Goal: Task Accomplishment & Management: Use online tool/utility

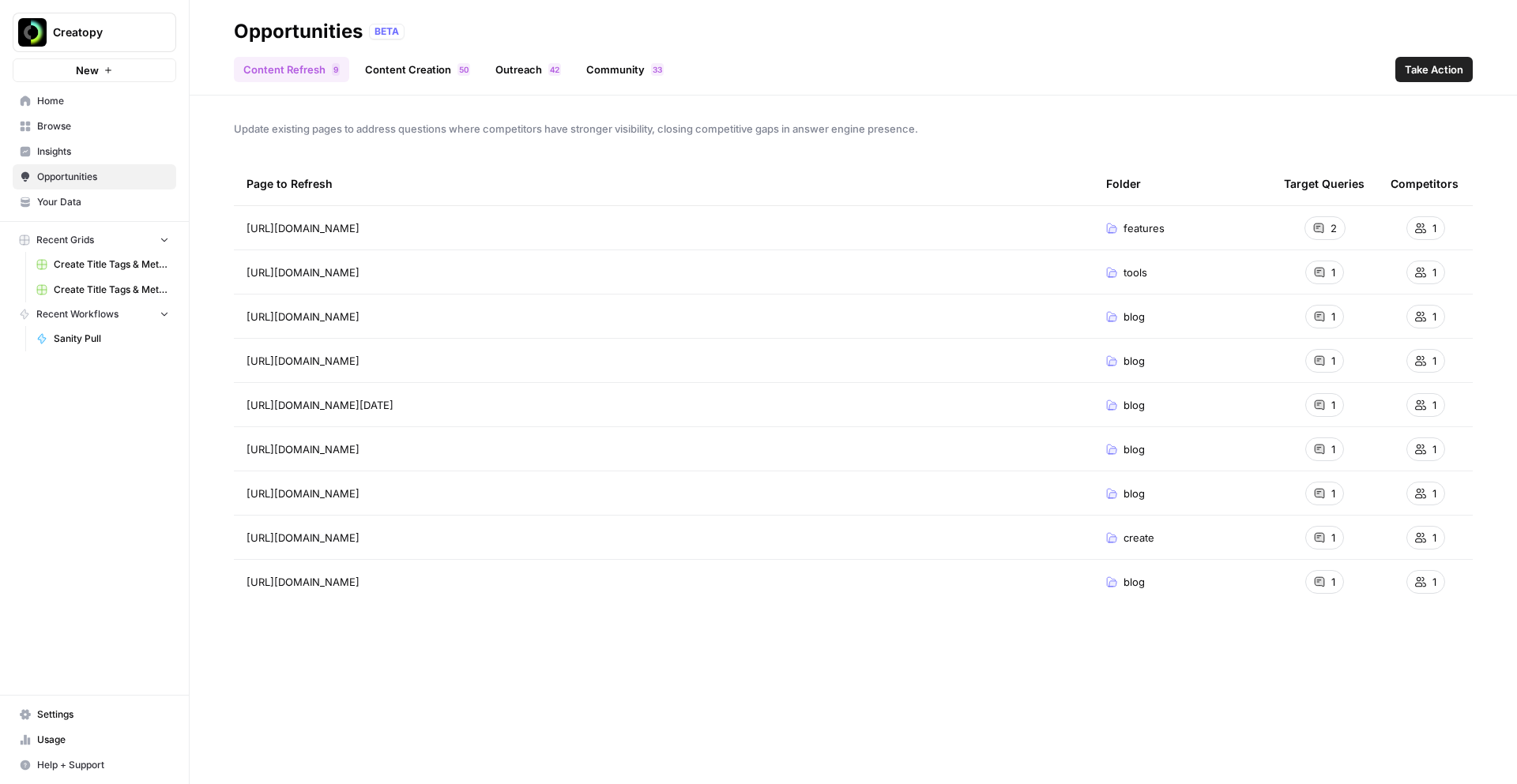
click at [54, 146] on span "Insights" at bounding box center [103, 151] width 132 height 14
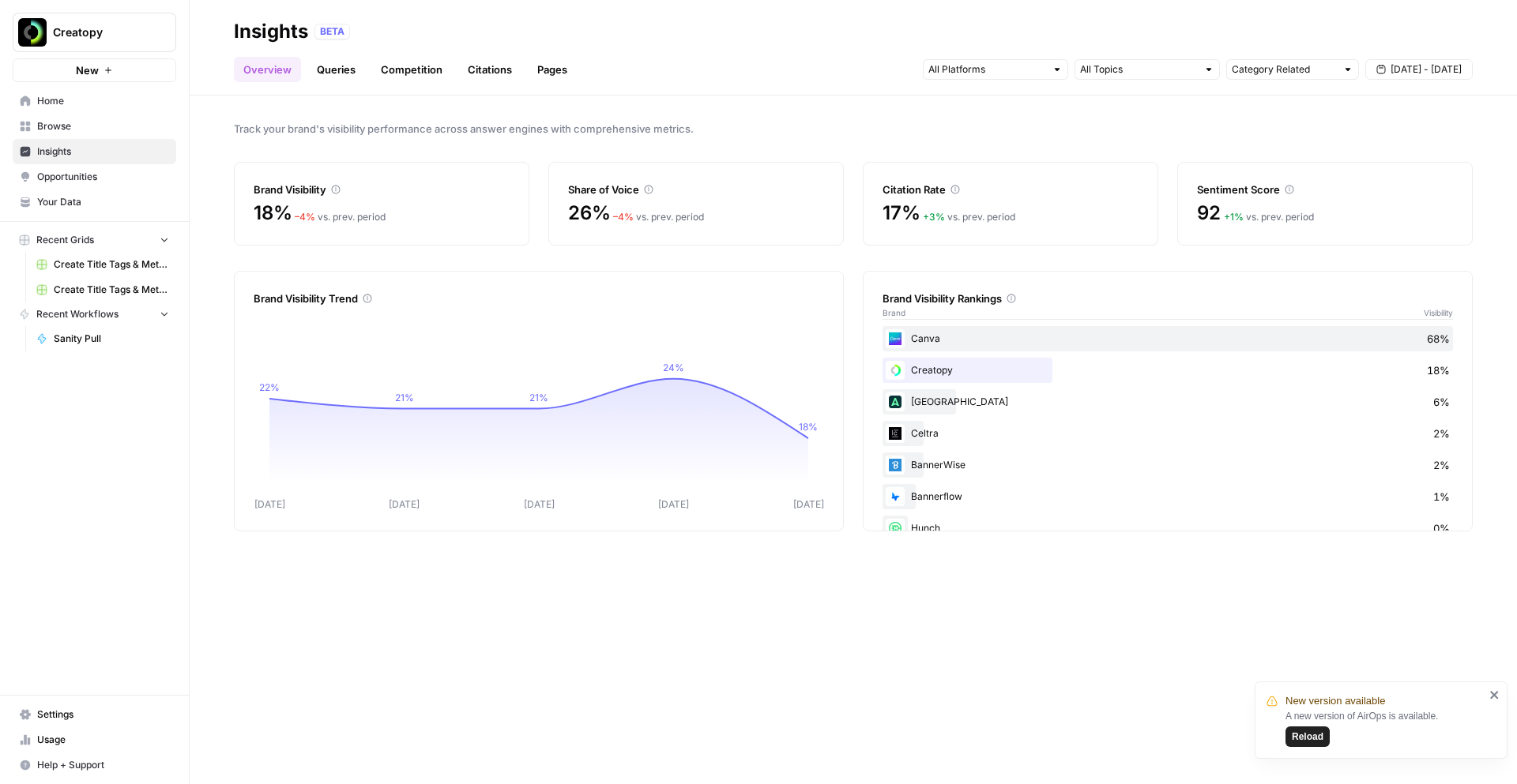
click at [1161, 611] on button "Reload" at bounding box center [1308, 736] width 44 height 20
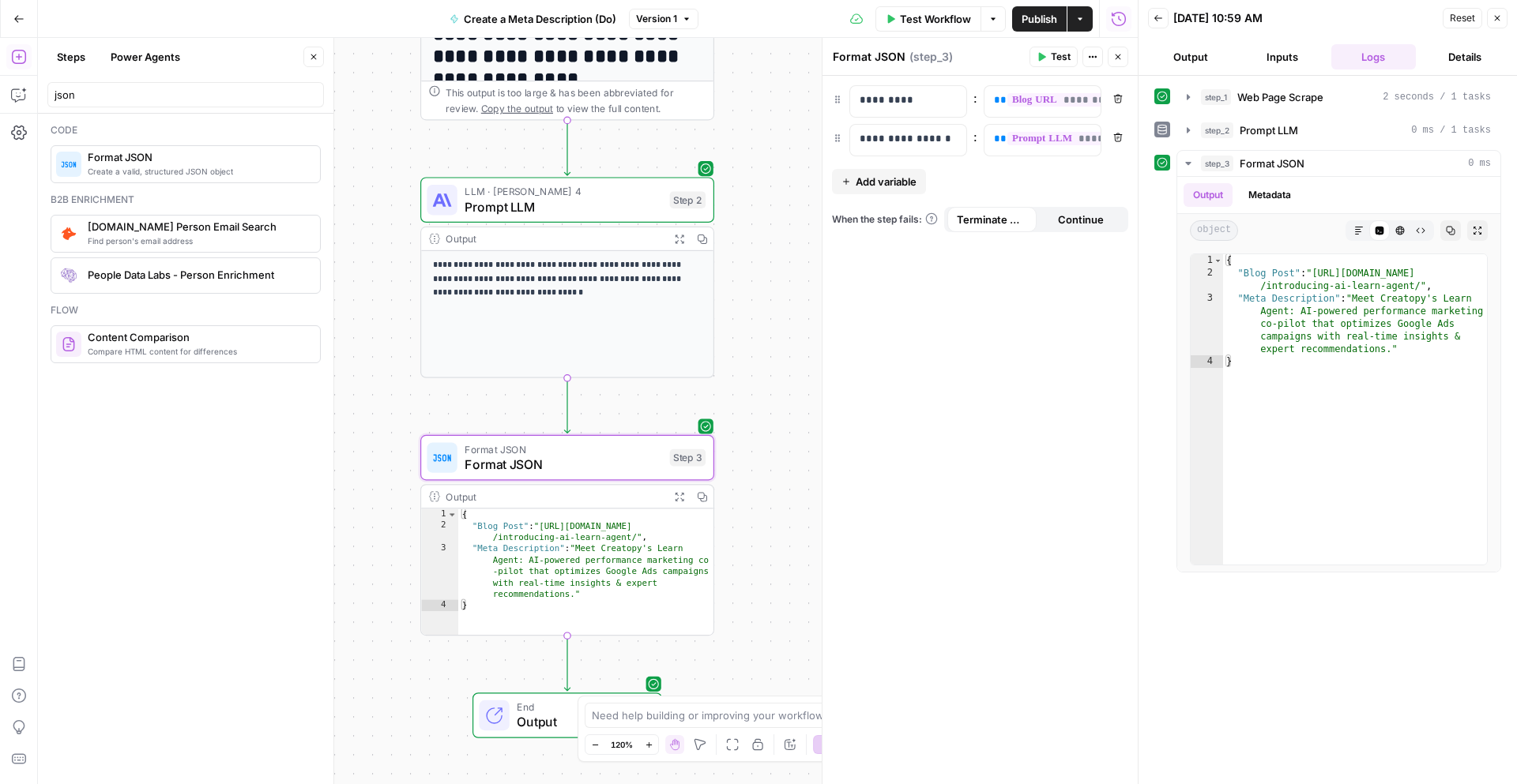
click at [1041, 22] on span "Publish" at bounding box center [1040, 19] width 36 height 16
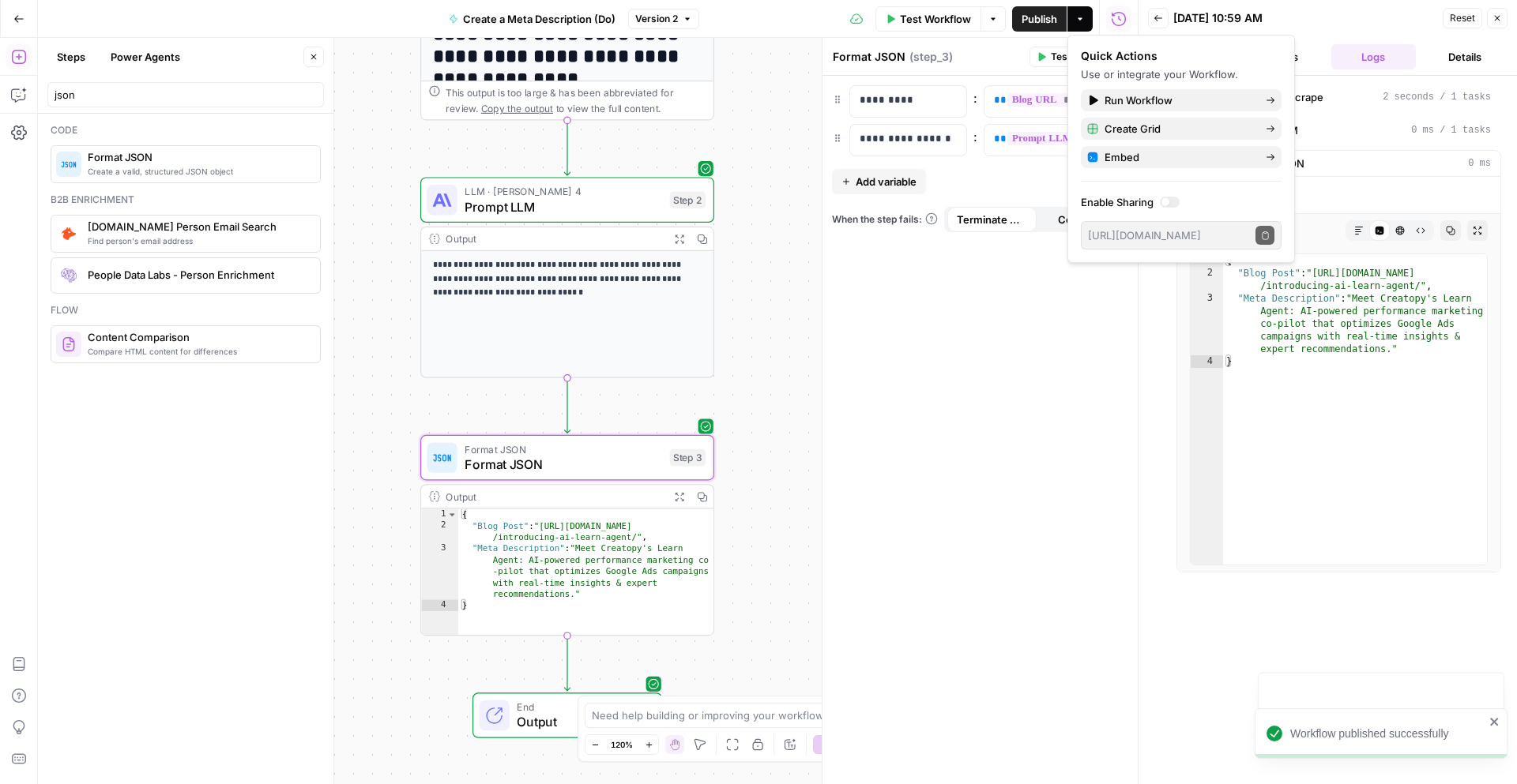
click at [19, 22] on icon "button" at bounding box center [19, 19] width 11 height 11
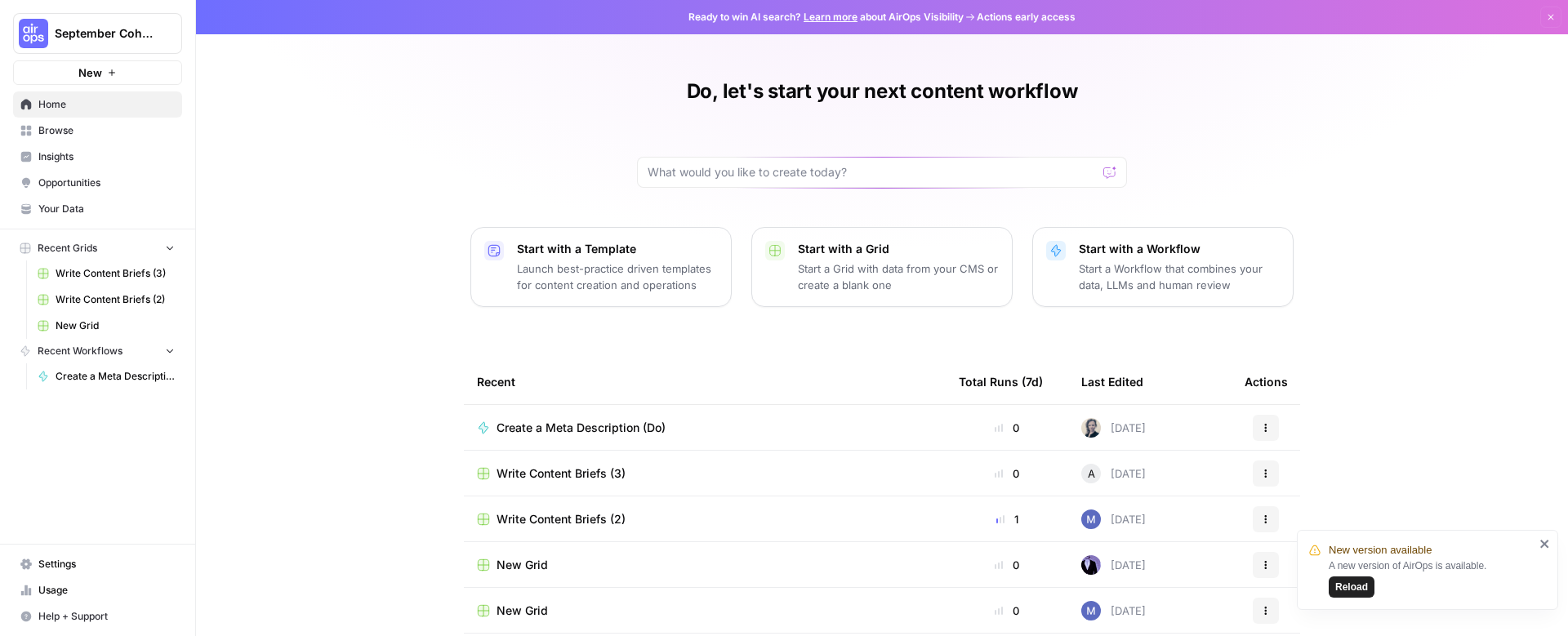
click at [67, 130] on span "Browse" at bounding box center [106, 130] width 136 height 15
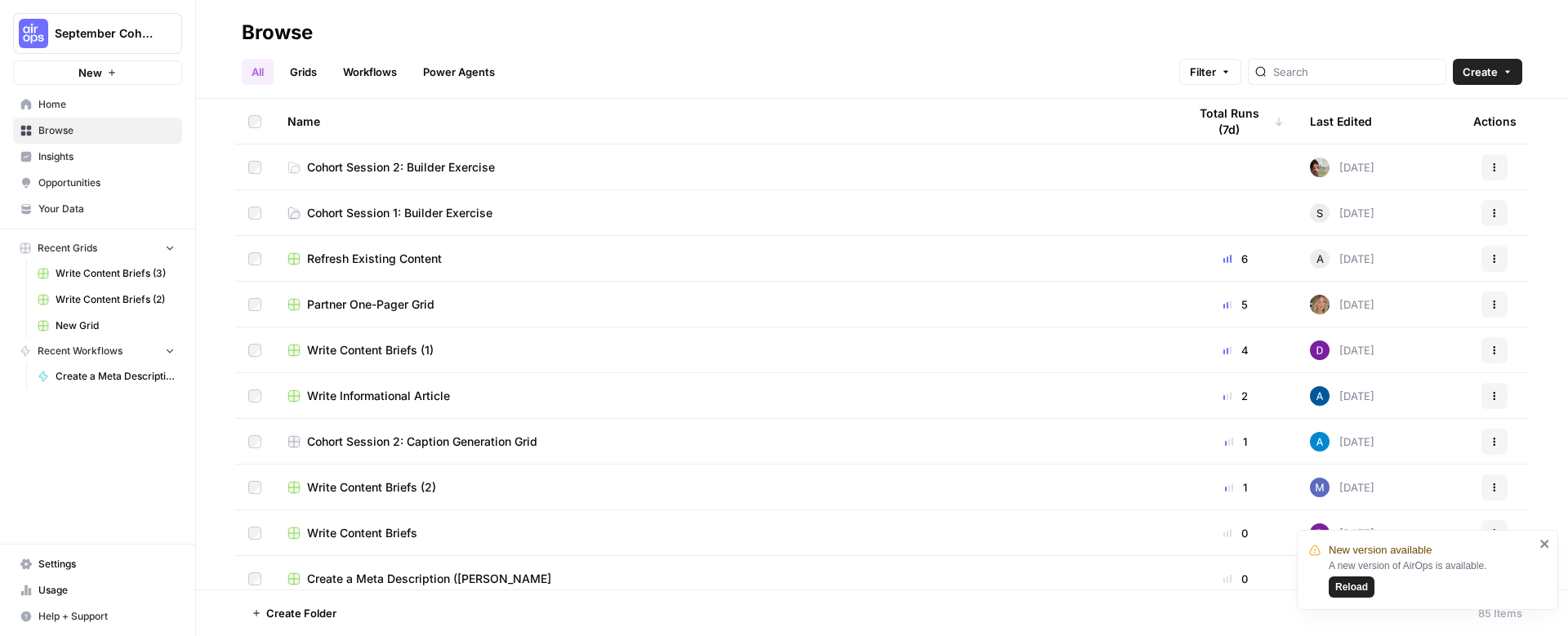
click at [368, 162] on span "Cohort Session 2: Builder Exercise" at bounding box center [401, 167] width 188 height 17
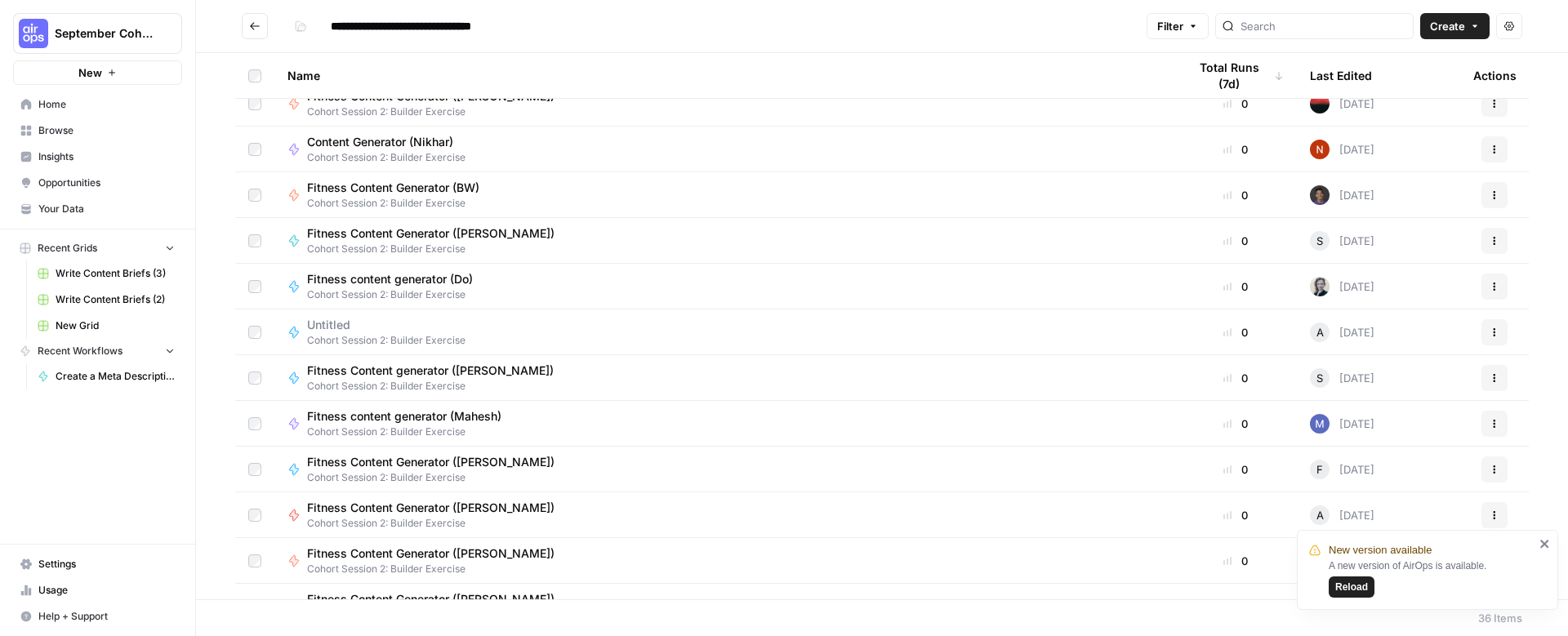
scroll to position [248, 0]
click at [496, 285] on div "Fitness content generator (Do) Cohort Session 2: Builder Exercise" at bounding box center [725, 284] width 874 height 31
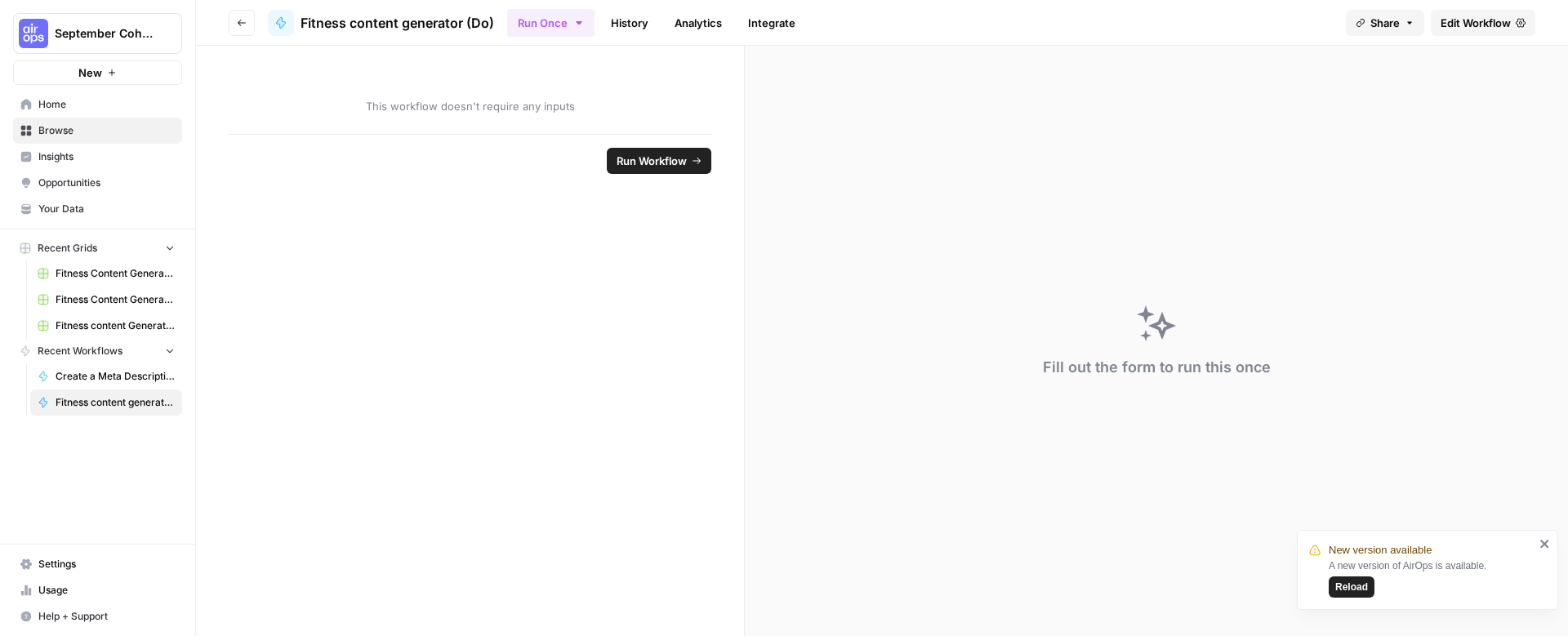
click at [1470, 20] on span "Edit Workflow" at bounding box center [1476, 23] width 70 height 17
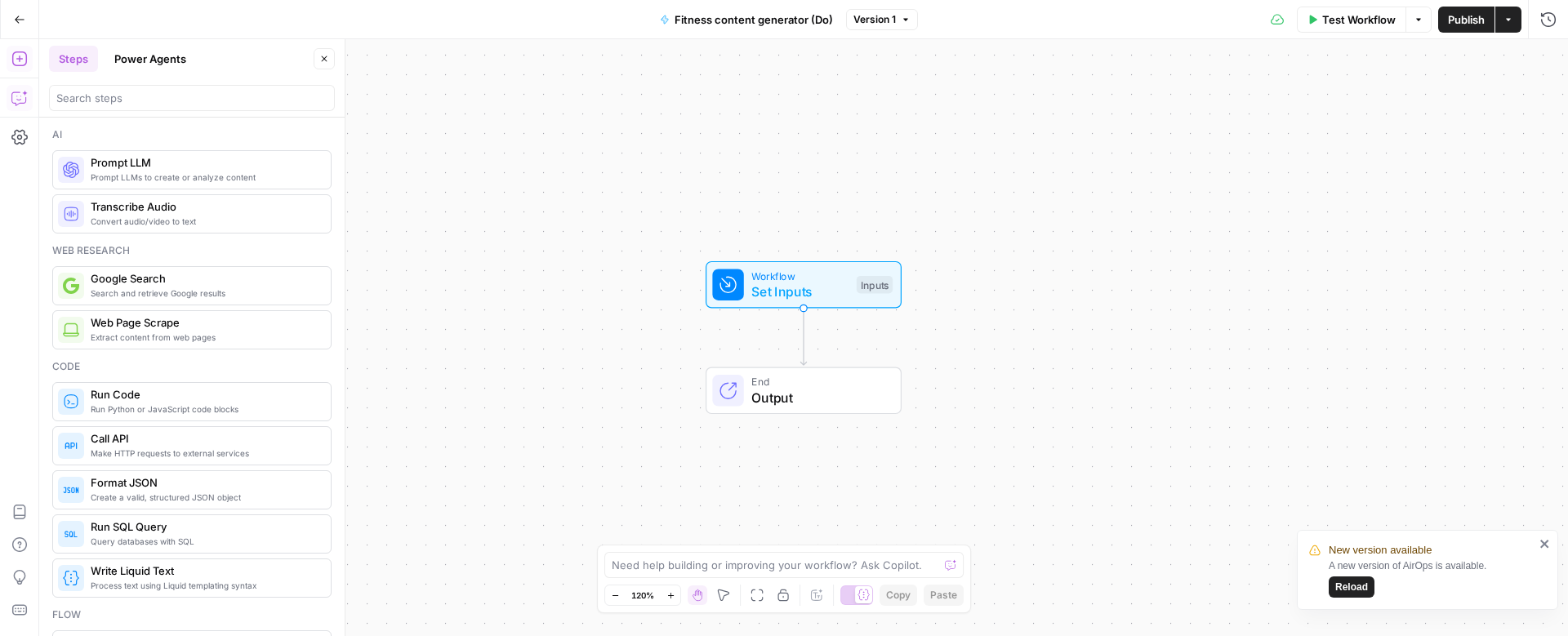
click at [15, 106] on icon "button" at bounding box center [19, 98] width 17 height 17
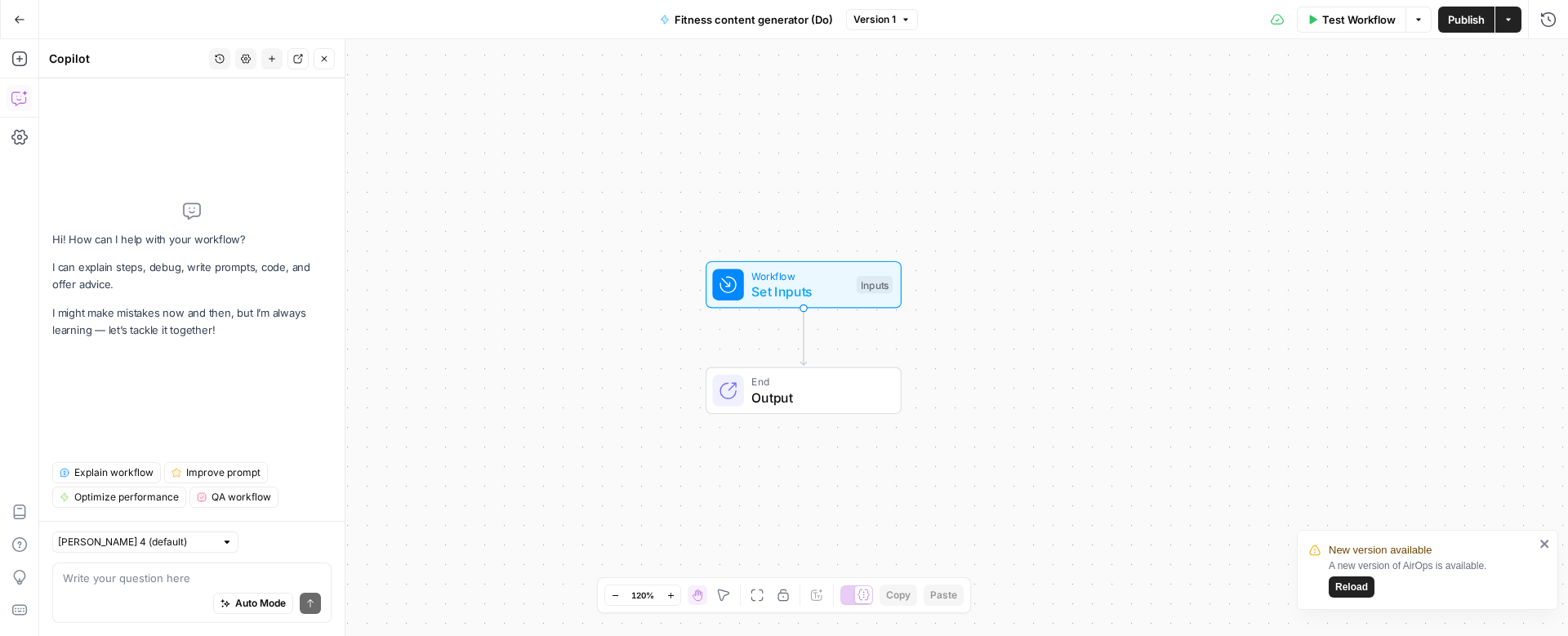
click at [109, 587] on div "Auto Mode Send" at bounding box center [192, 604] width 258 height 36
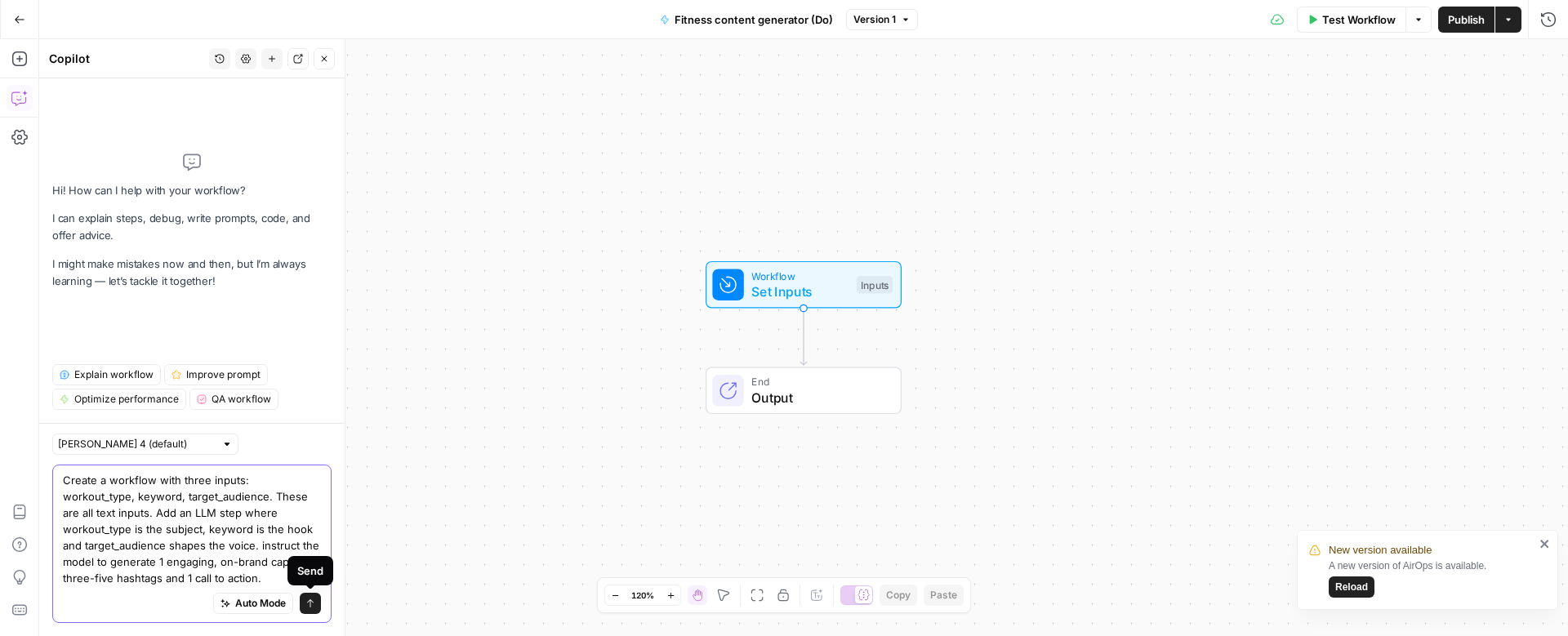
type textarea "Create a workflow with three inputs: workout_type, keyword, target_audience. Th…"
click at [312, 607] on icon "submit" at bounding box center [310, 603] width 10 height 10
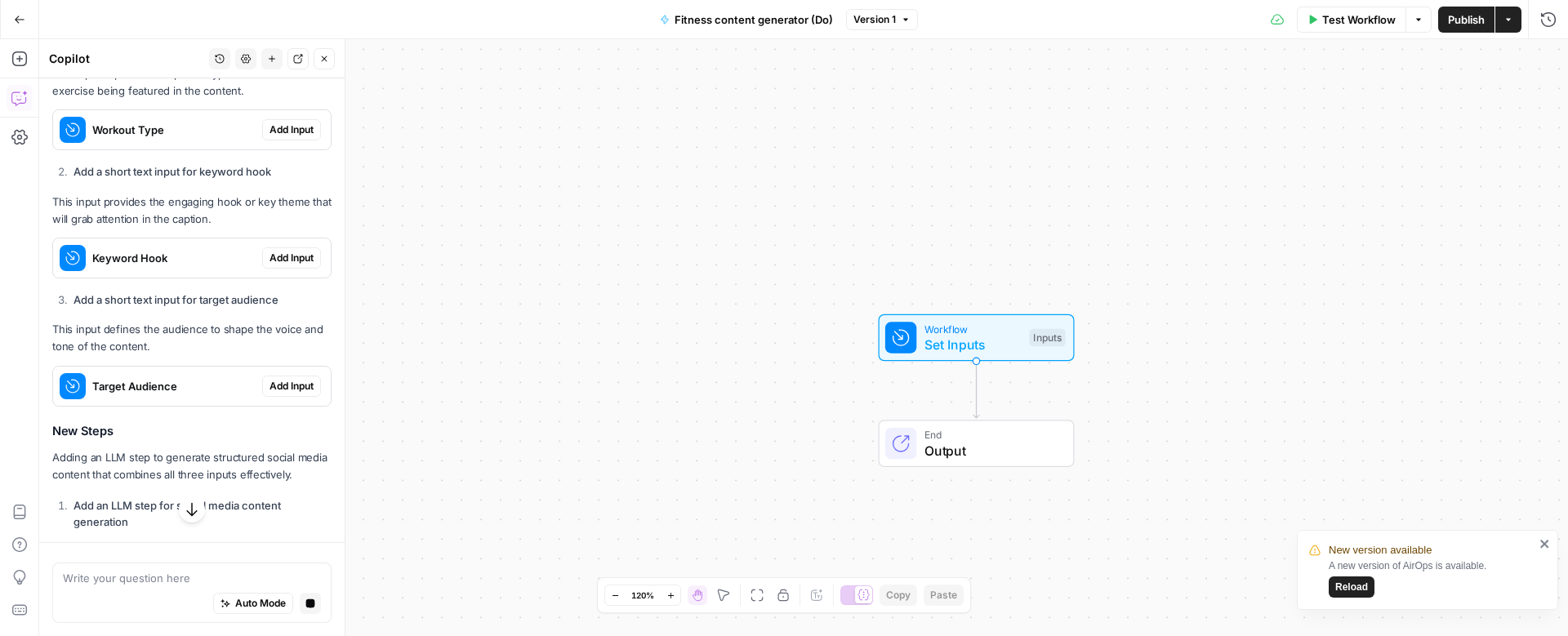
scroll to position [603, 0]
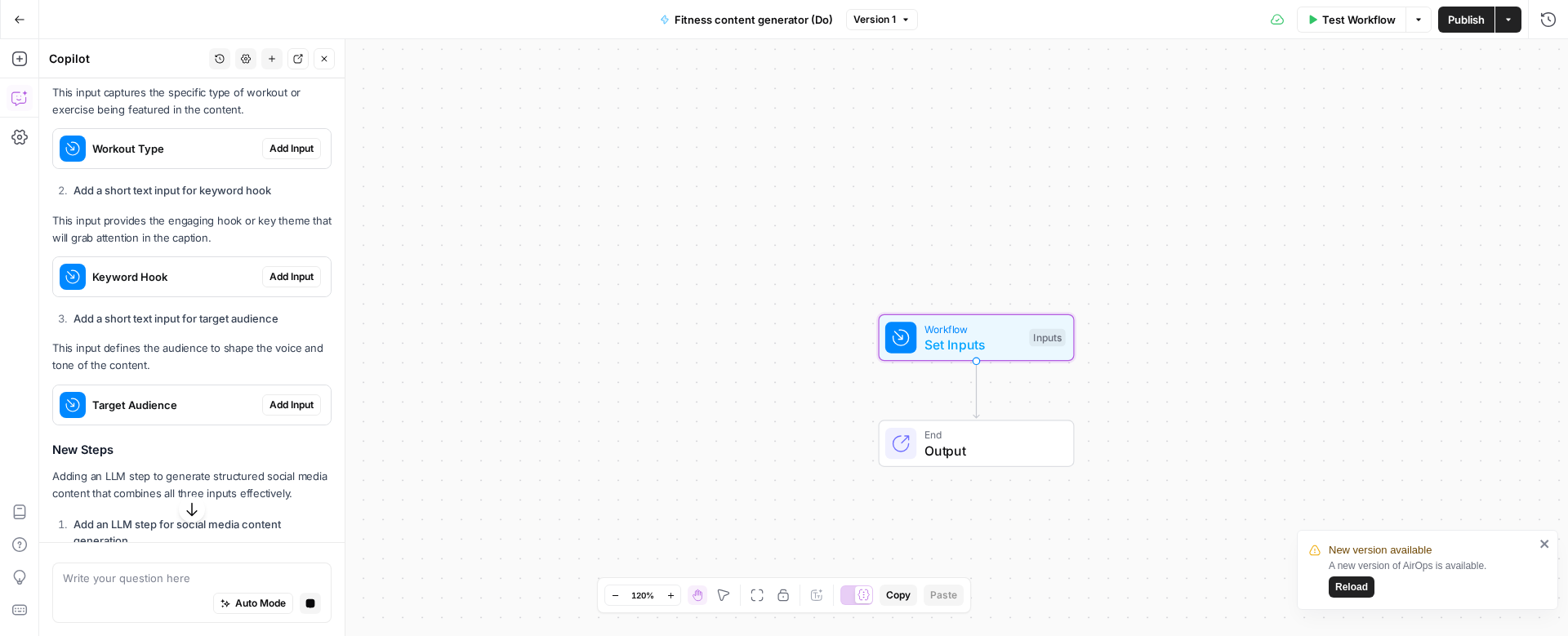
click at [287, 143] on span "Add Input" at bounding box center [291, 149] width 44 height 15
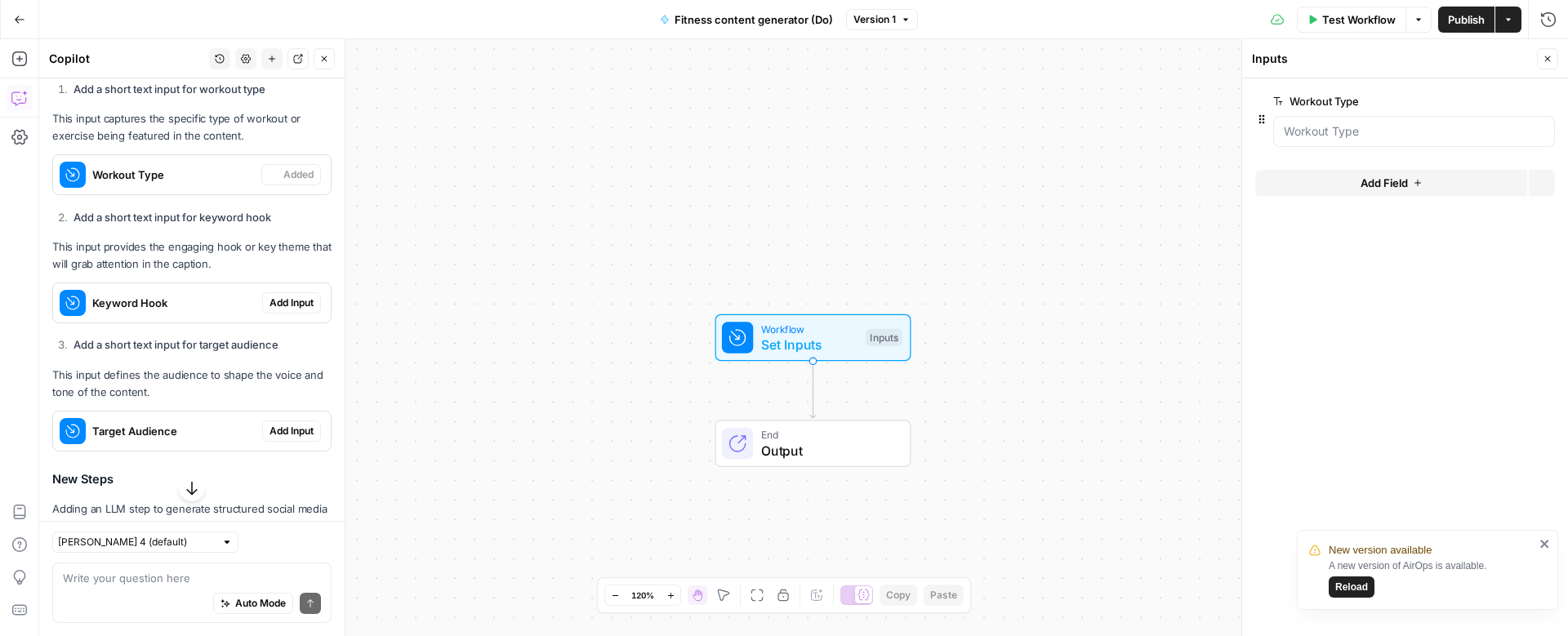
scroll to position [635, 0]
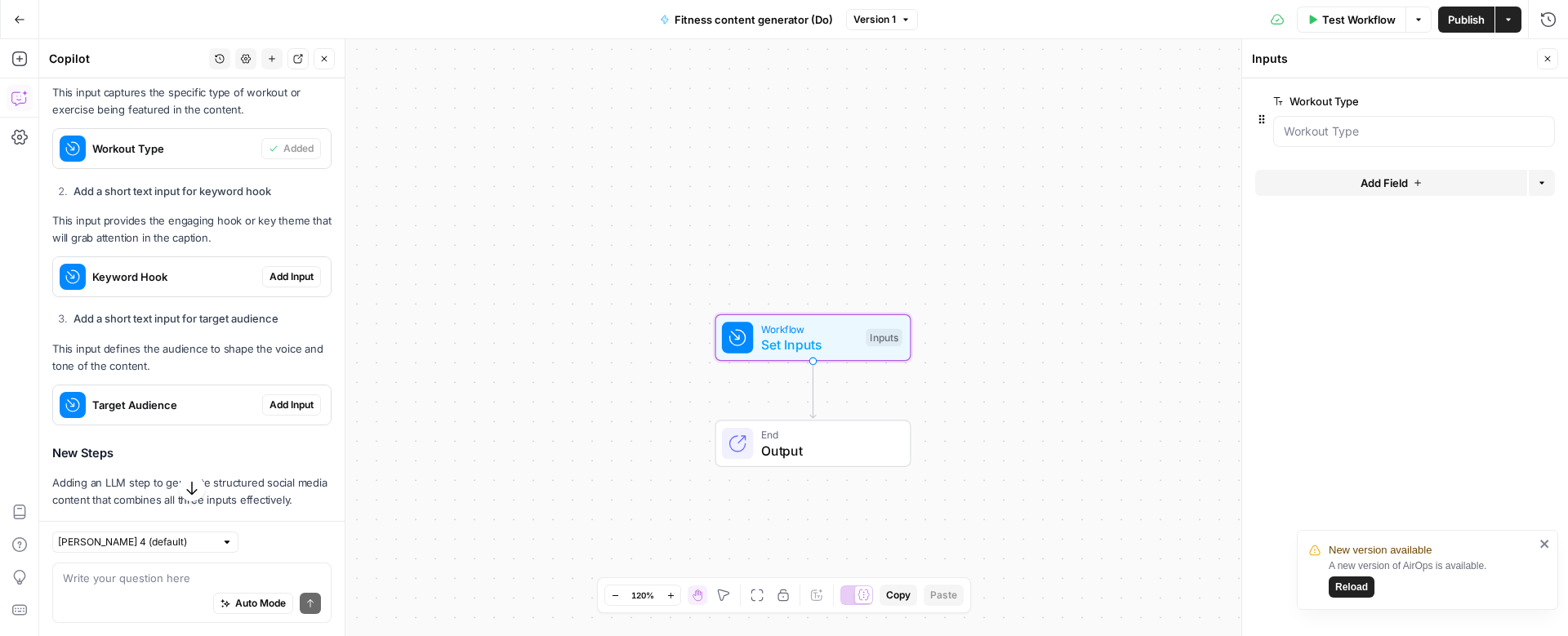
click at [281, 276] on span "Add Input" at bounding box center [291, 276] width 44 height 15
click at [301, 403] on span "Add Input" at bounding box center [291, 405] width 44 height 15
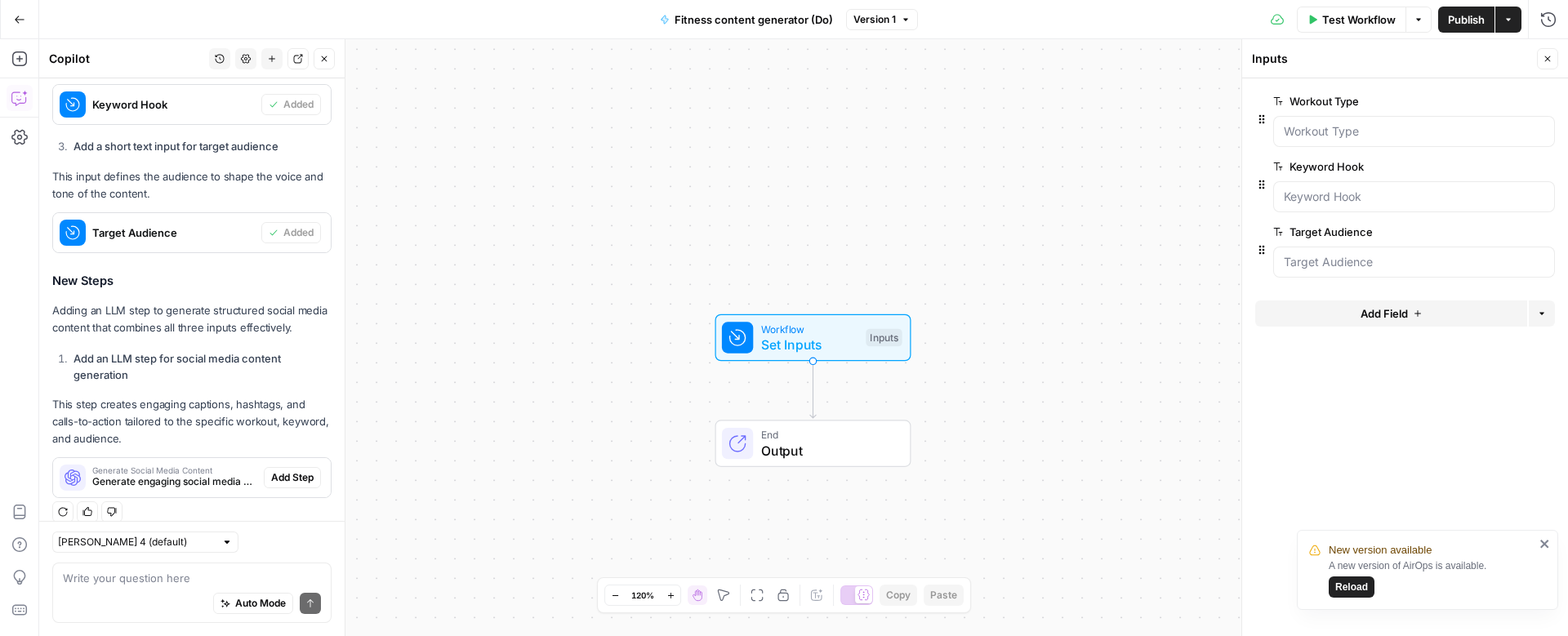
scroll to position [824, 0]
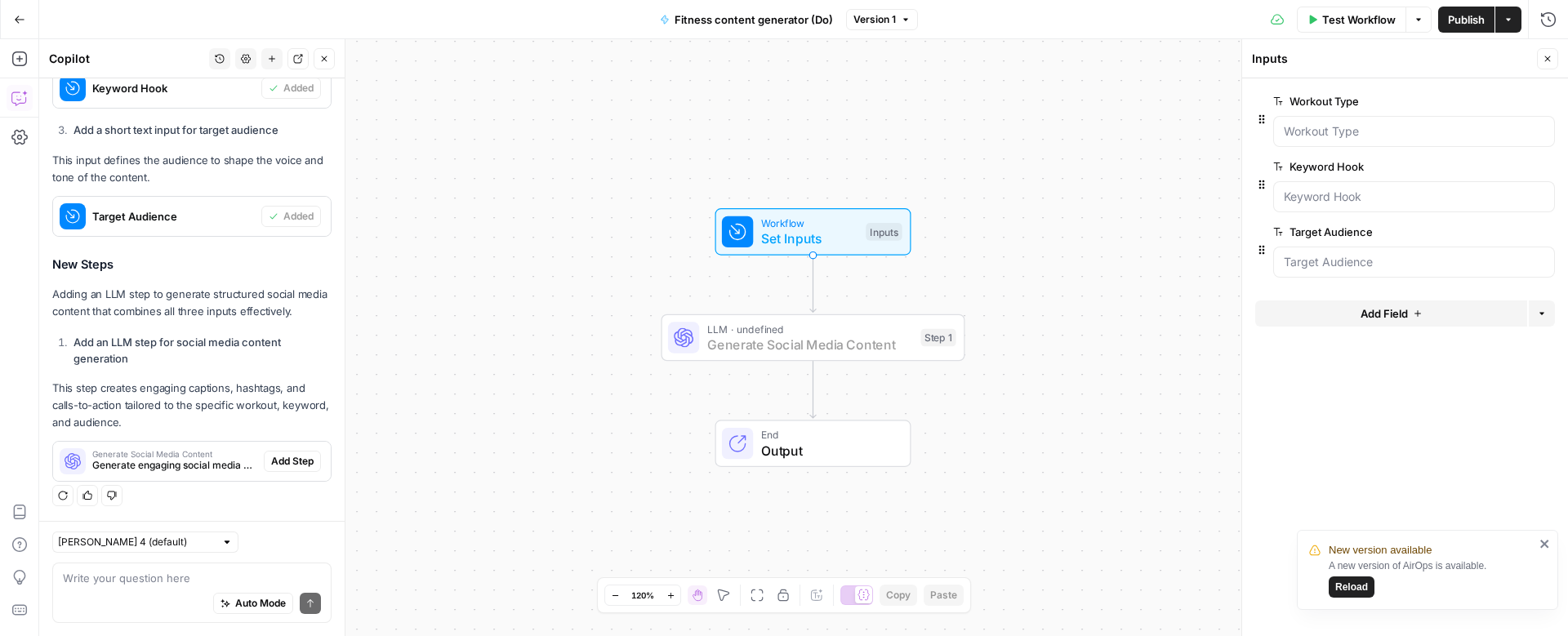
click at [297, 461] on span "Add Step" at bounding box center [292, 461] width 42 height 15
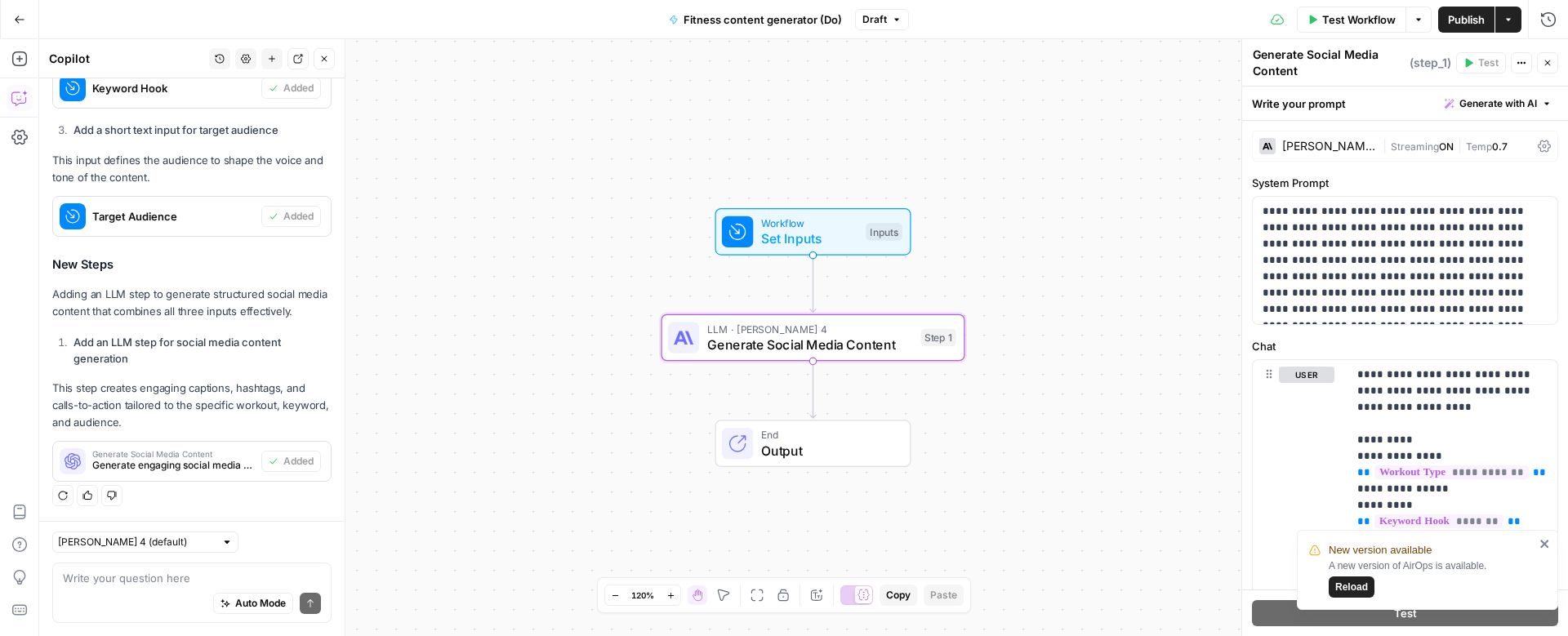
click at [1319, 20] on button "Test Workflow" at bounding box center [1352, 19] width 109 height 26
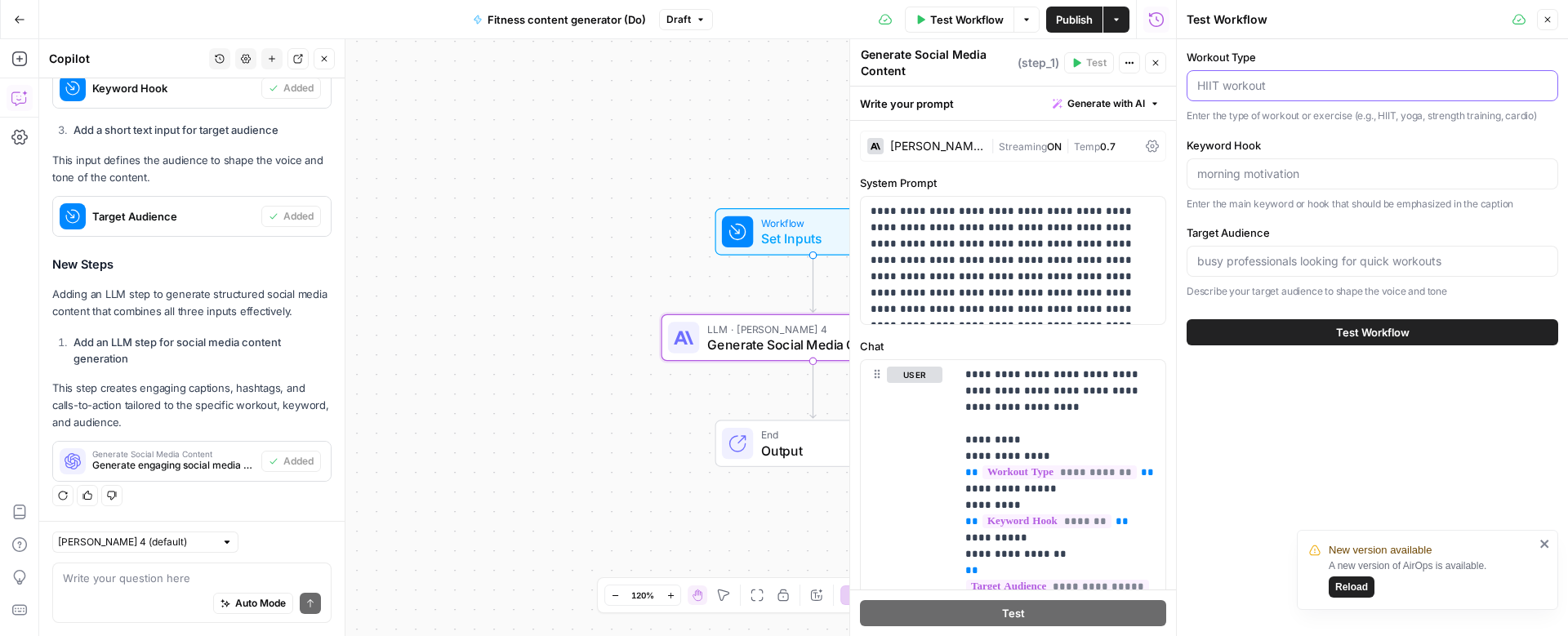
click at [1270, 91] on input "Workout Type" at bounding box center [1372, 85] width 350 height 17
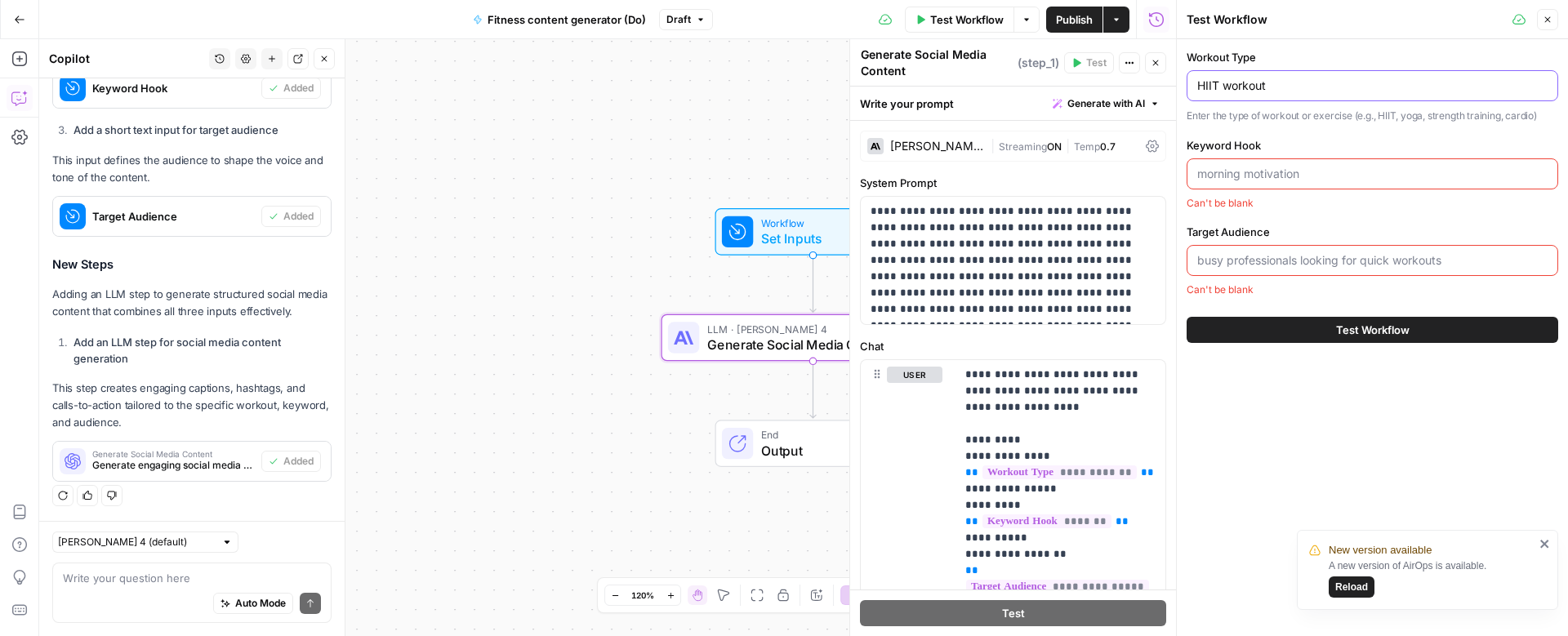
type input "HIIT workout"
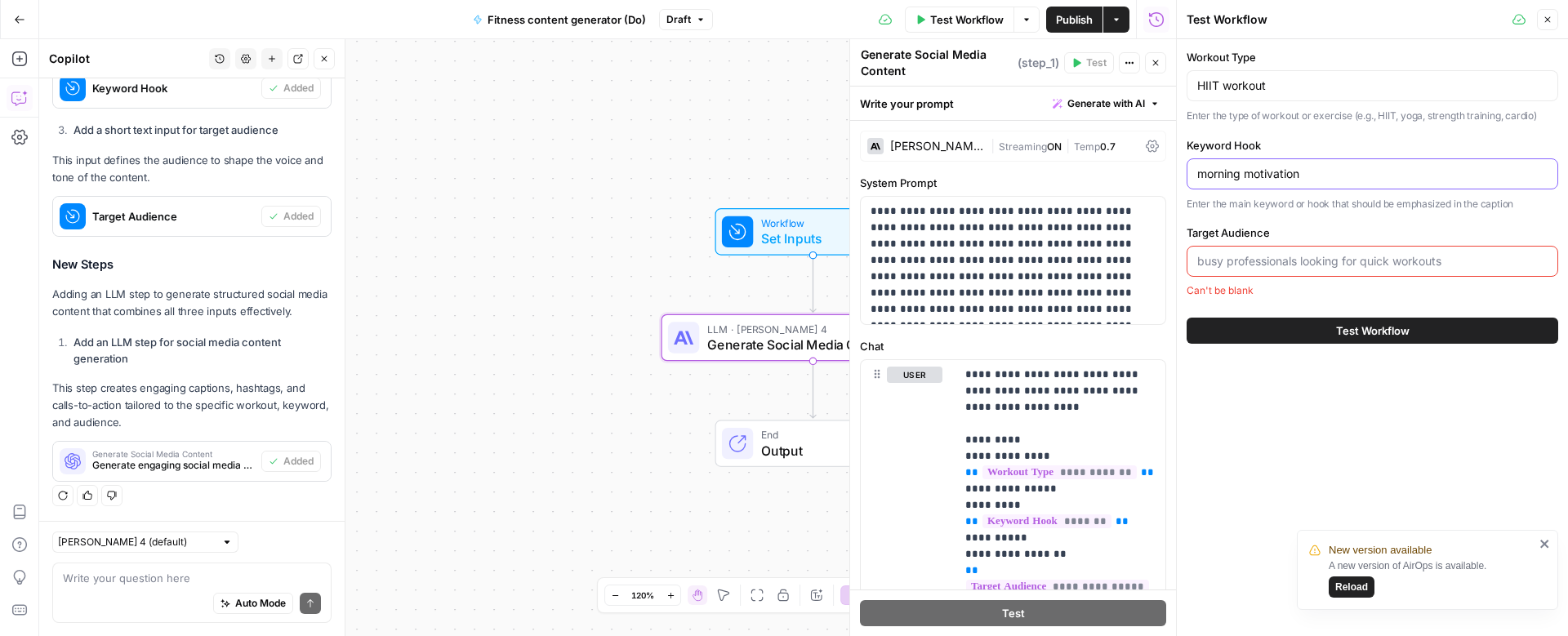
type input "morning motivation"
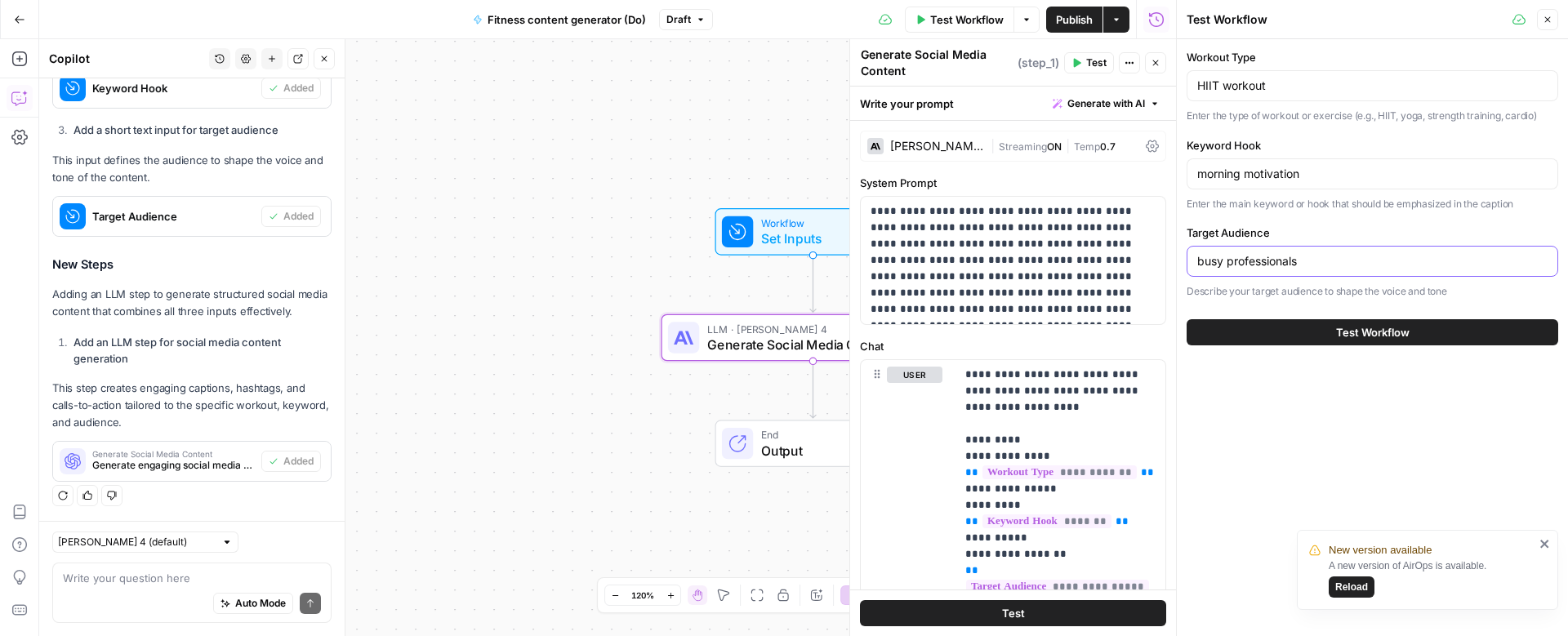
type input "busy professionals"
click at [1382, 326] on span "Test Workflow" at bounding box center [1373, 333] width 74 height 17
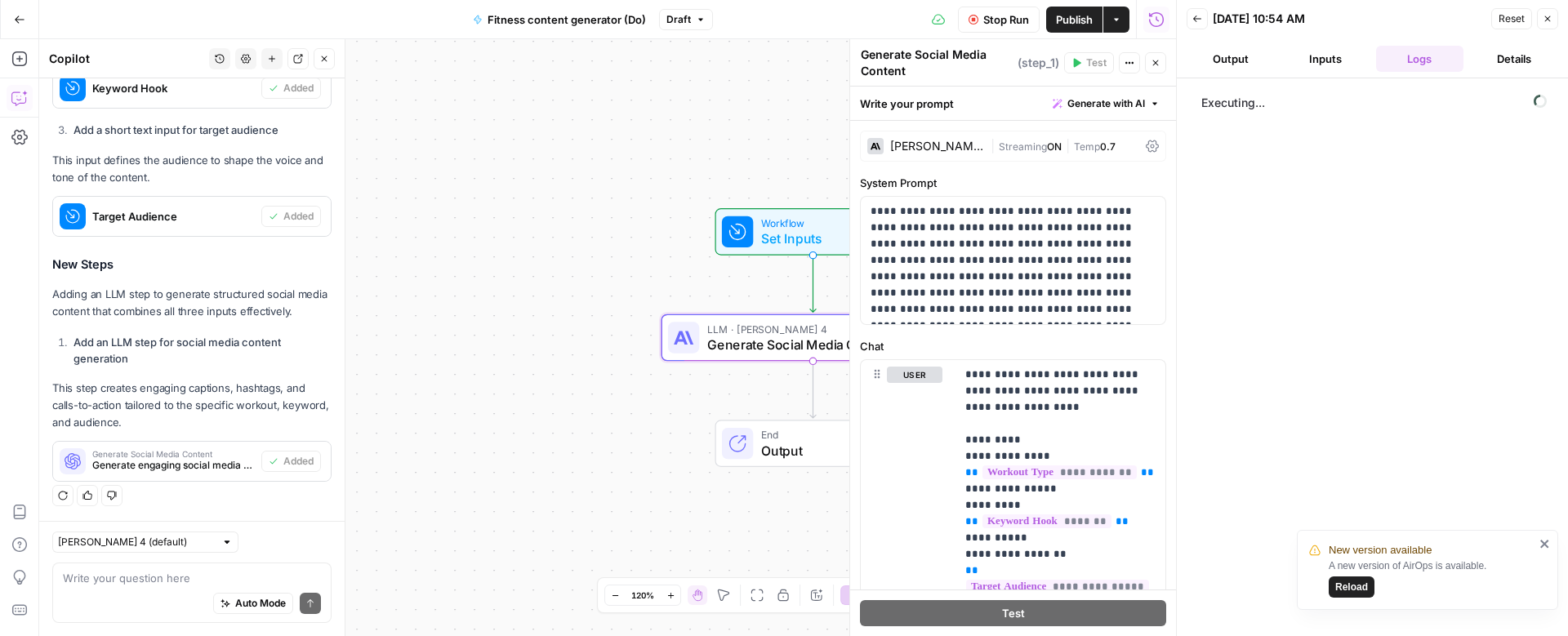
click at [1542, 542] on icon "close" at bounding box center [1543, 544] width 8 height 8
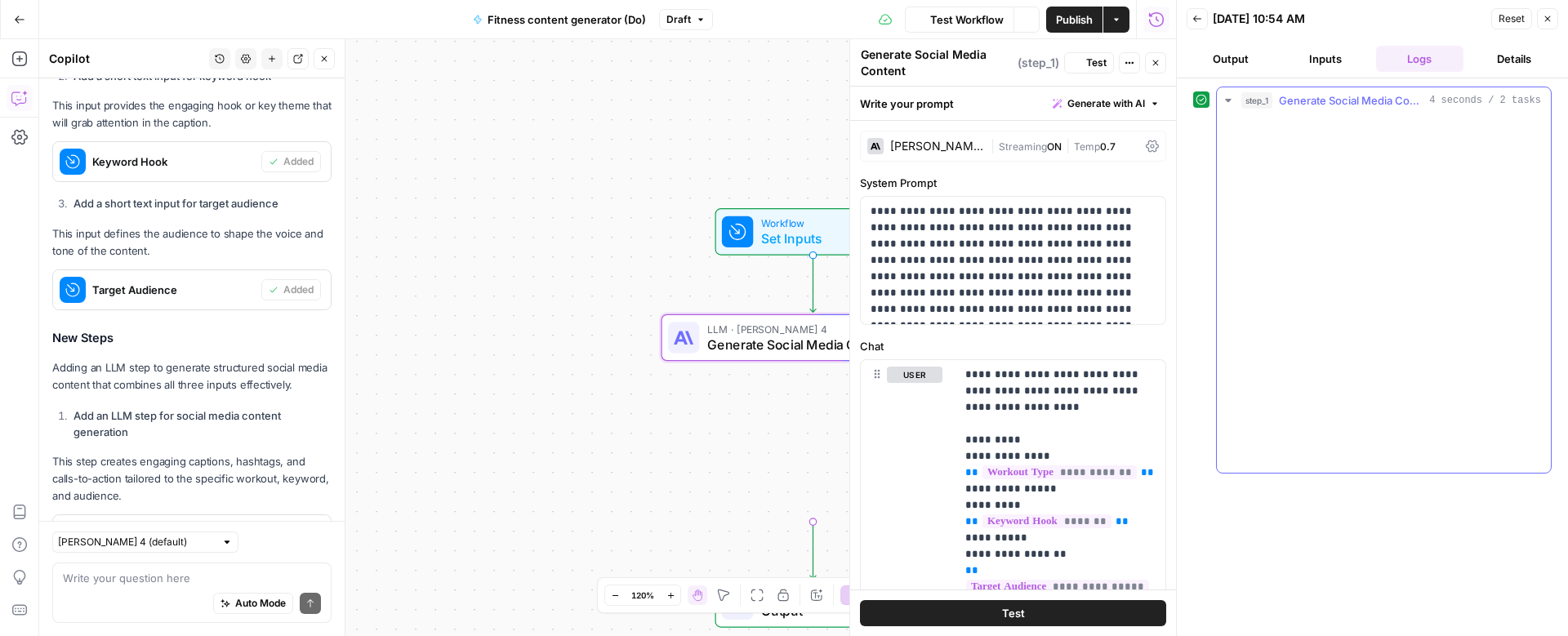
scroll to position [824, 0]
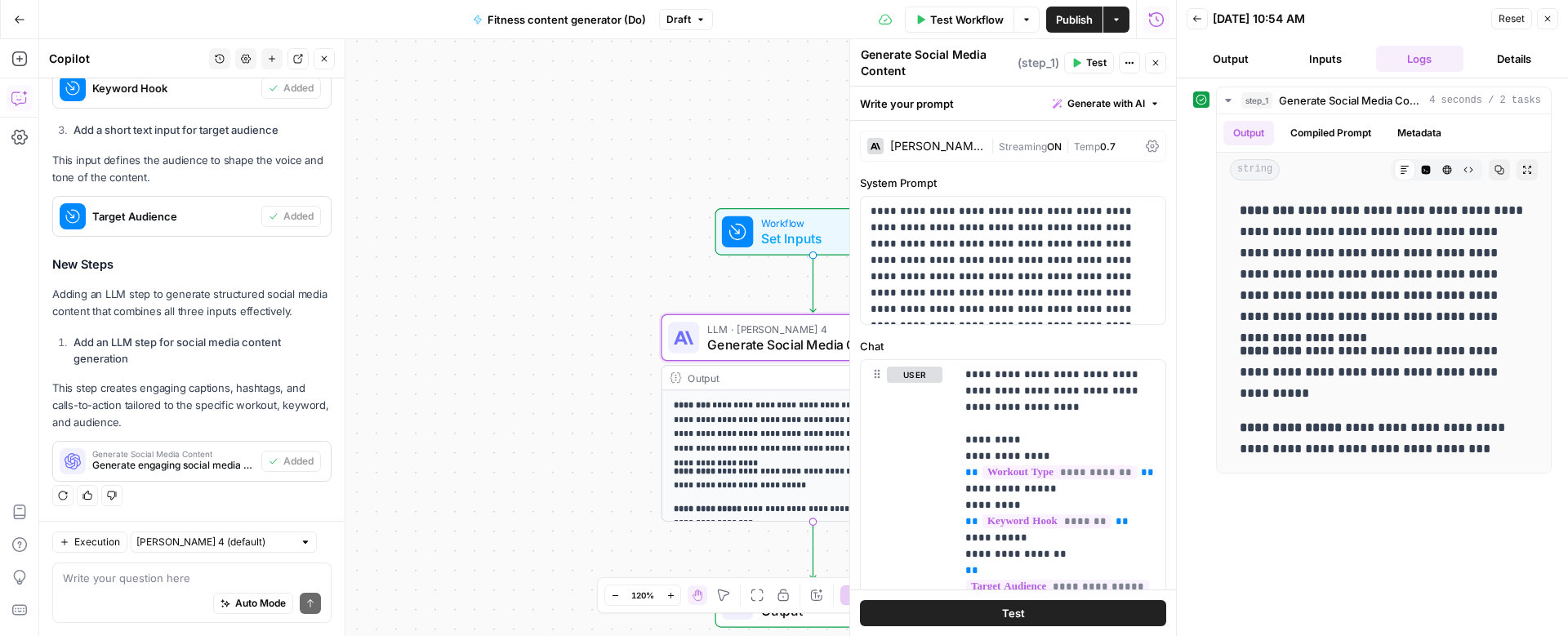
click at [1073, 11] on span "Publish" at bounding box center [1075, 19] width 37 height 17
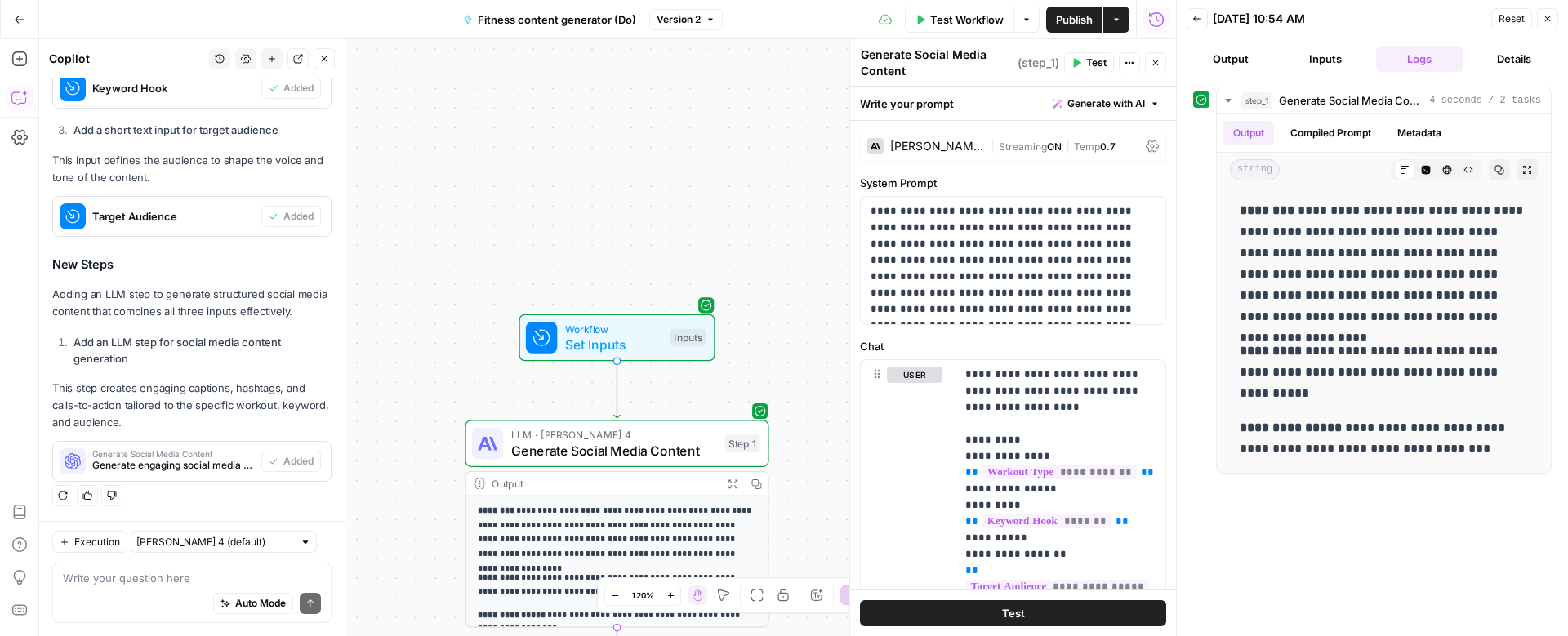
click at [22, 19] on icon "button" at bounding box center [19, 19] width 11 height 11
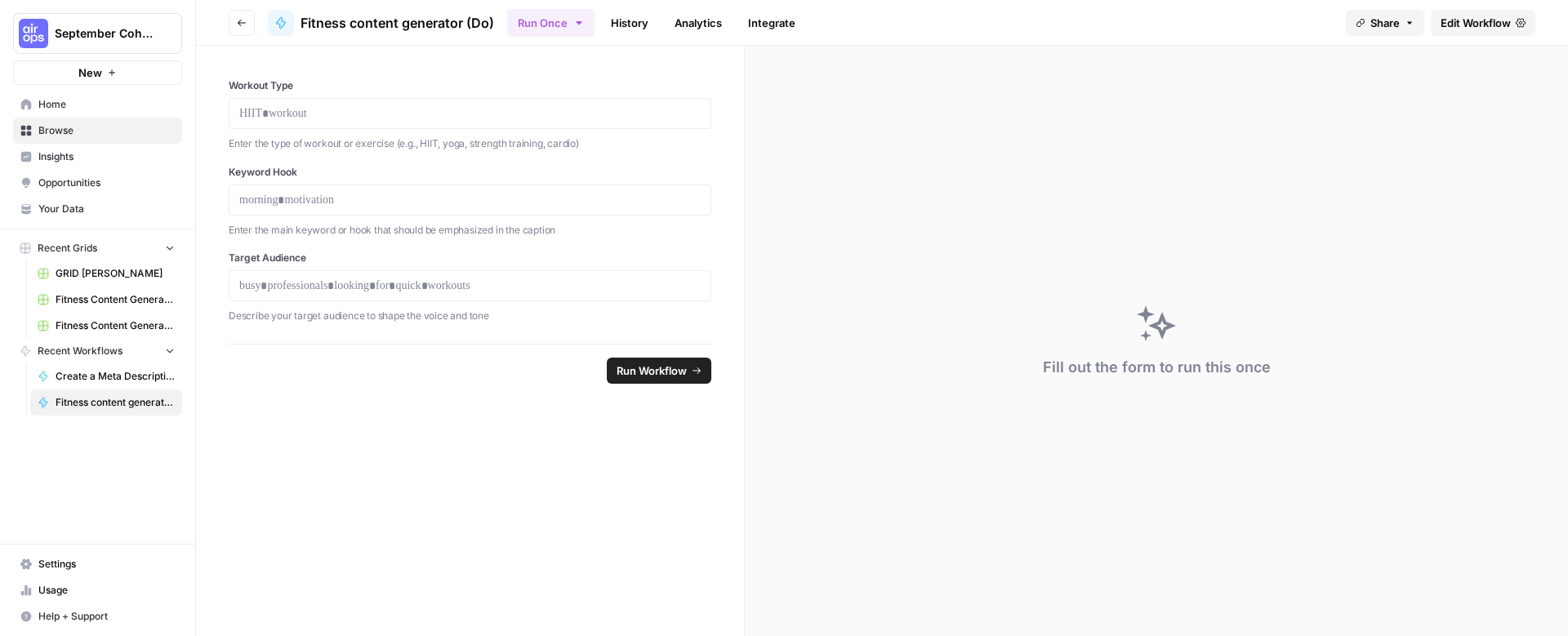
click at [84, 127] on span "Browse" at bounding box center [106, 130] width 136 height 15
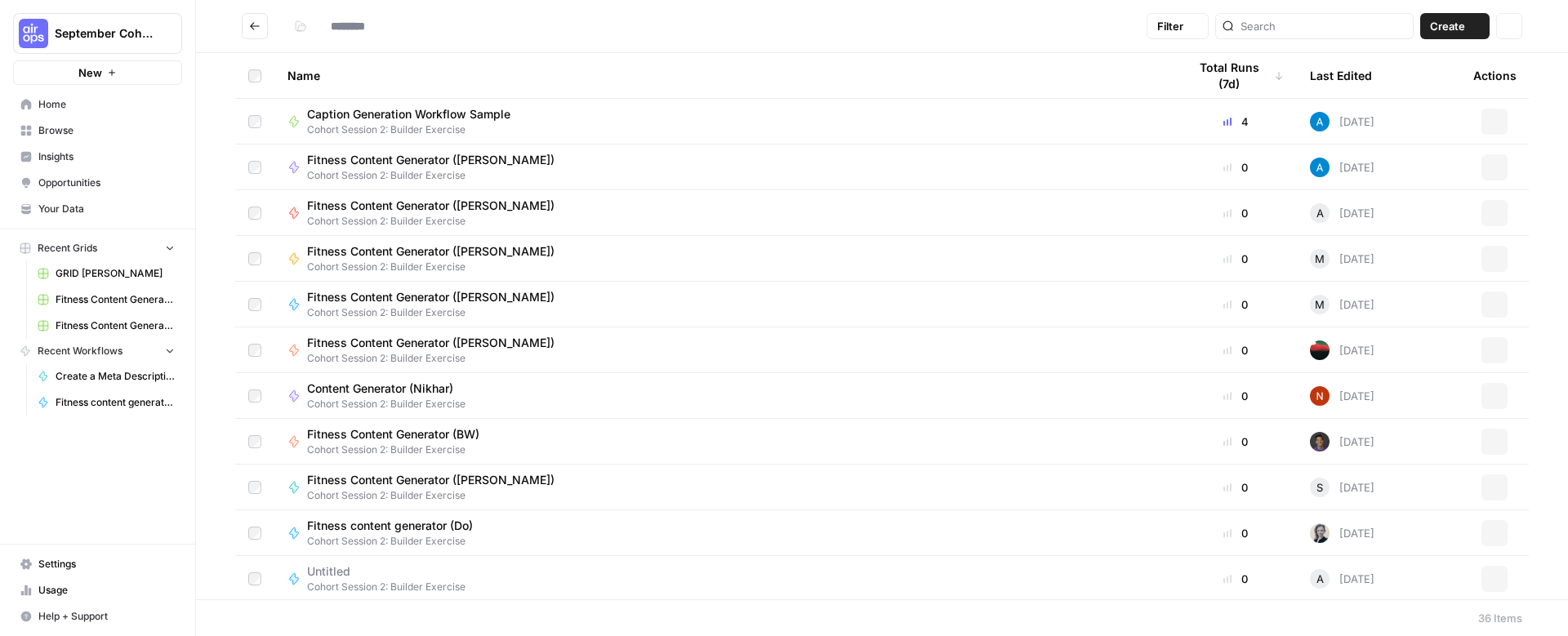
type input "**********"
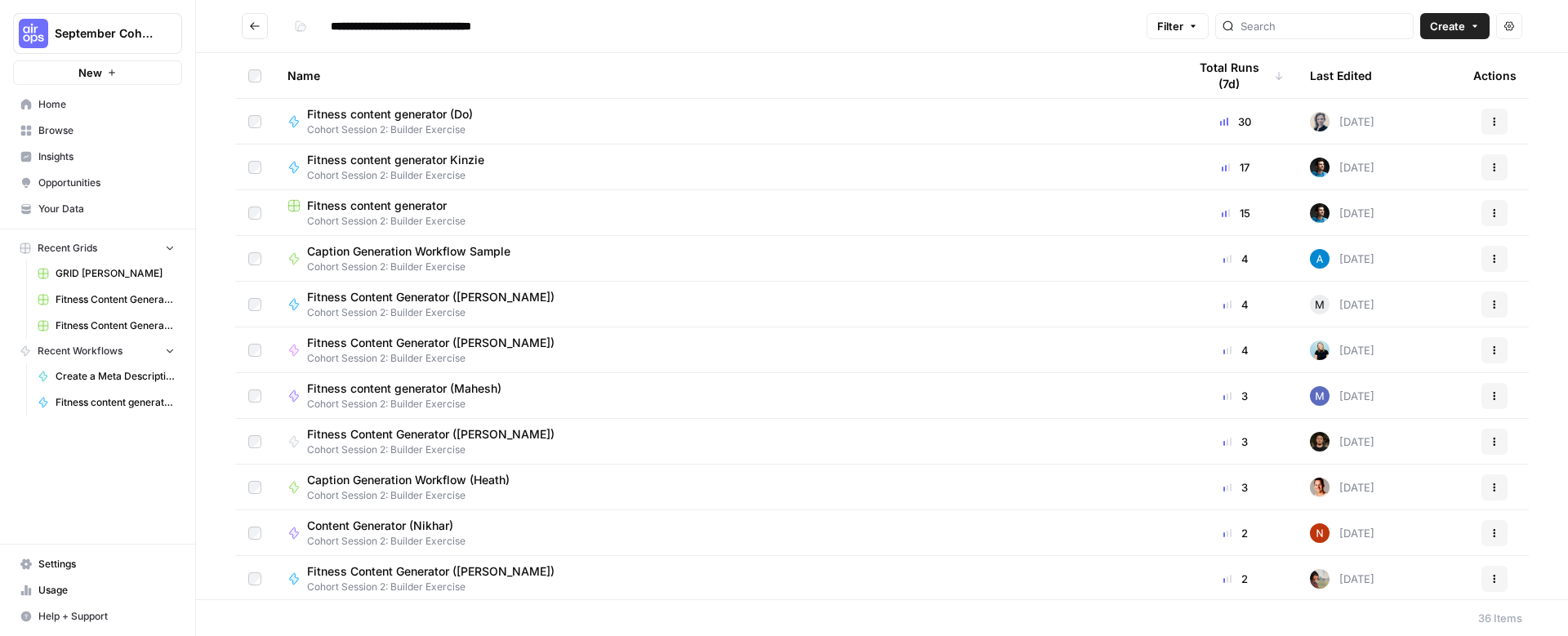
click at [477, 172] on span "Cohort Session 2: Builder Exercise" at bounding box center [402, 175] width 190 height 15
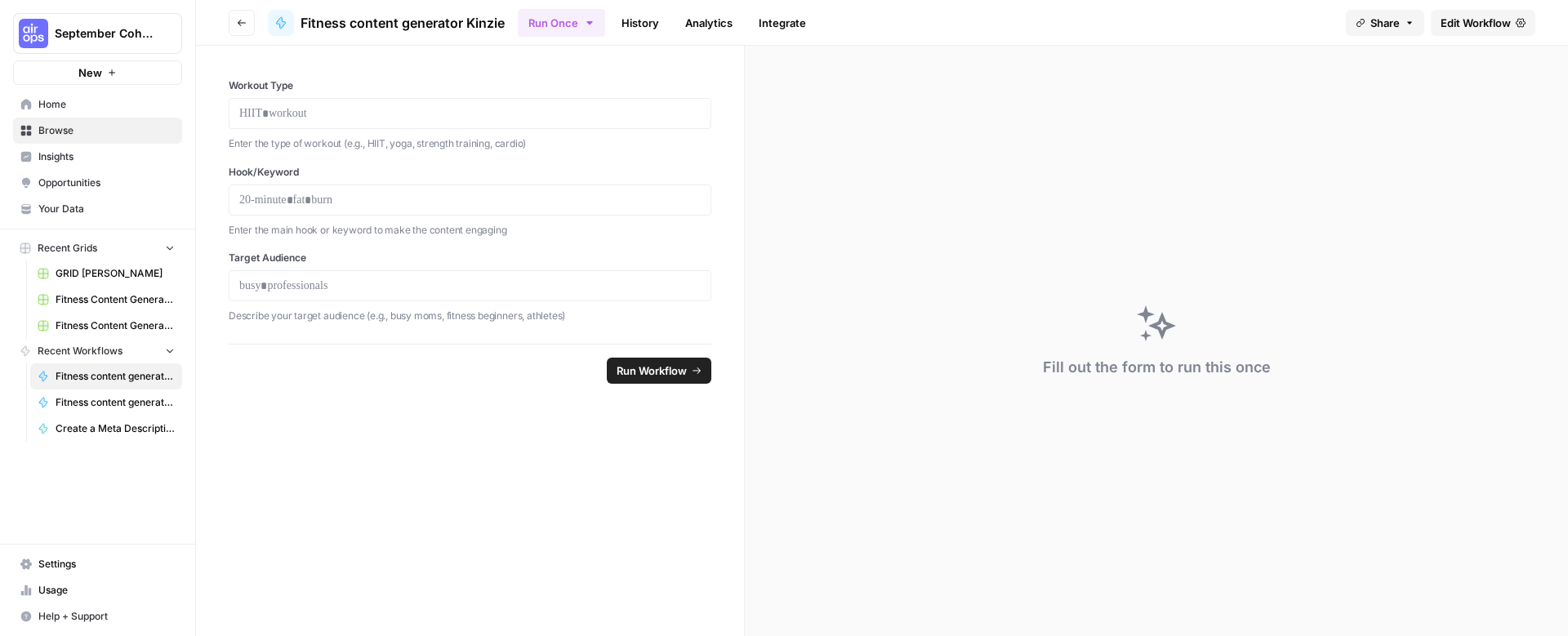
click at [239, 20] on icon "button" at bounding box center [241, 22] width 8 height 6
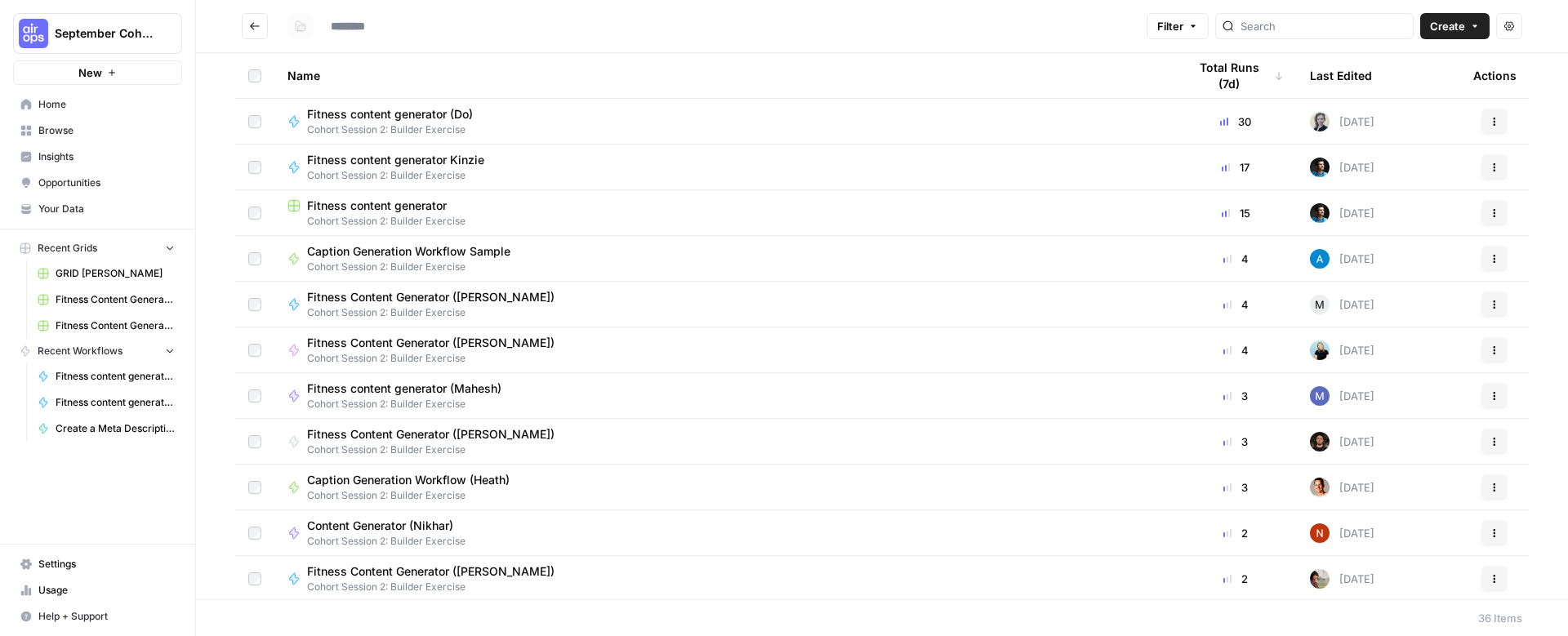
type input "**********"
click at [1287, 25] on input "search" at bounding box center [1324, 26] width 166 height 17
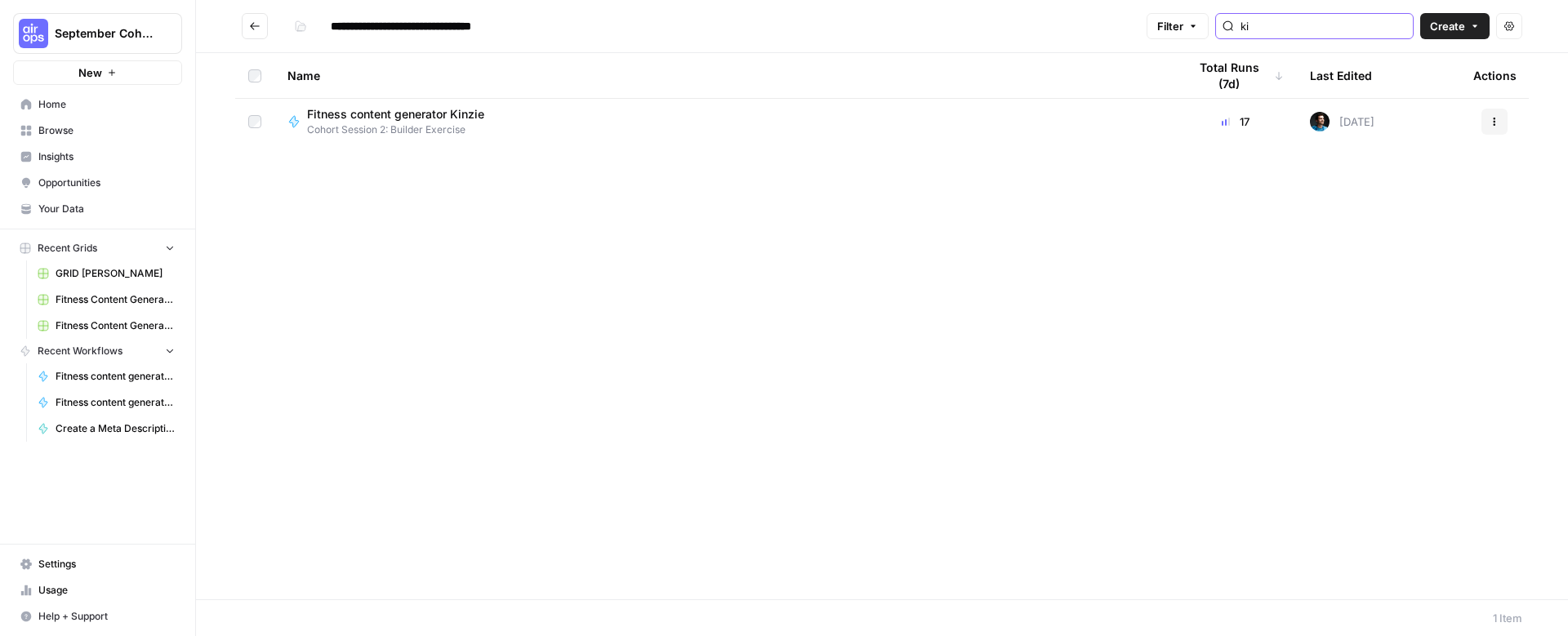
type input "k"
type input "("
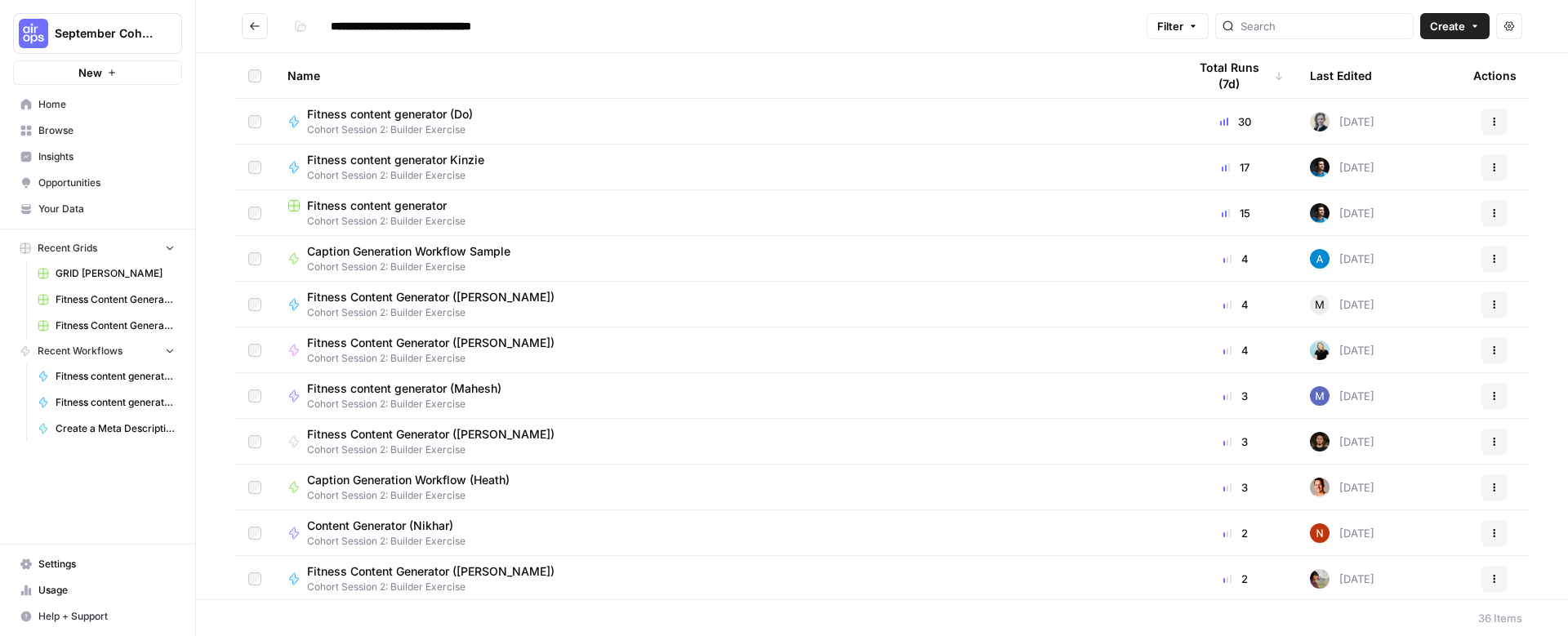
click at [39, 133] on span "Browse" at bounding box center [106, 130] width 136 height 15
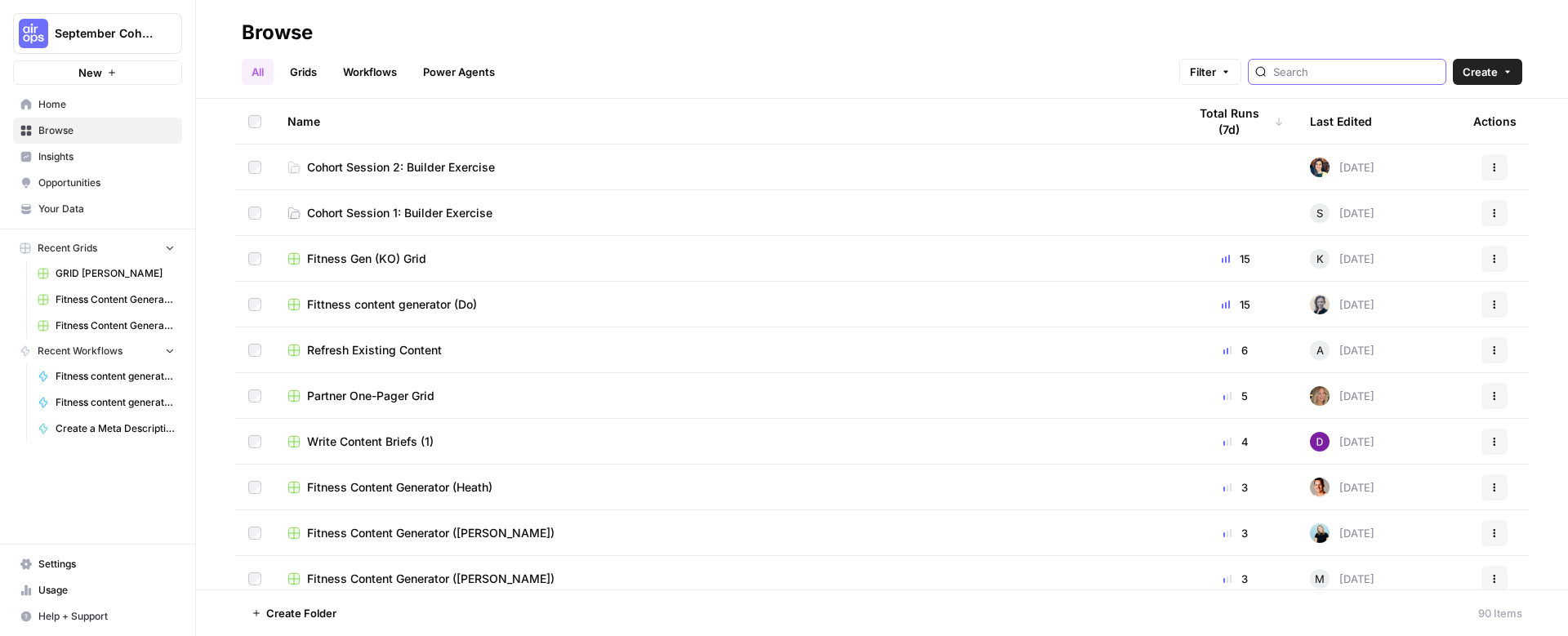
click at [1374, 69] on input "search" at bounding box center [1356, 71] width 166 height 17
type input "j"
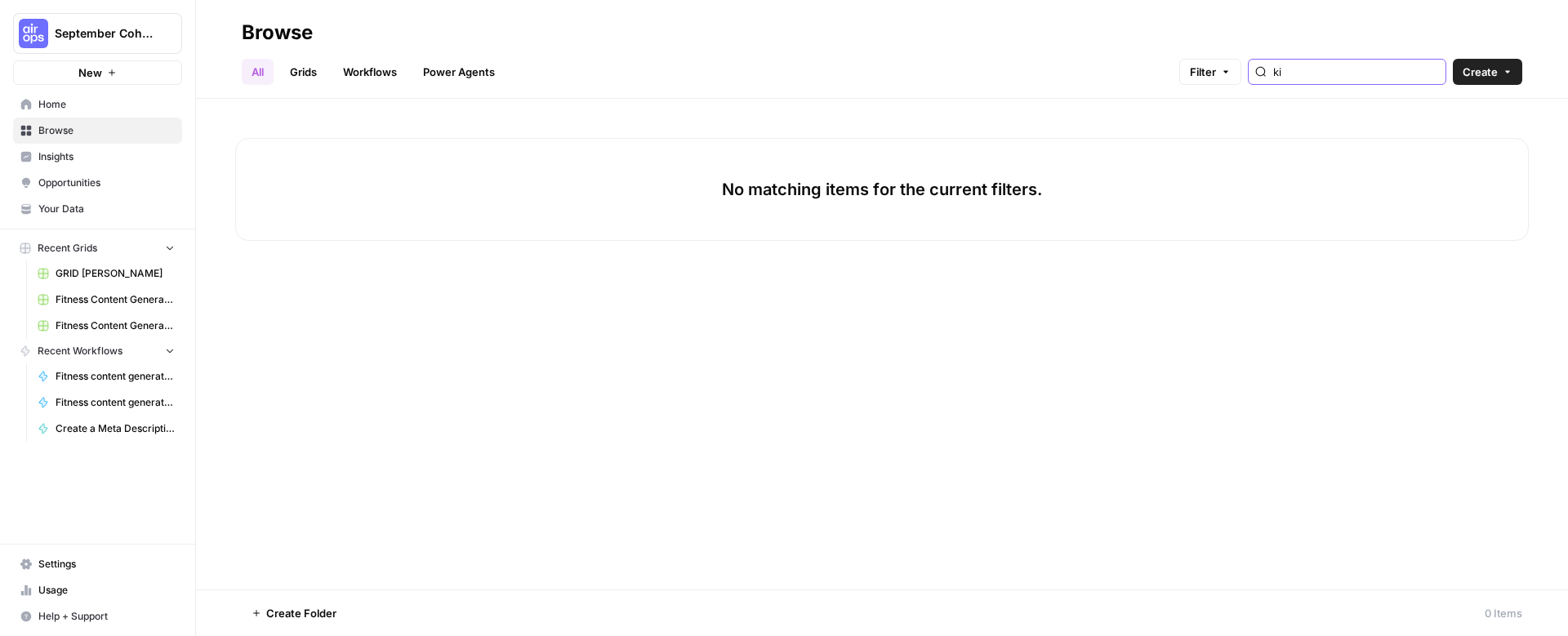
type input "k"
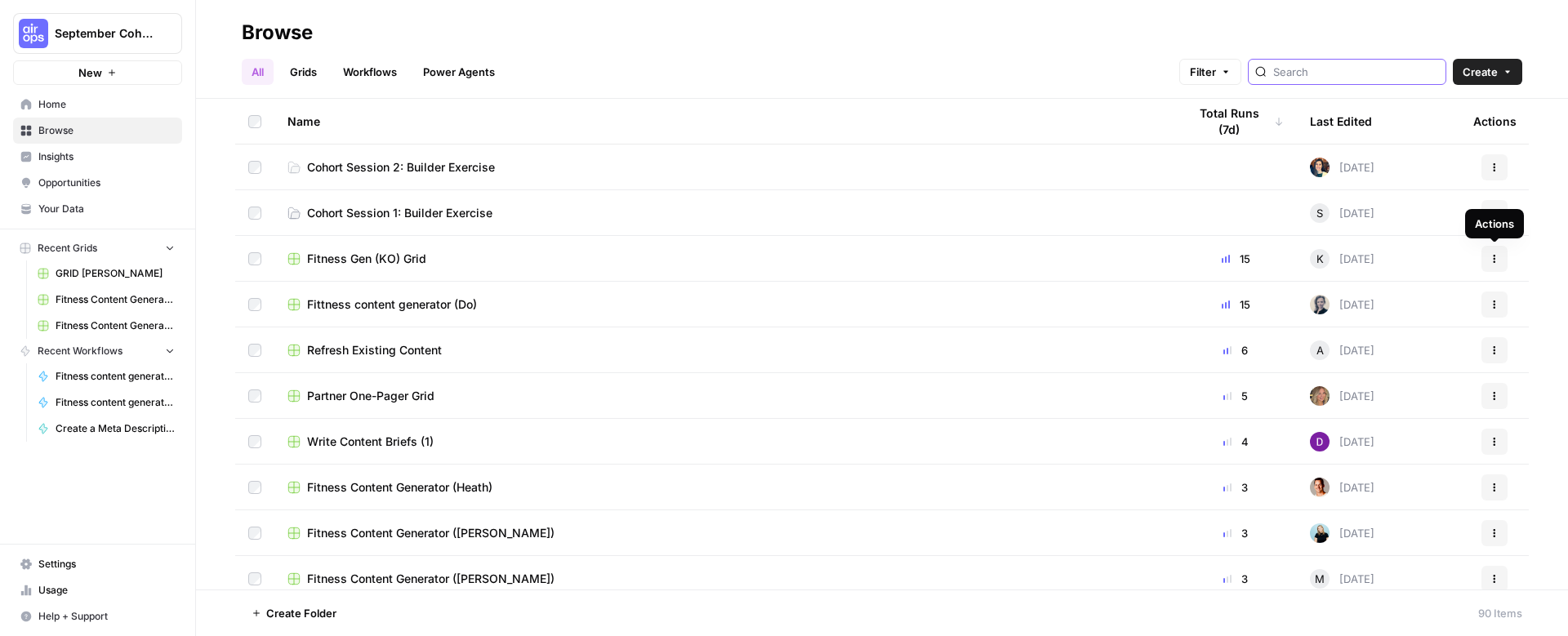
click at [1500, 258] on button "Actions" at bounding box center [1495, 260] width 26 height 26
click at [1029, 59] on div "All Grids Workflows Power Agents Filter Create" at bounding box center [882, 65] width 1280 height 40
click at [475, 161] on span "Cohort Session 2: Builder Exercise" at bounding box center [401, 167] width 188 height 17
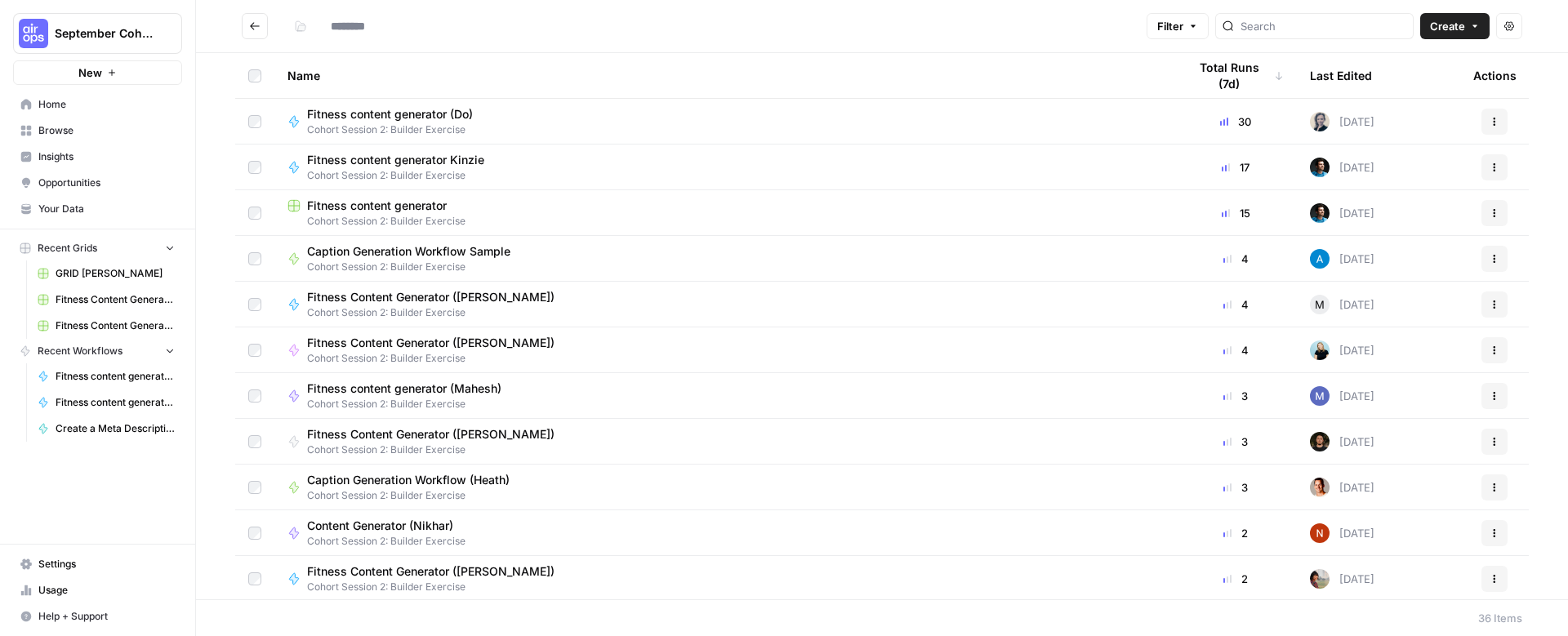
type input "**********"
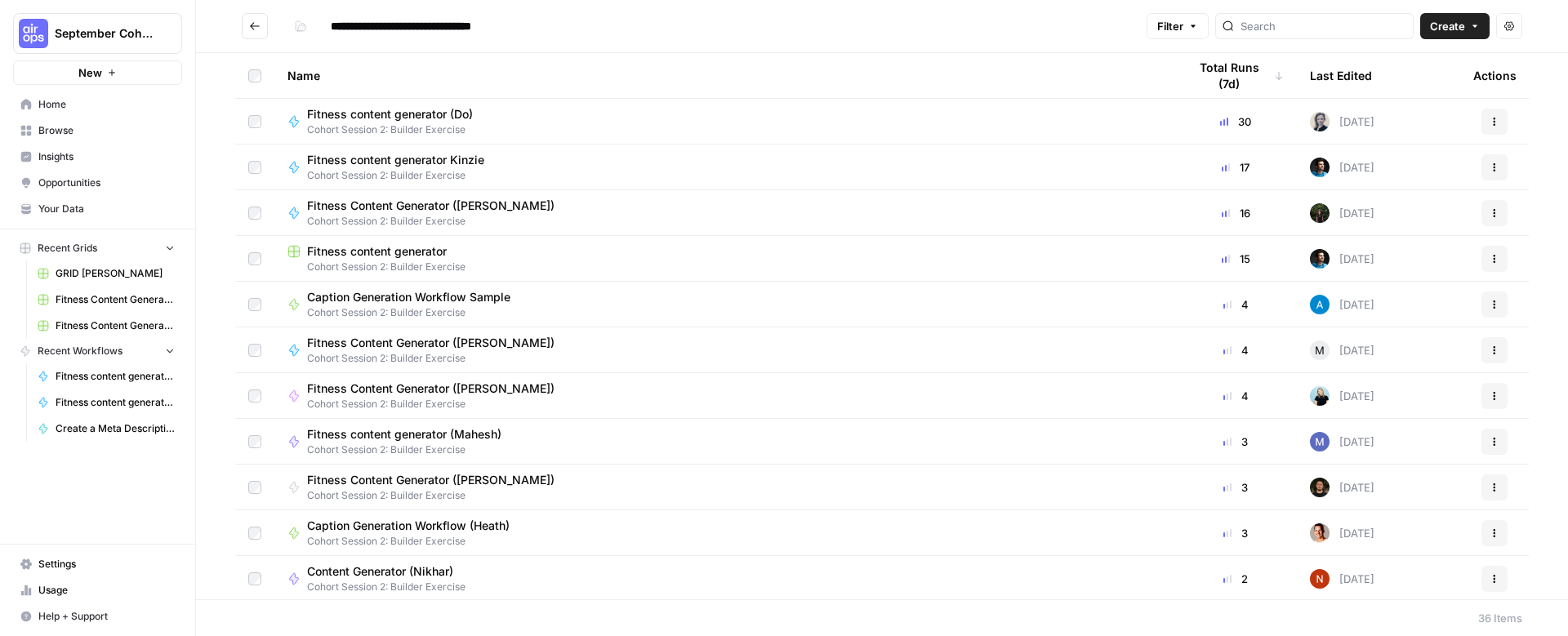
click at [249, 20] on icon "Go back" at bounding box center [254, 26] width 11 height 11
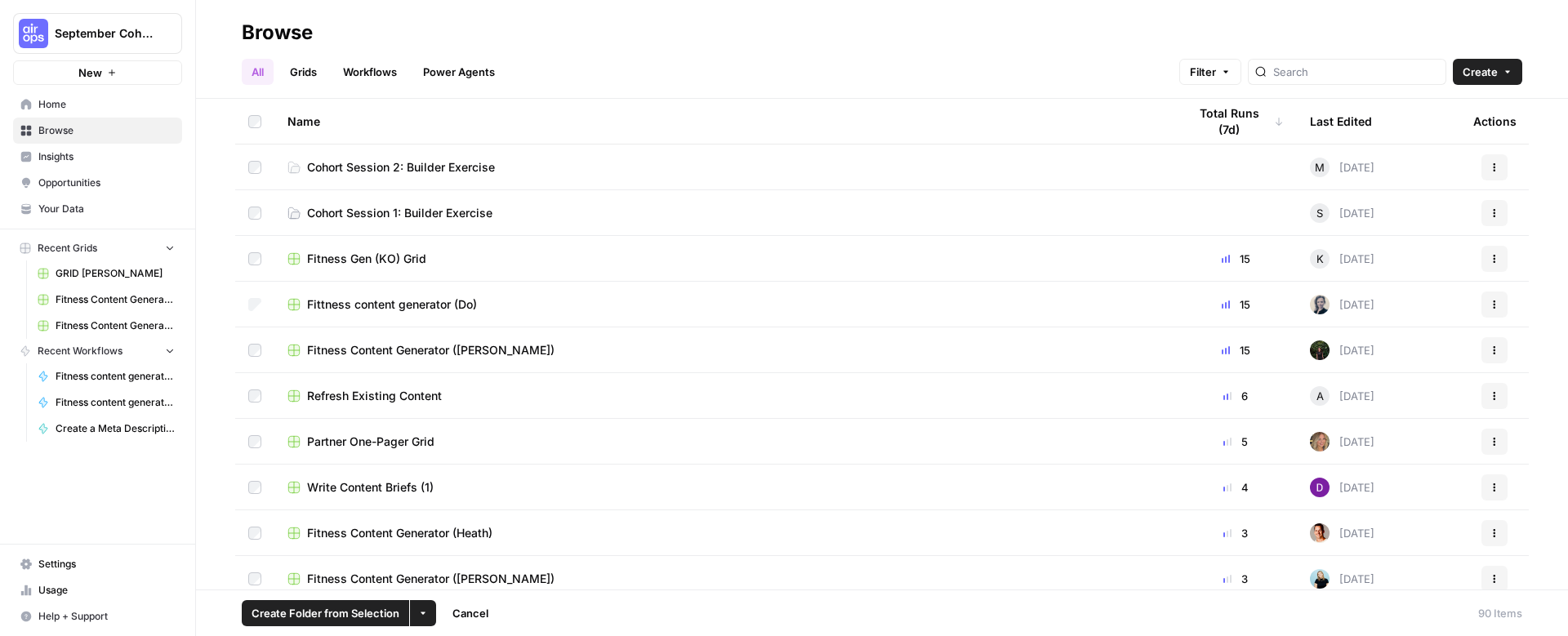
click at [419, 604] on button "More Options" at bounding box center [423, 614] width 26 height 26
click at [418, 612] on icon "button" at bounding box center [422, 613] width 10 height 10
click at [441, 552] on span "Move to" at bounding box center [461, 552] width 40 height 17
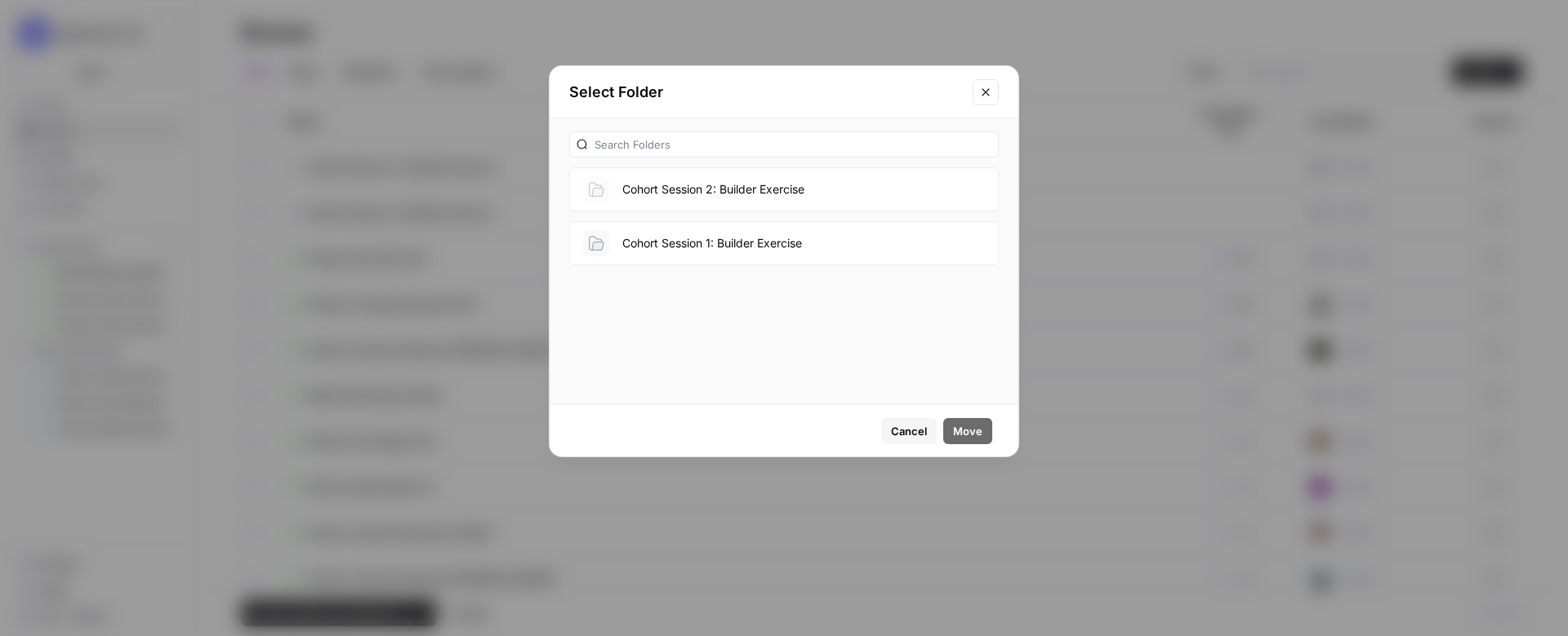
click at [728, 179] on button "Cohort Session 2: Builder Exercise" at bounding box center [784, 189] width 429 height 44
click at [981, 94] on icon "Close modal" at bounding box center [985, 92] width 13 height 13
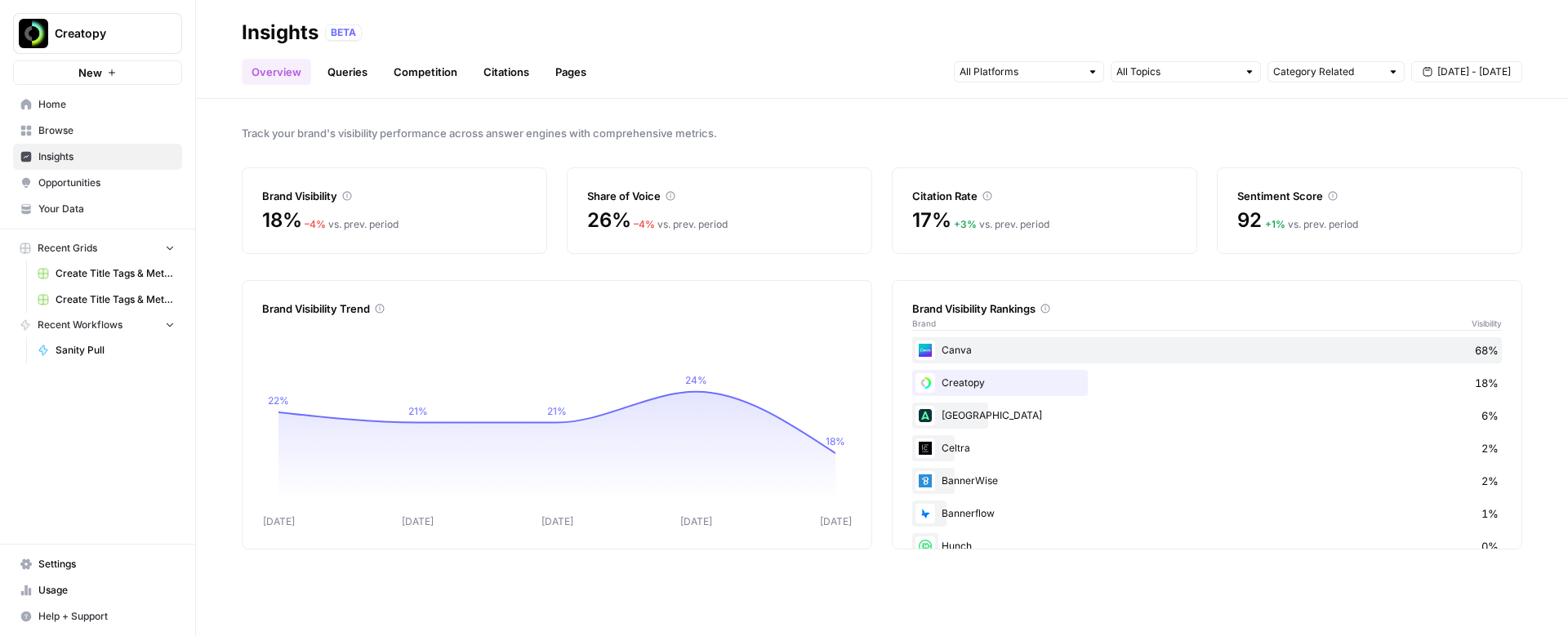
click at [354, 80] on link "Queries" at bounding box center [347, 72] width 60 height 26
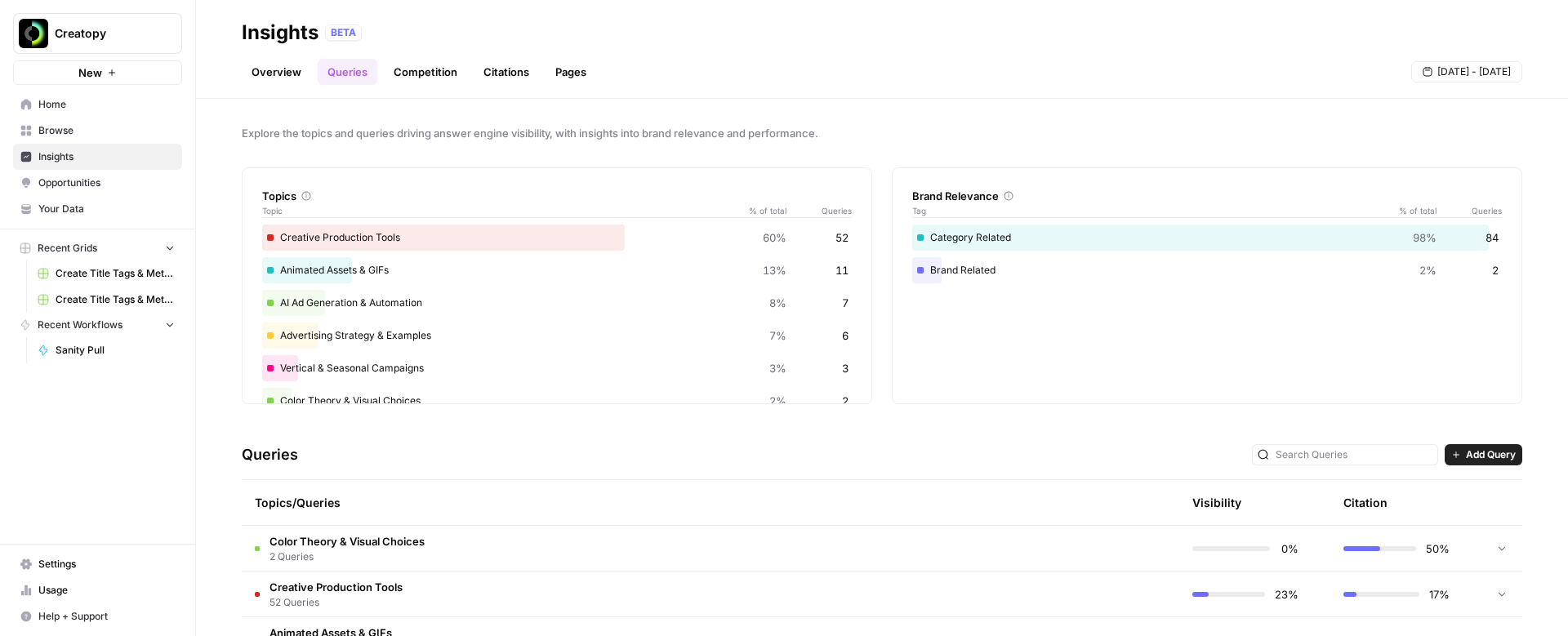
click at [412, 76] on link "Competition" at bounding box center [425, 72] width 84 height 26
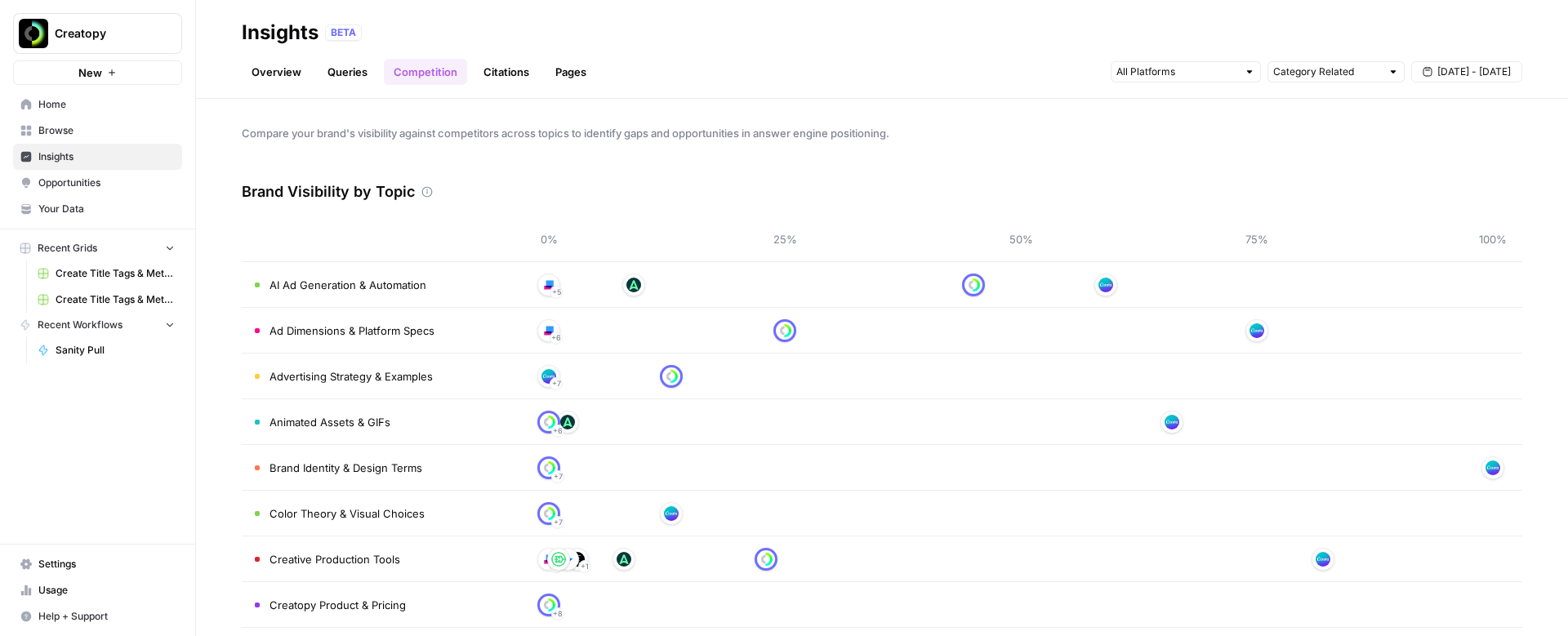
click at [492, 69] on link "Citations" at bounding box center [507, 72] width 65 height 26
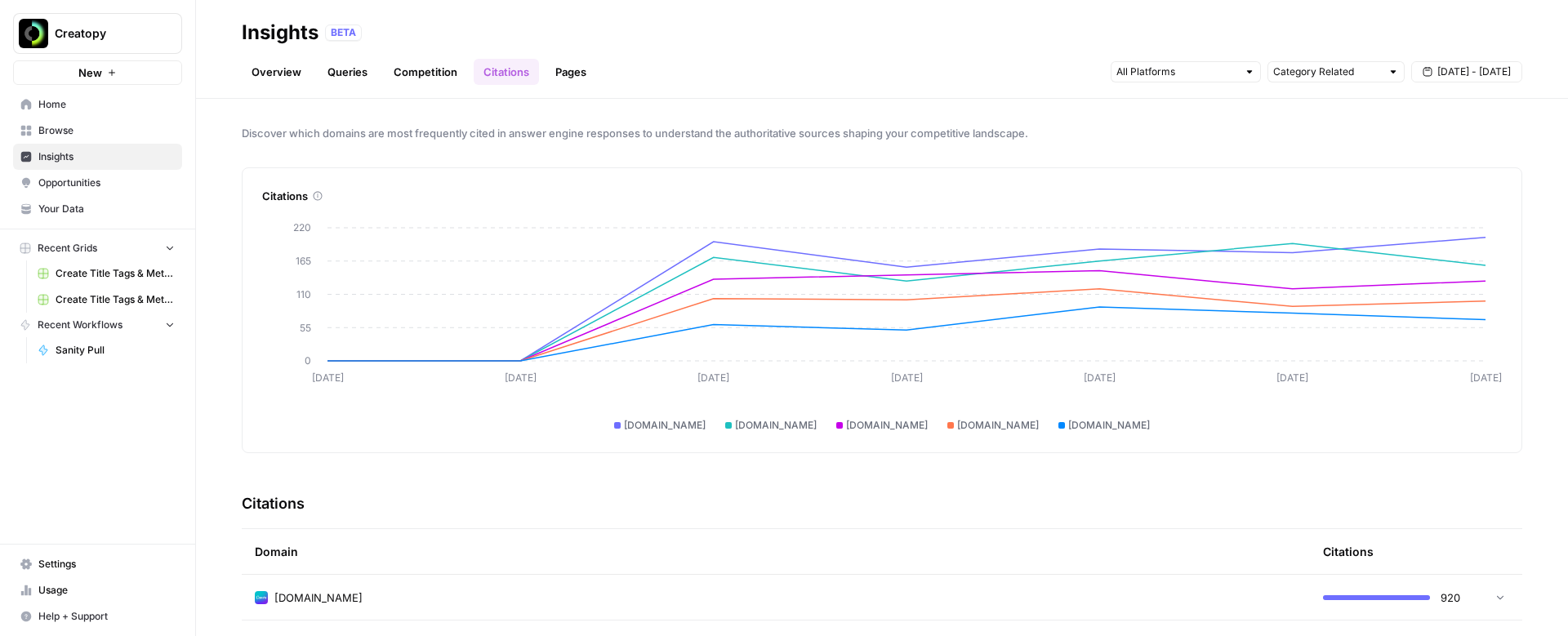
click at [564, 70] on link "Pages" at bounding box center [571, 72] width 51 height 26
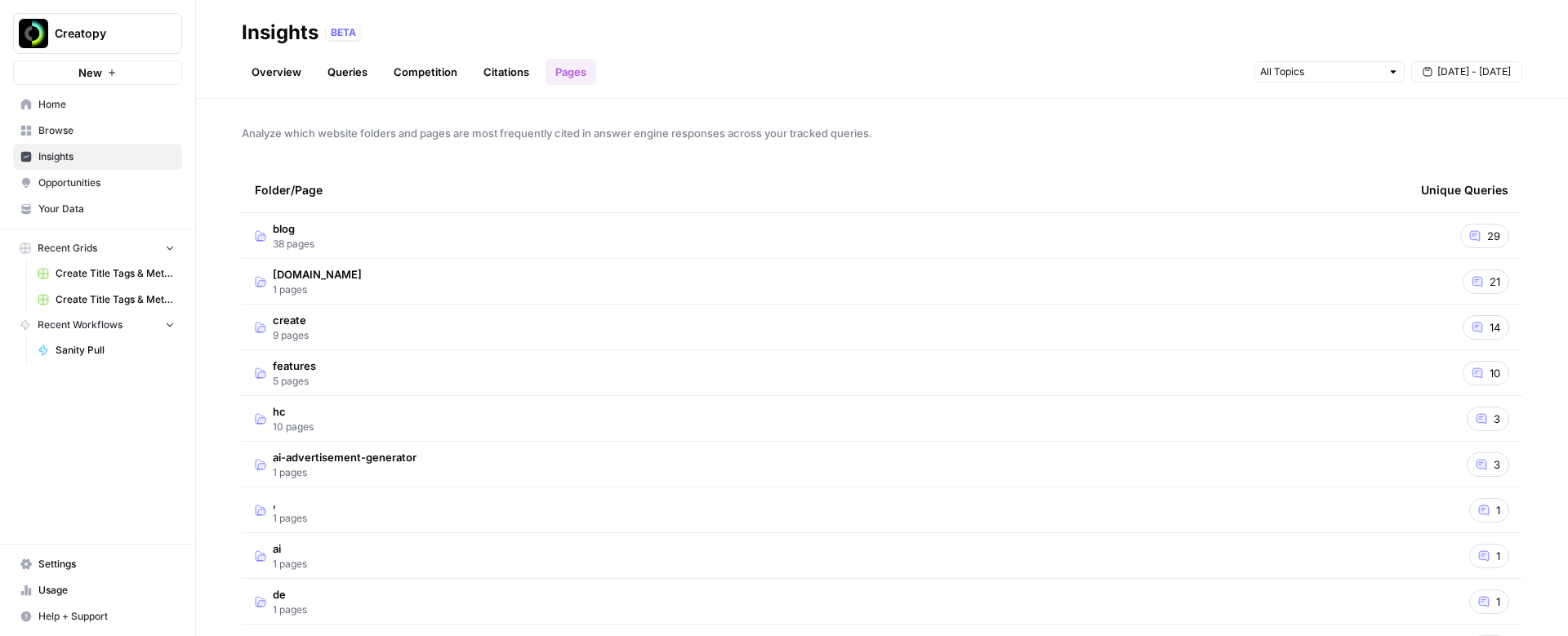
click at [72, 178] on span "Opportunities" at bounding box center [106, 183] width 136 height 15
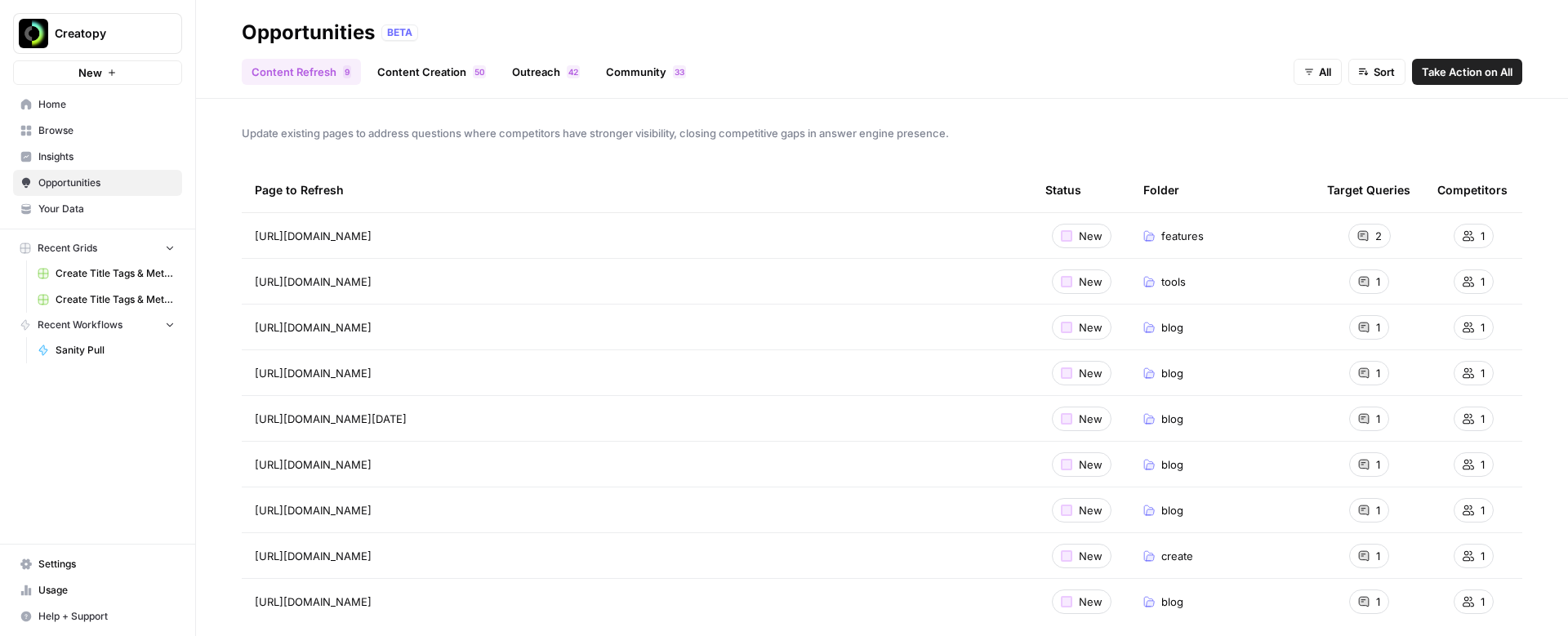
click at [429, 74] on link "Content Creation 0 5" at bounding box center [432, 72] width 128 height 26
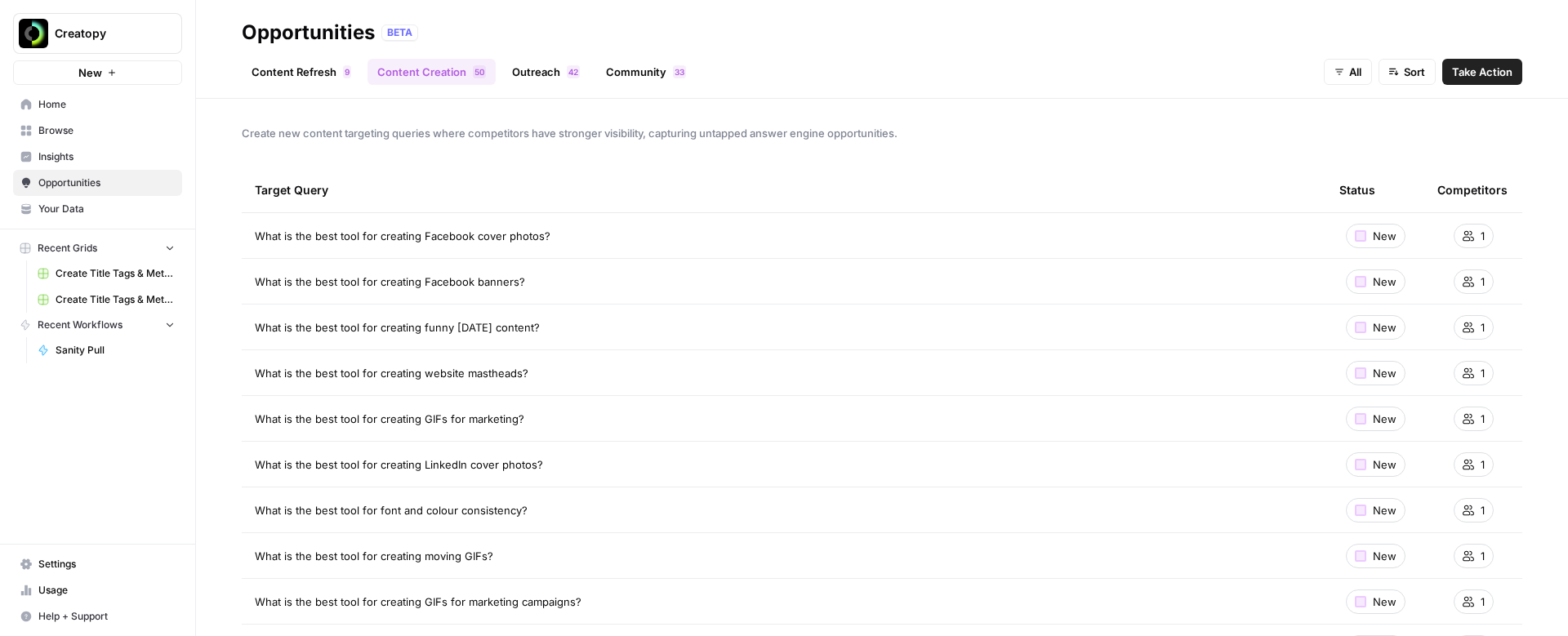
click at [531, 73] on link "Outreach 2 4" at bounding box center [545, 72] width 87 height 26
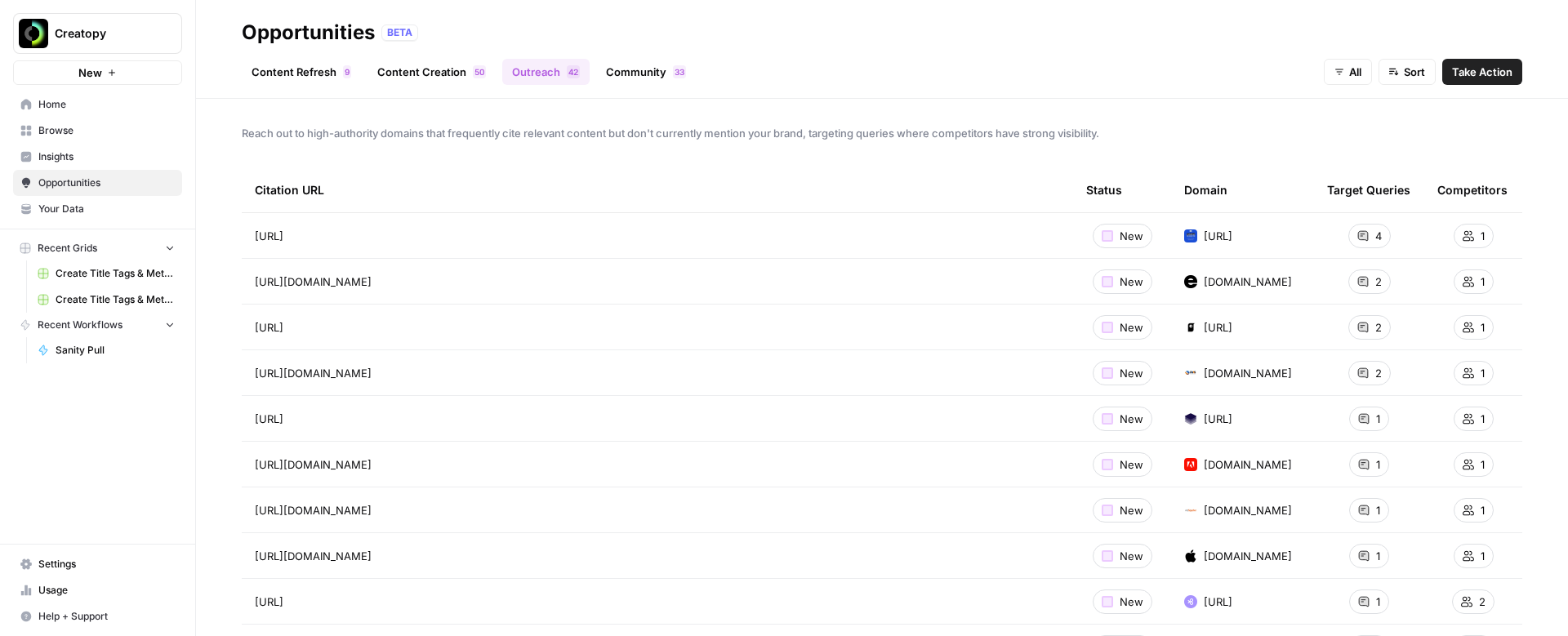
click at [623, 69] on link "Community 3 3" at bounding box center [645, 72] width 99 height 26
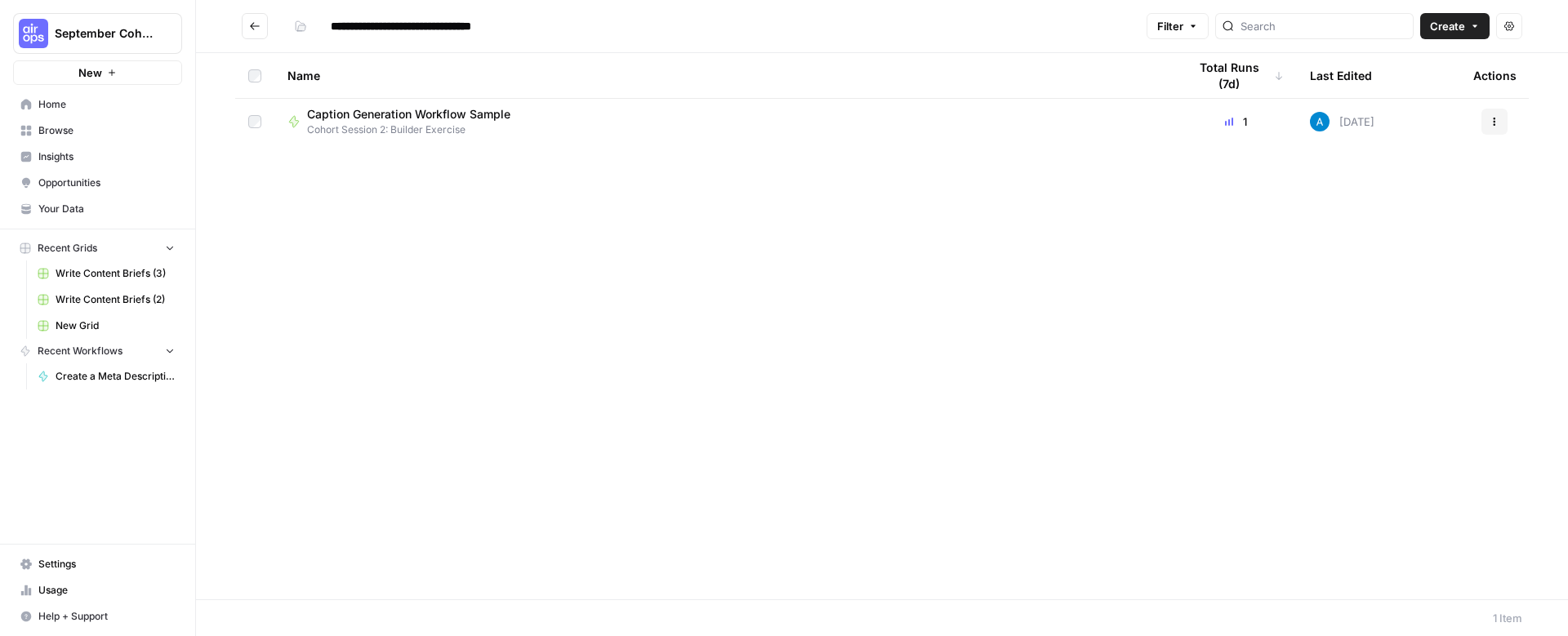
click at [352, 33] on input "**********" at bounding box center [426, 26] width 205 height 26
click at [618, 14] on div "**********" at bounding box center [713, 26] width 852 height 26
click at [298, 28] on icon "button" at bounding box center [300, 26] width 10 height 10
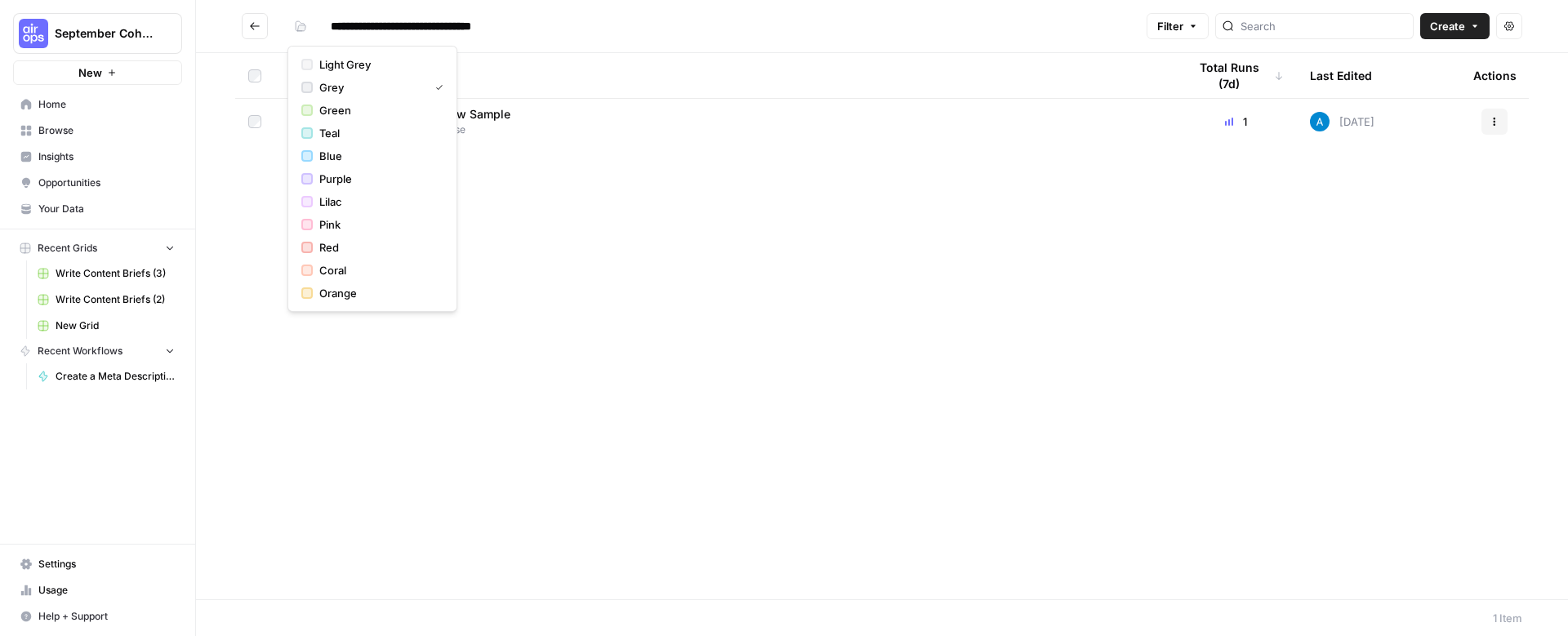
click at [578, 38] on div "**********" at bounding box center [713, 26] width 852 height 26
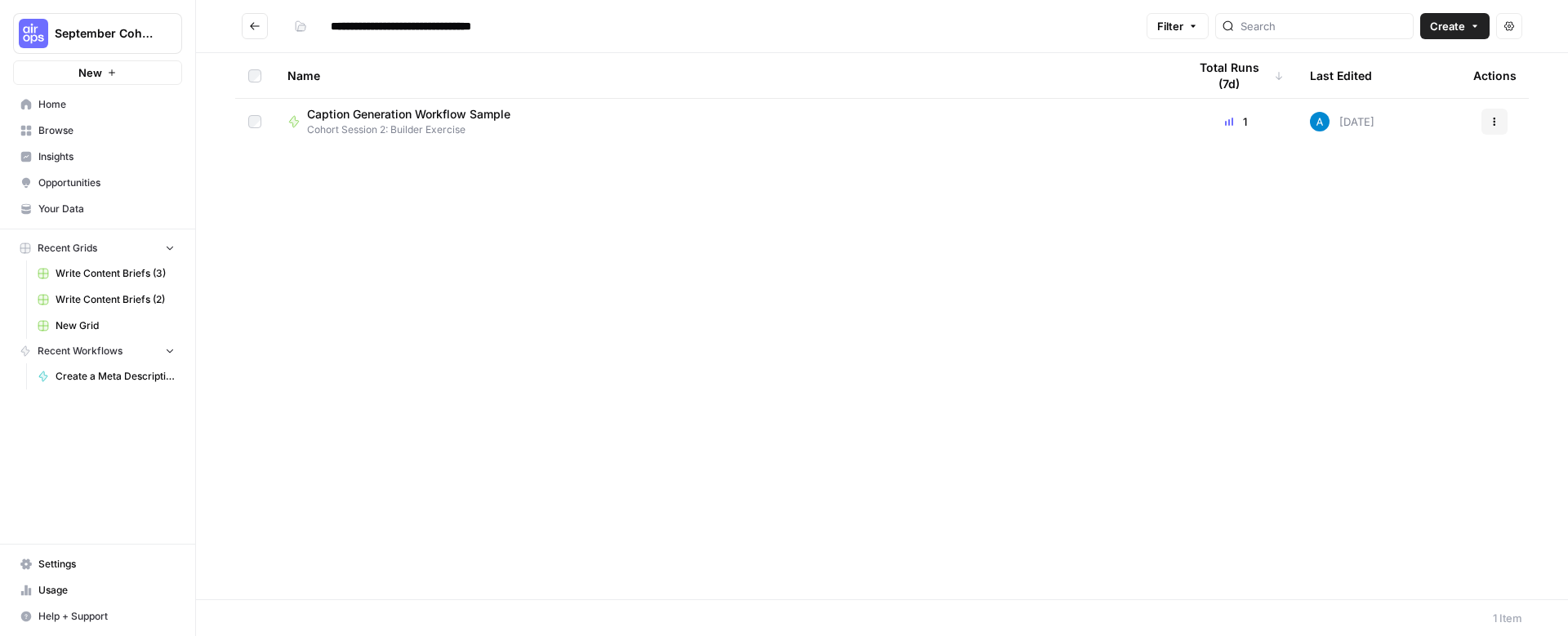
click at [430, 18] on input "**********" at bounding box center [426, 26] width 205 height 26
click at [607, 39] on div "**********" at bounding box center [713, 26] width 852 height 26
click at [253, 28] on icon "Go back" at bounding box center [254, 26] width 11 height 11
type input "**********"
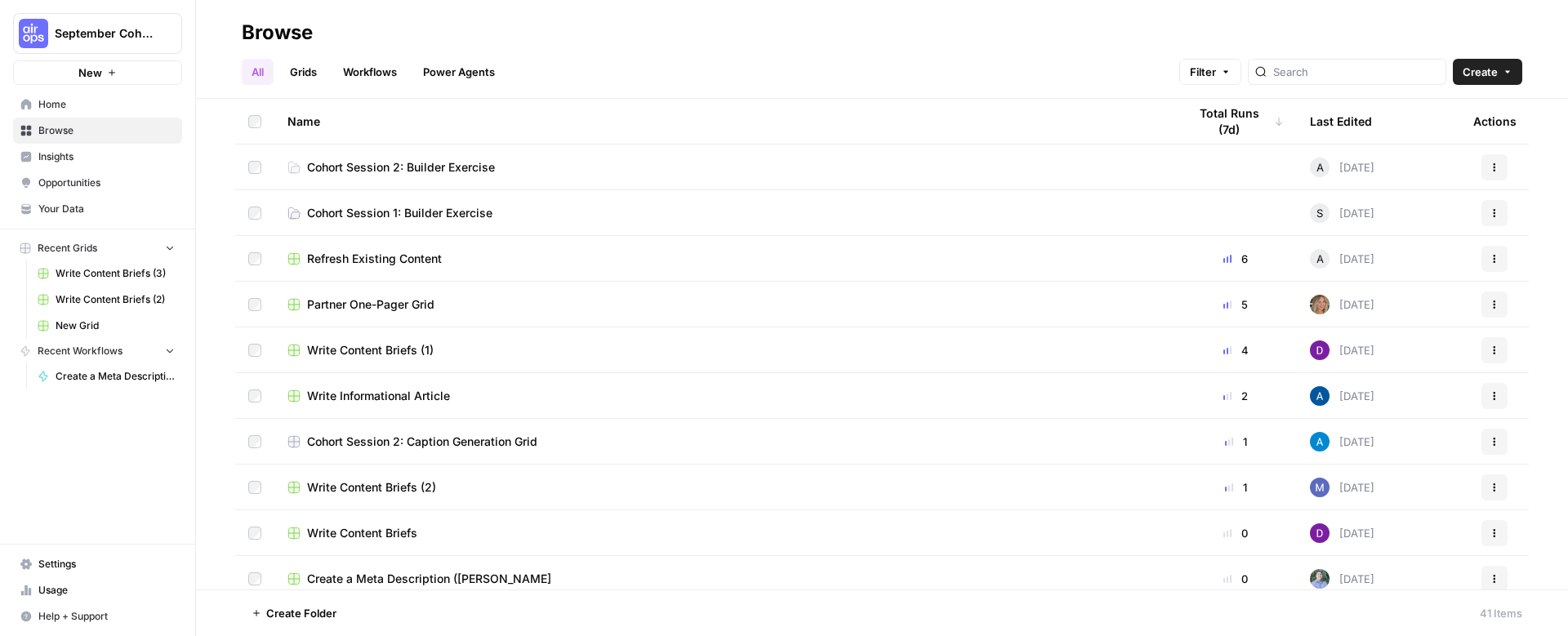
click at [364, 164] on span "Cohort Session 2: Builder Exercise" at bounding box center [401, 167] width 188 height 17
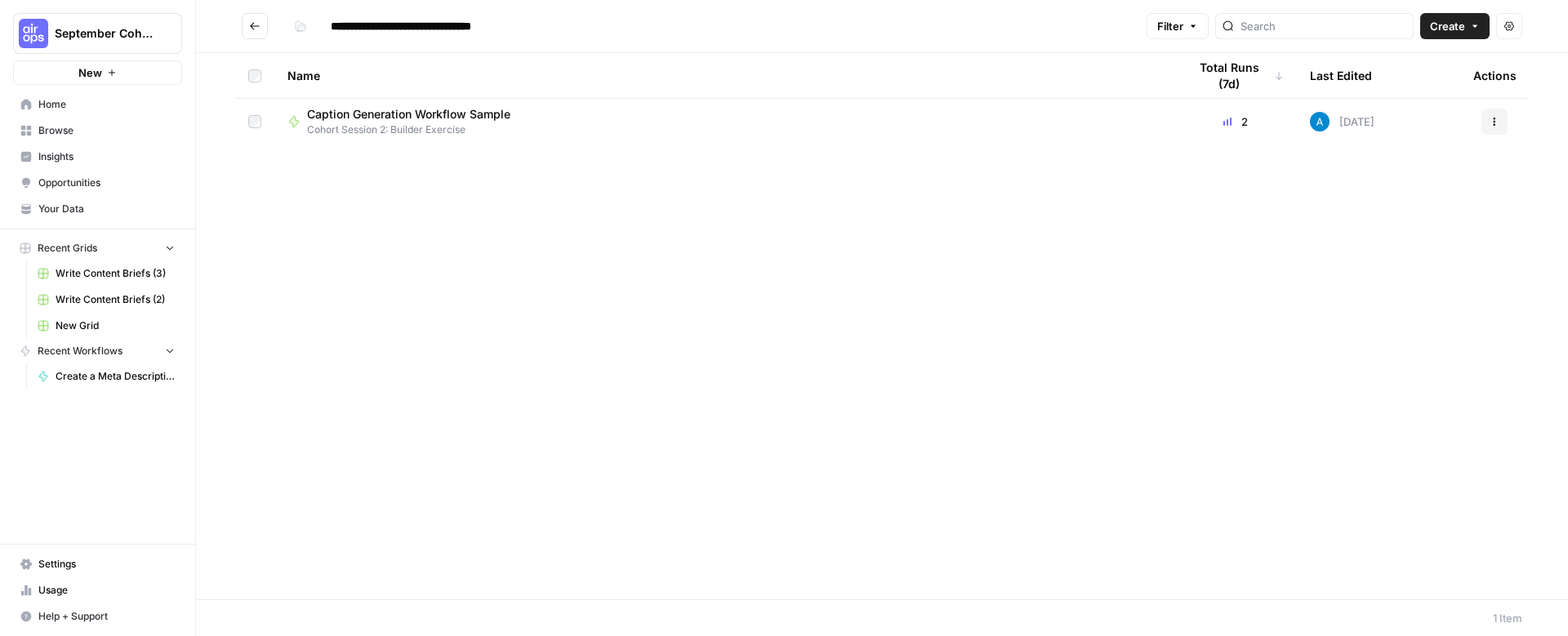
click at [1442, 18] on span "Create" at bounding box center [1448, 26] width 35 height 17
click at [1423, 84] on span "Workflow" at bounding box center [1424, 87] width 91 height 17
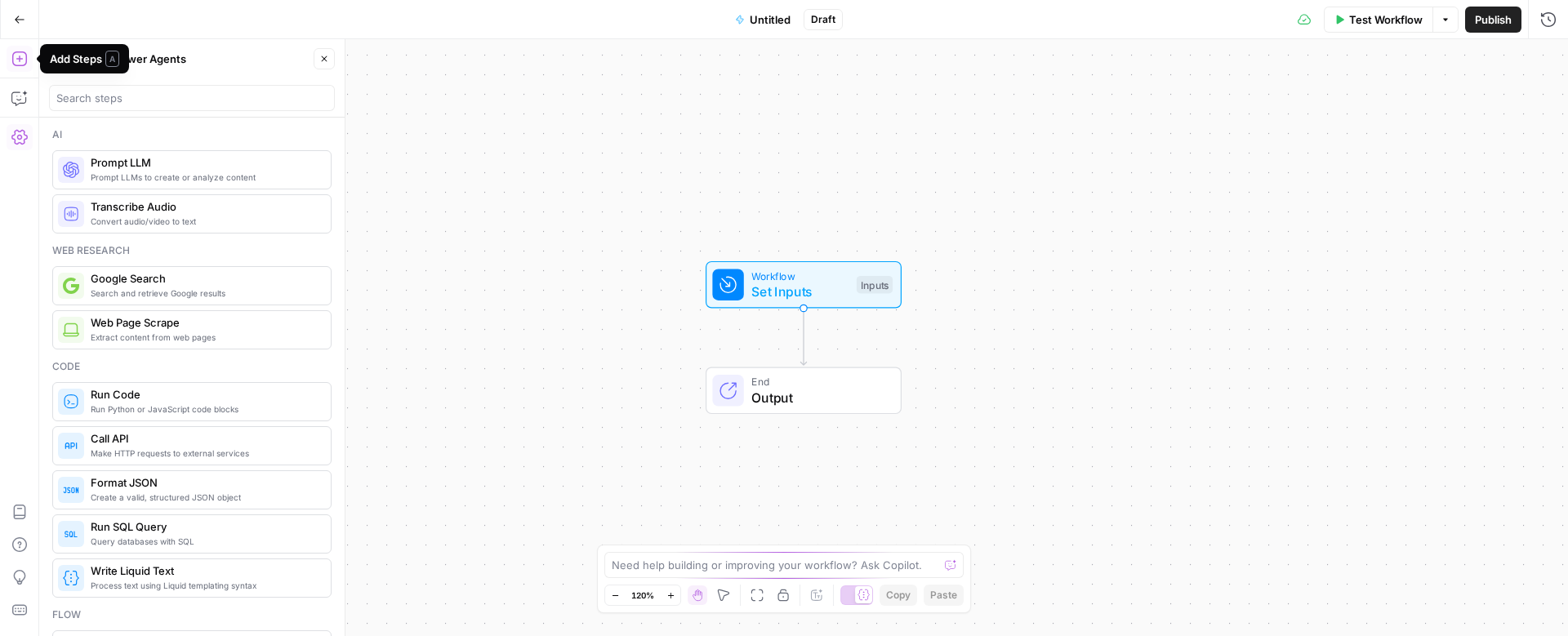
click at [20, 140] on icon "button" at bounding box center [19, 137] width 17 height 17
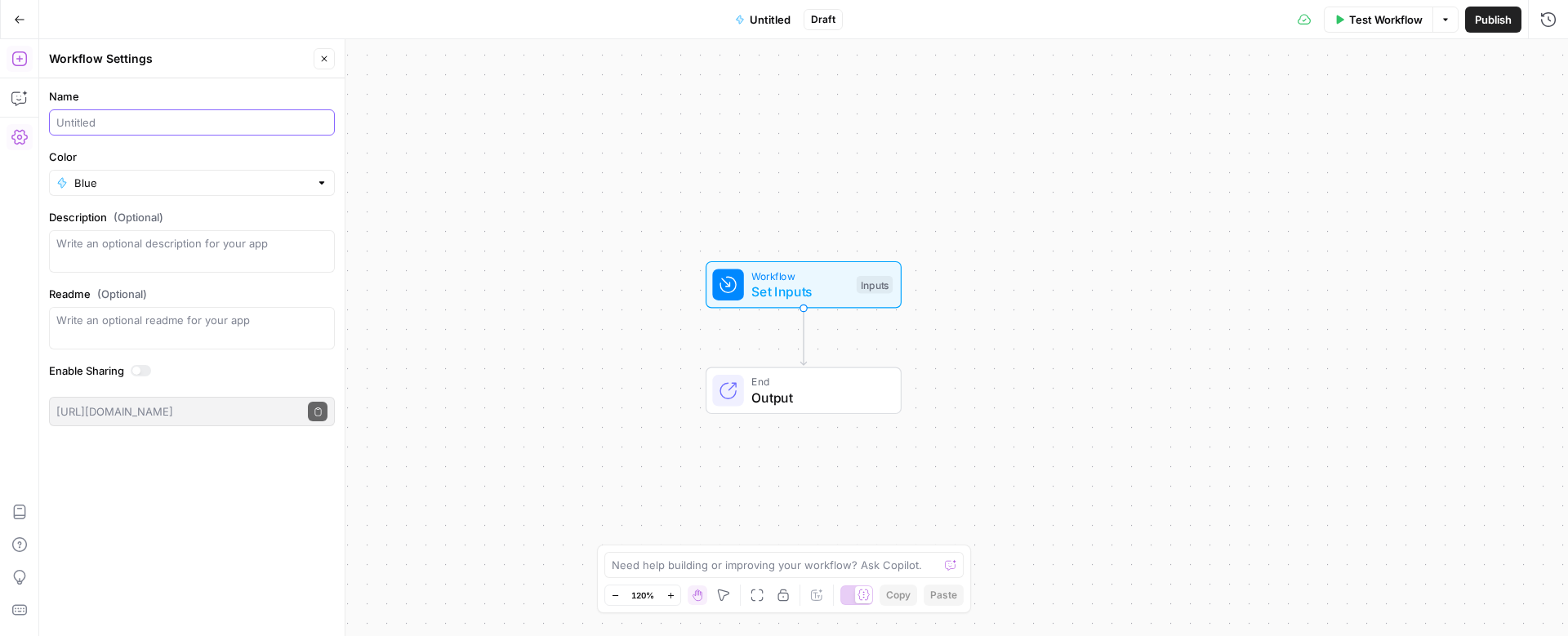
click at [95, 118] on input "Name" at bounding box center [192, 122] width 271 height 17
type input "Fitness content generator (Do)"
click at [1494, 24] on span "Publish" at bounding box center [1493, 19] width 37 height 17
click at [22, 20] on icon "button" at bounding box center [19, 19] width 11 height 11
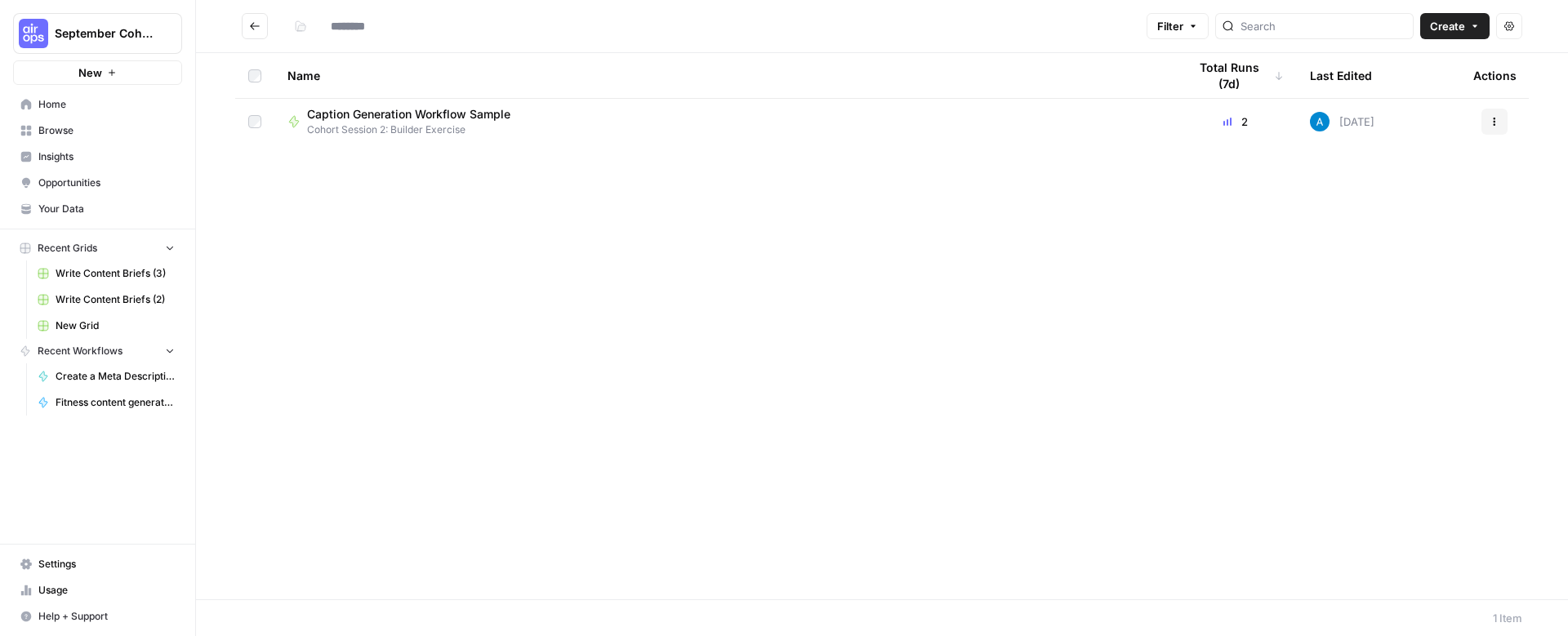
click at [39, 209] on span "Your Data" at bounding box center [106, 208] width 136 height 15
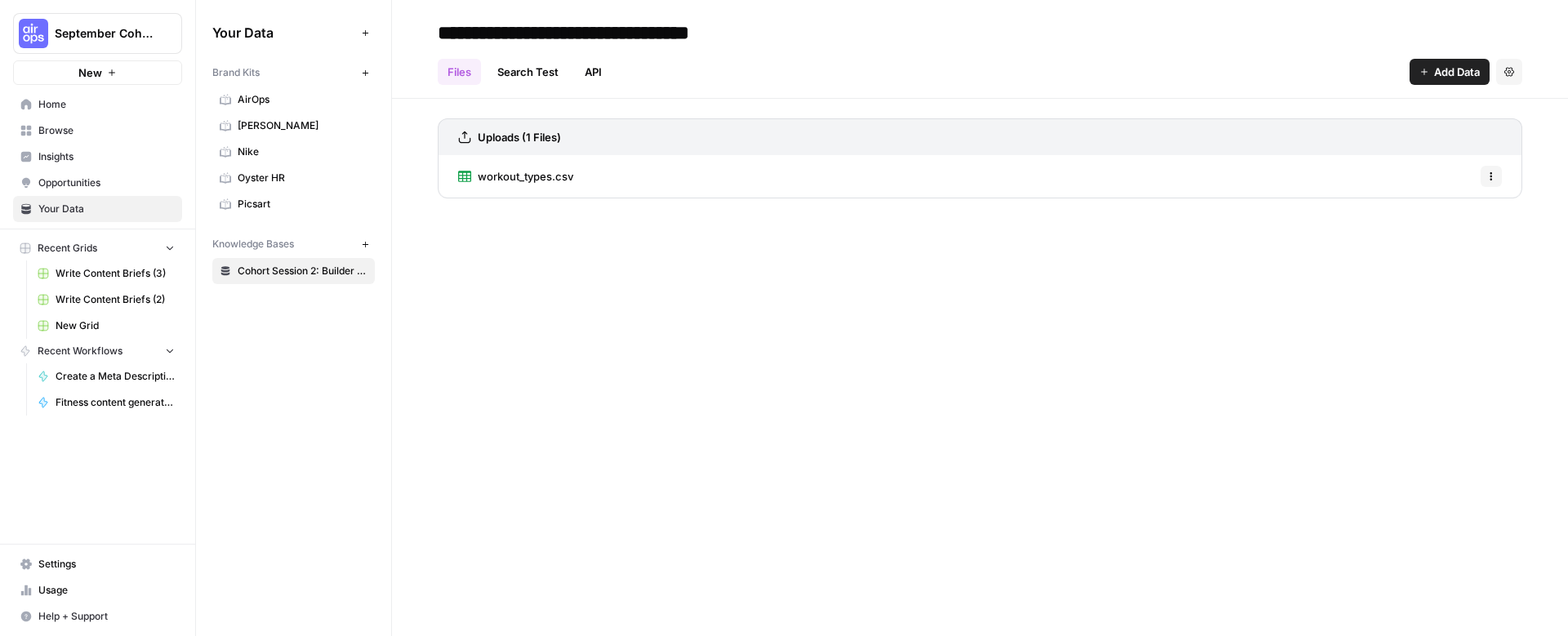
click at [273, 273] on span "Cohort Session 2: Builder Exercise" at bounding box center [303, 271] width 130 height 15
click at [543, 172] on span "workout_types.csv" at bounding box center [525, 176] width 96 height 17
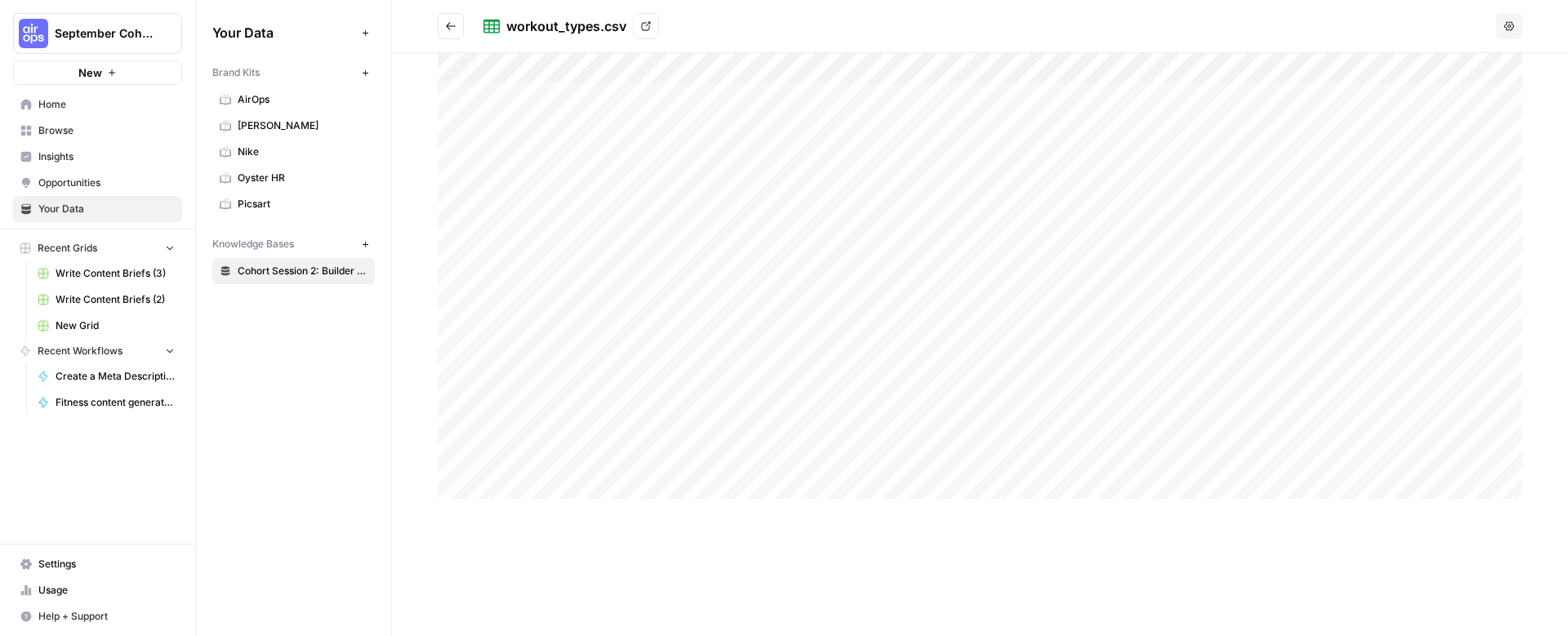
click at [644, 23] on icon at bounding box center [646, 26] width 9 height 9
click at [121, 29] on span "September Cohort" at bounding box center [104, 33] width 98 height 17
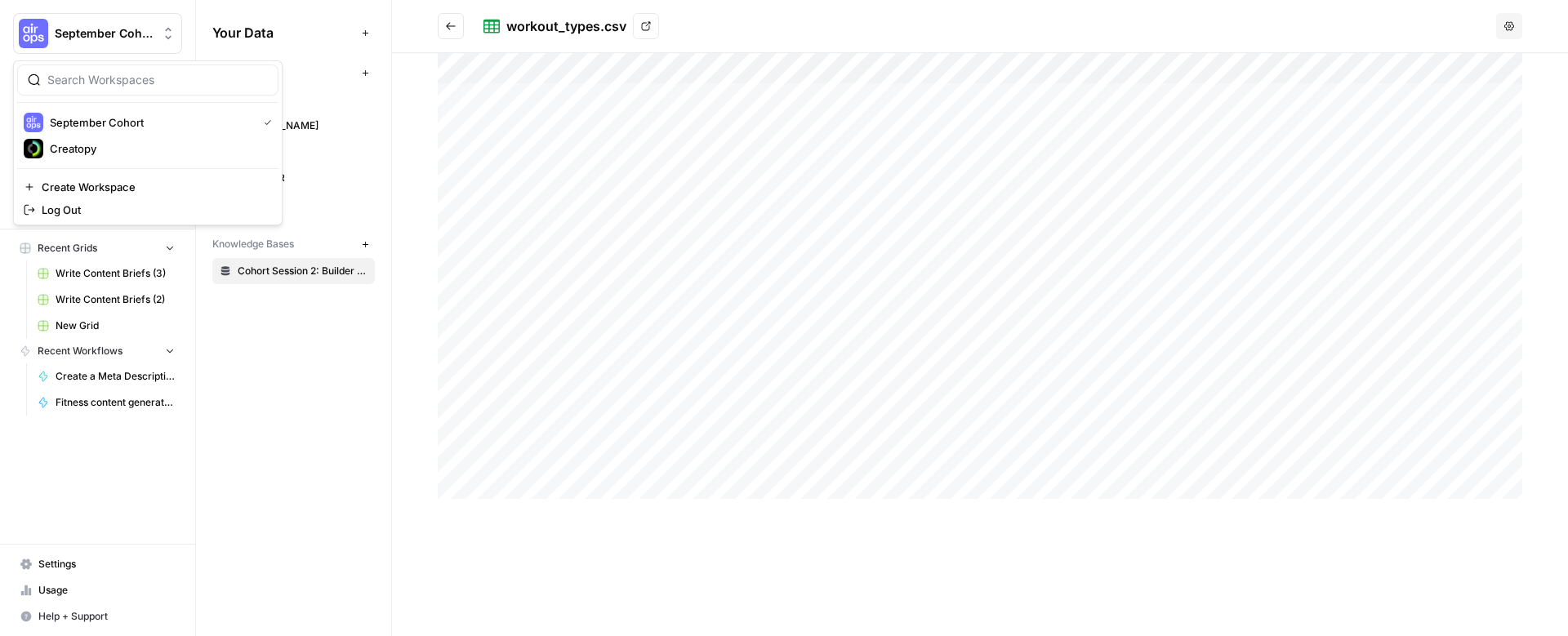
click at [121, 29] on span "September Cohort" at bounding box center [104, 33] width 98 height 17
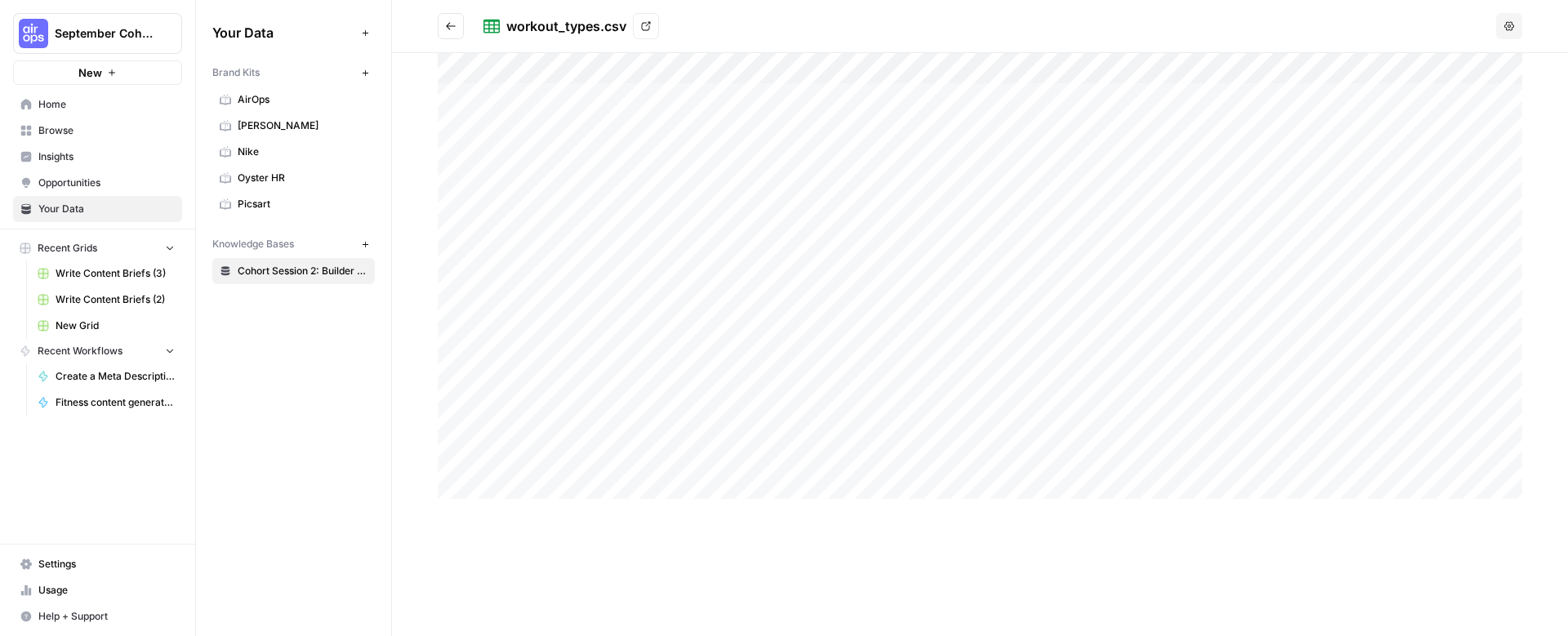
click at [238, 396] on div "Your Data Add Data Brand Kits New AirOps [PERSON_NAME] Nike Oyster HR Picsart K…" at bounding box center [294, 318] width 195 height 636
click at [45, 127] on span "Browse" at bounding box center [106, 130] width 136 height 15
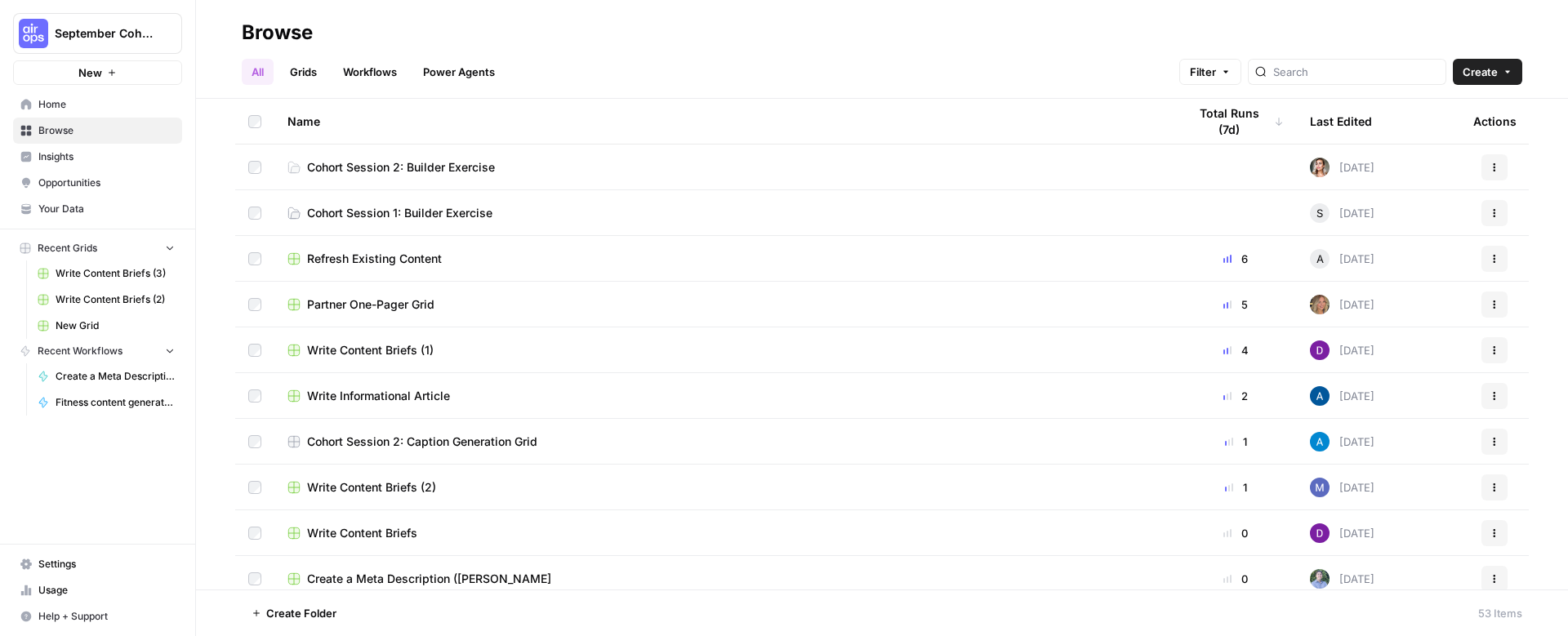
click at [52, 104] on span "Home" at bounding box center [106, 105] width 136 height 15
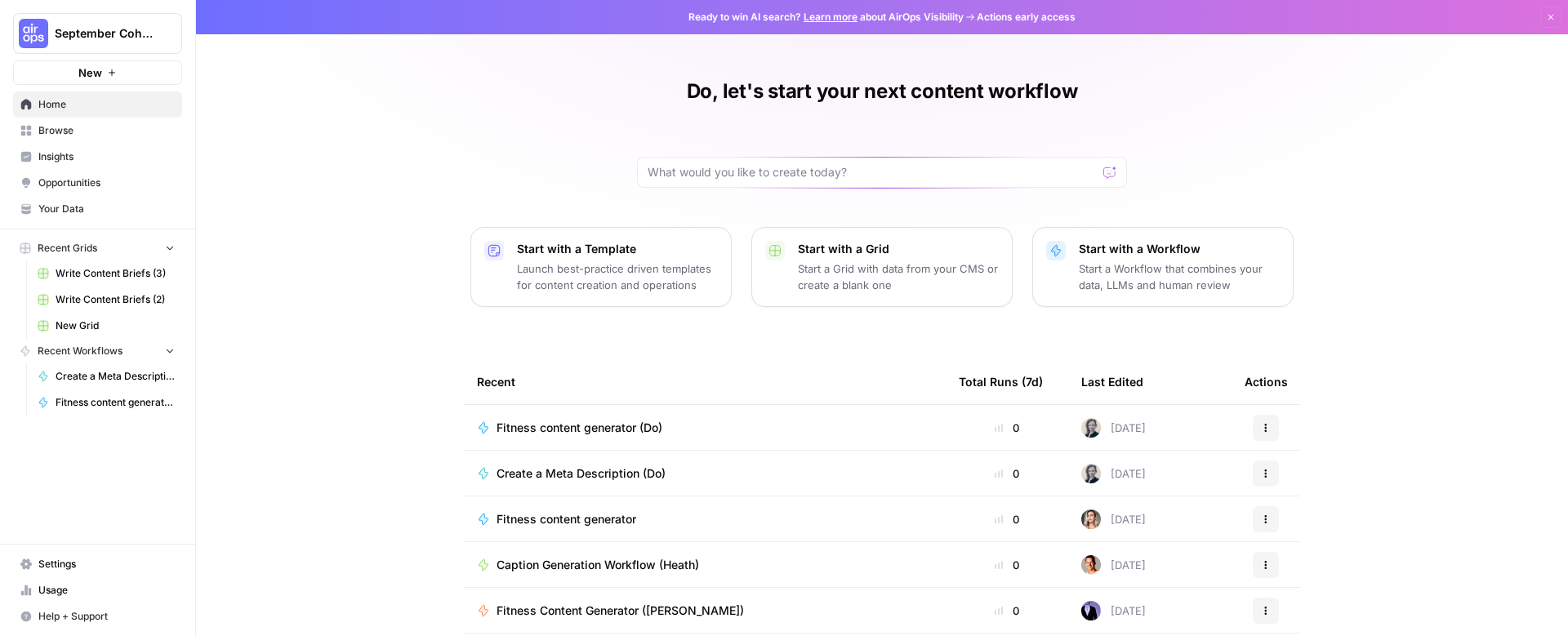
click at [592, 431] on span "Fitness content generator (Do)" at bounding box center [580, 428] width 166 height 17
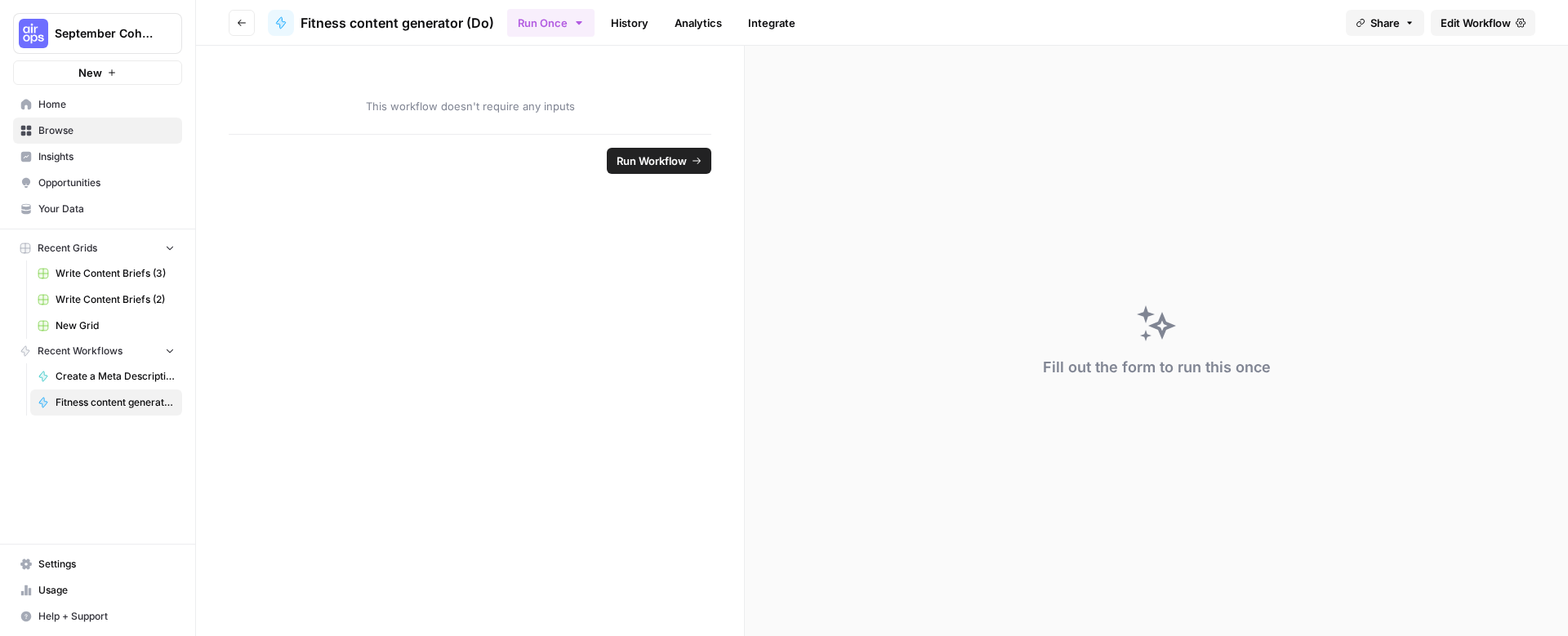
click at [1481, 24] on span "Edit Workflow" at bounding box center [1476, 23] width 70 height 17
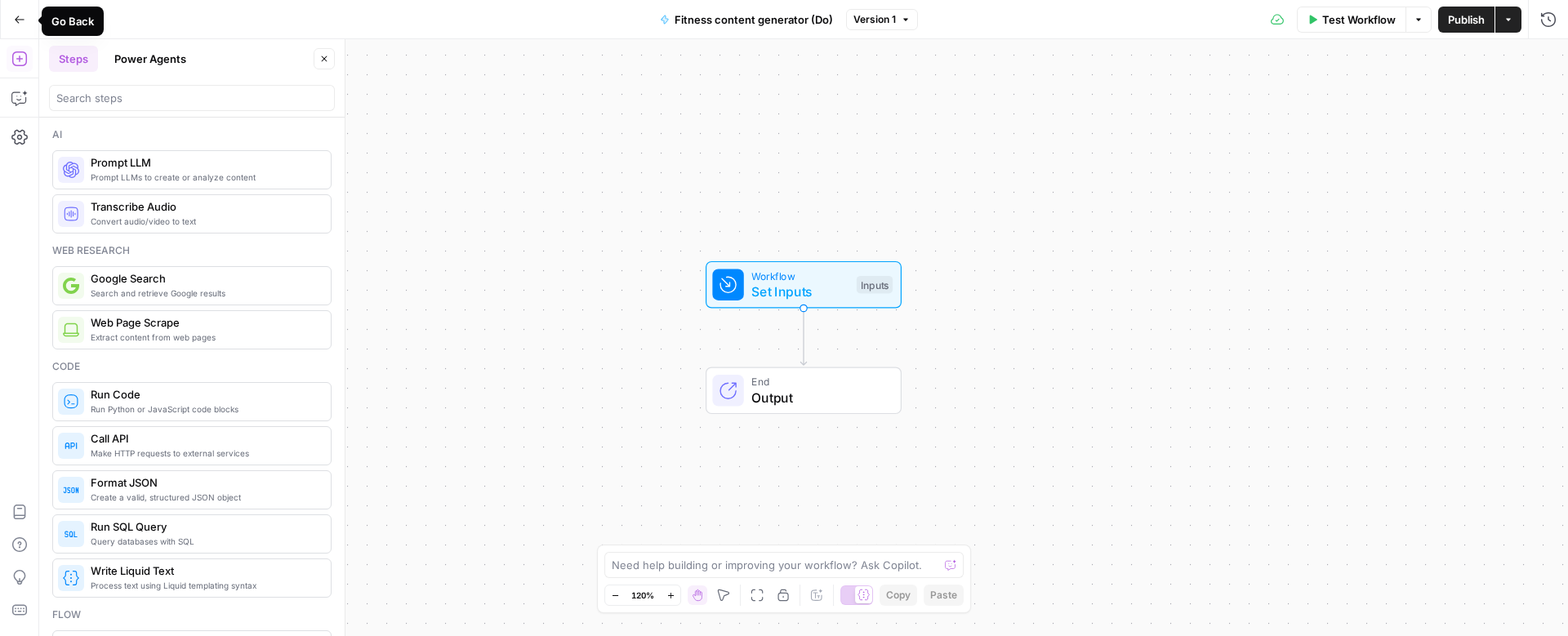
click at [14, 10] on button "Go Back" at bounding box center [19, 19] width 29 height 29
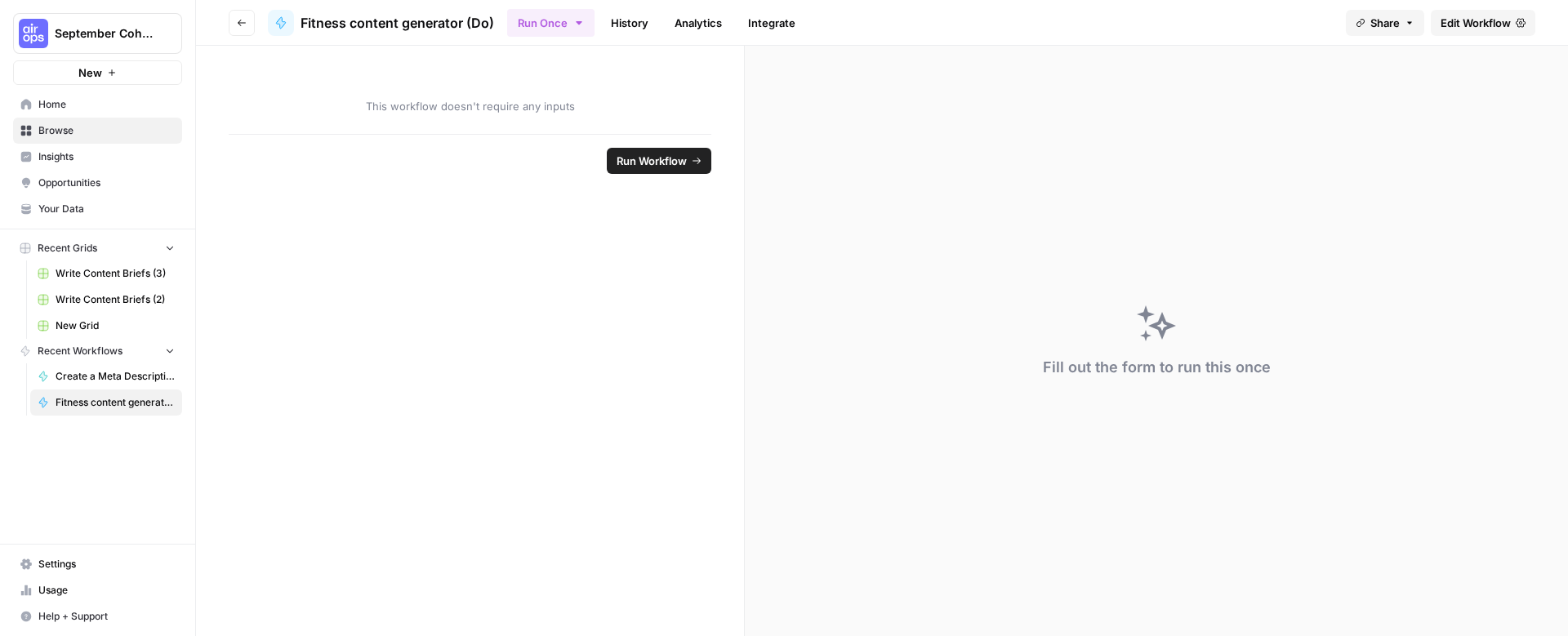
click at [62, 100] on span "Home" at bounding box center [106, 105] width 136 height 15
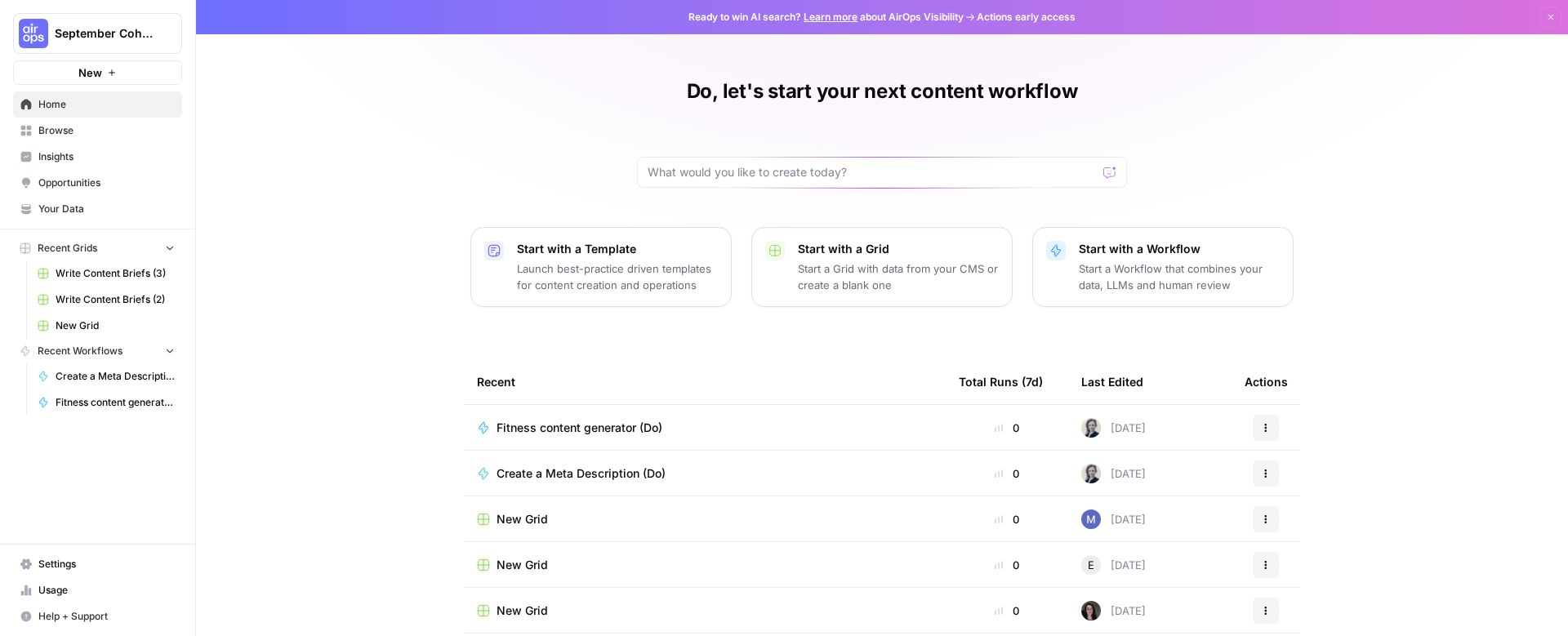
click at [841, 282] on p "Start a Grid with data from your CMS or create a blank one" at bounding box center [898, 276] width 201 height 33
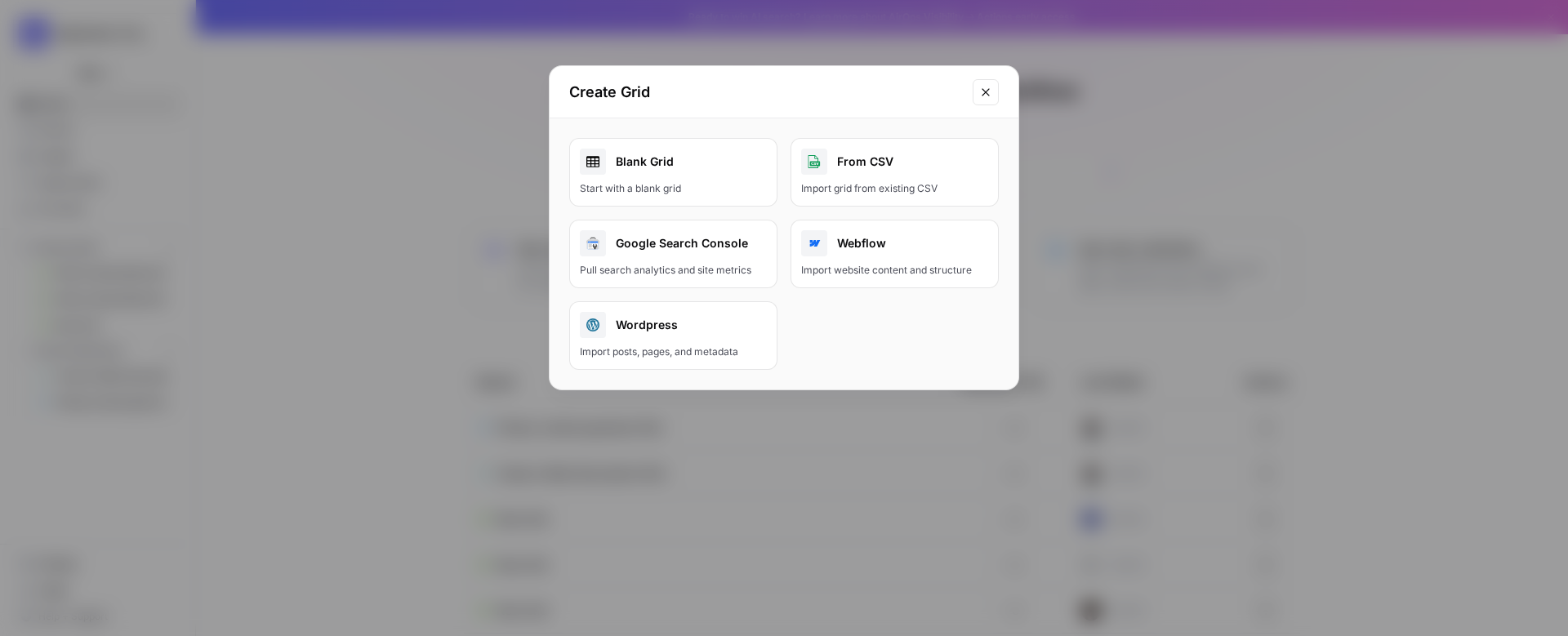
click at [679, 172] on div "Blank Grid" at bounding box center [673, 162] width 187 height 26
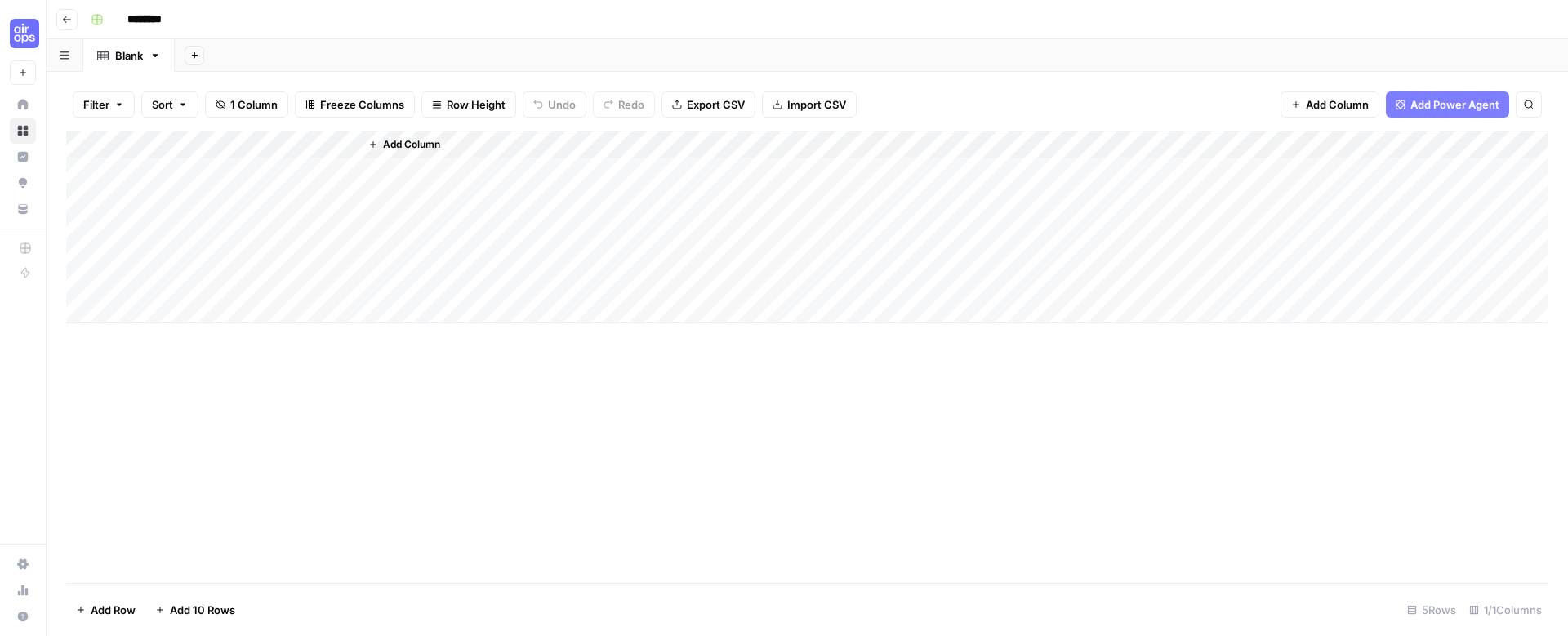
click at [164, 15] on input "********" at bounding box center [166, 19] width 91 height 26
type input "**********"
click at [359, 15] on div "**********" at bounding box center [818, 19] width 1468 height 26
click at [229, 410] on div "Add Column" at bounding box center [806, 357] width 1482 height 452
click at [791, 112] on span "Import CSV" at bounding box center [816, 105] width 59 height 17
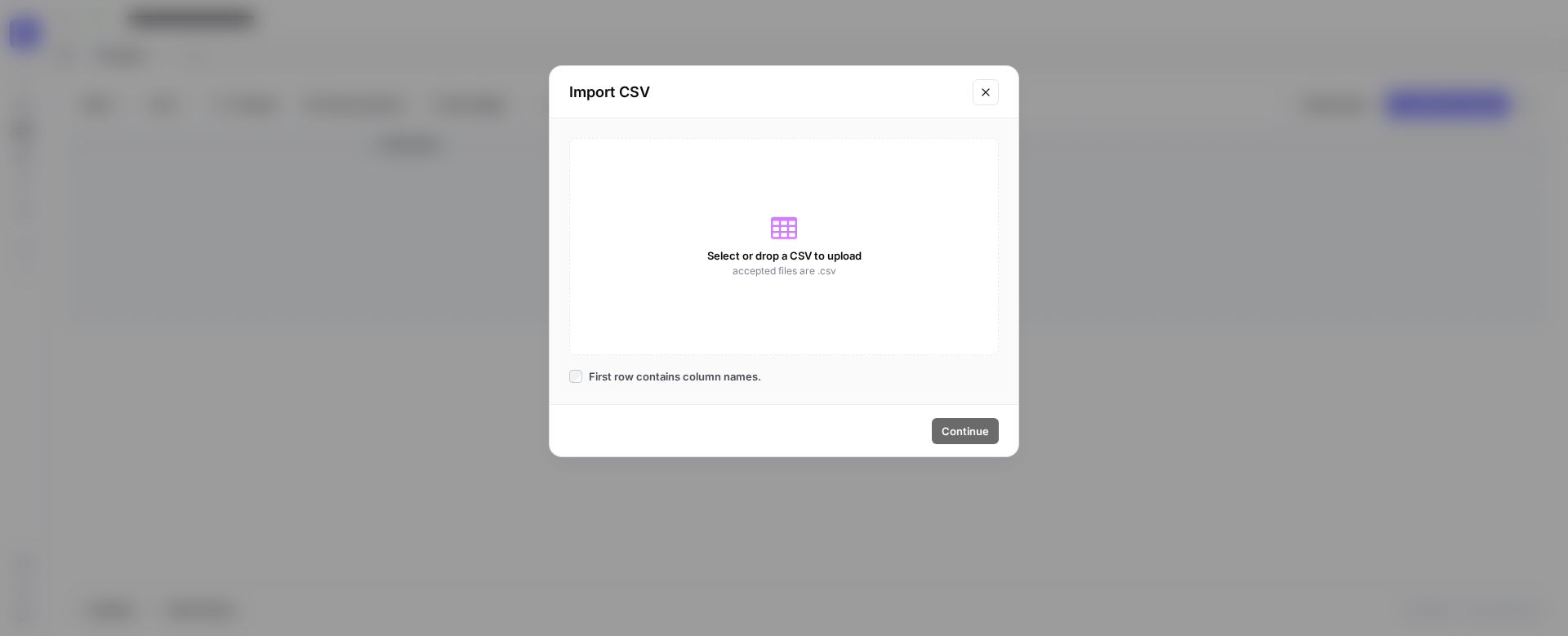
click at [767, 258] on span "Select or drop a CSV to upload" at bounding box center [784, 255] width 155 height 17
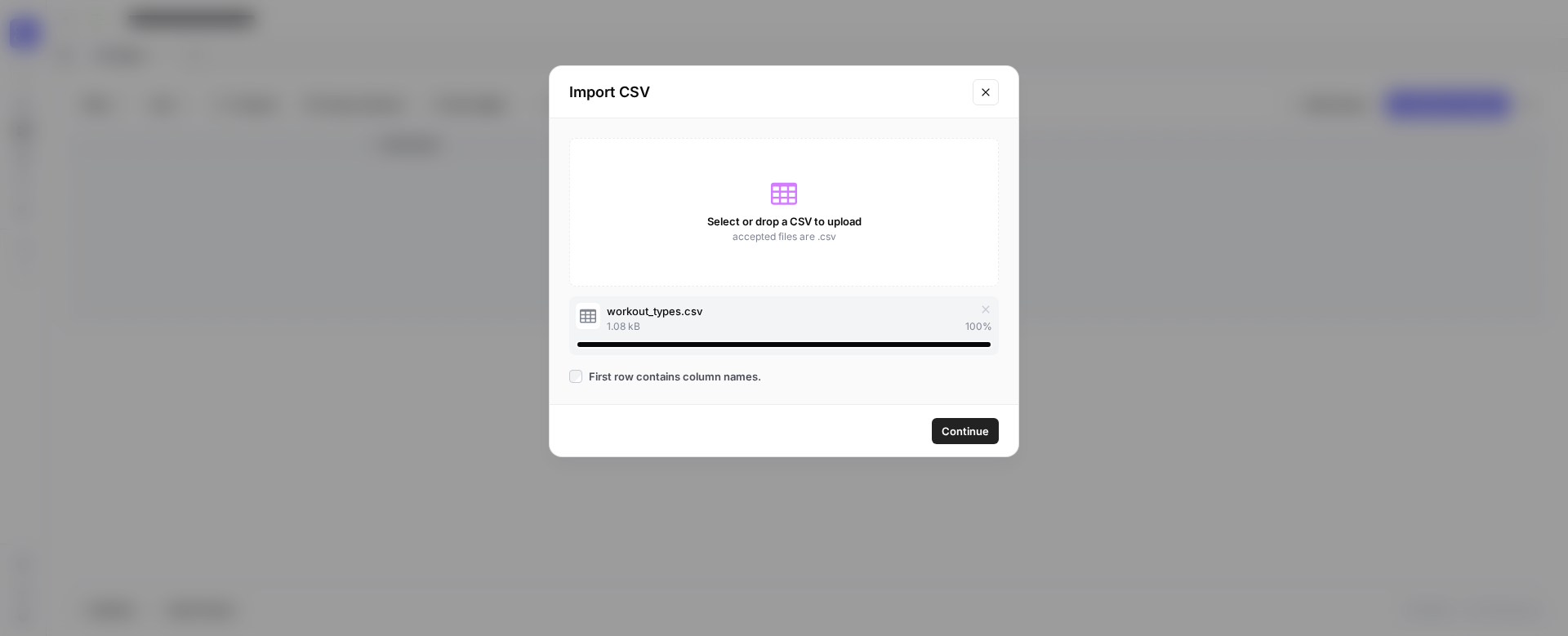
click at [952, 432] on span "Continue" at bounding box center [966, 431] width 47 height 17
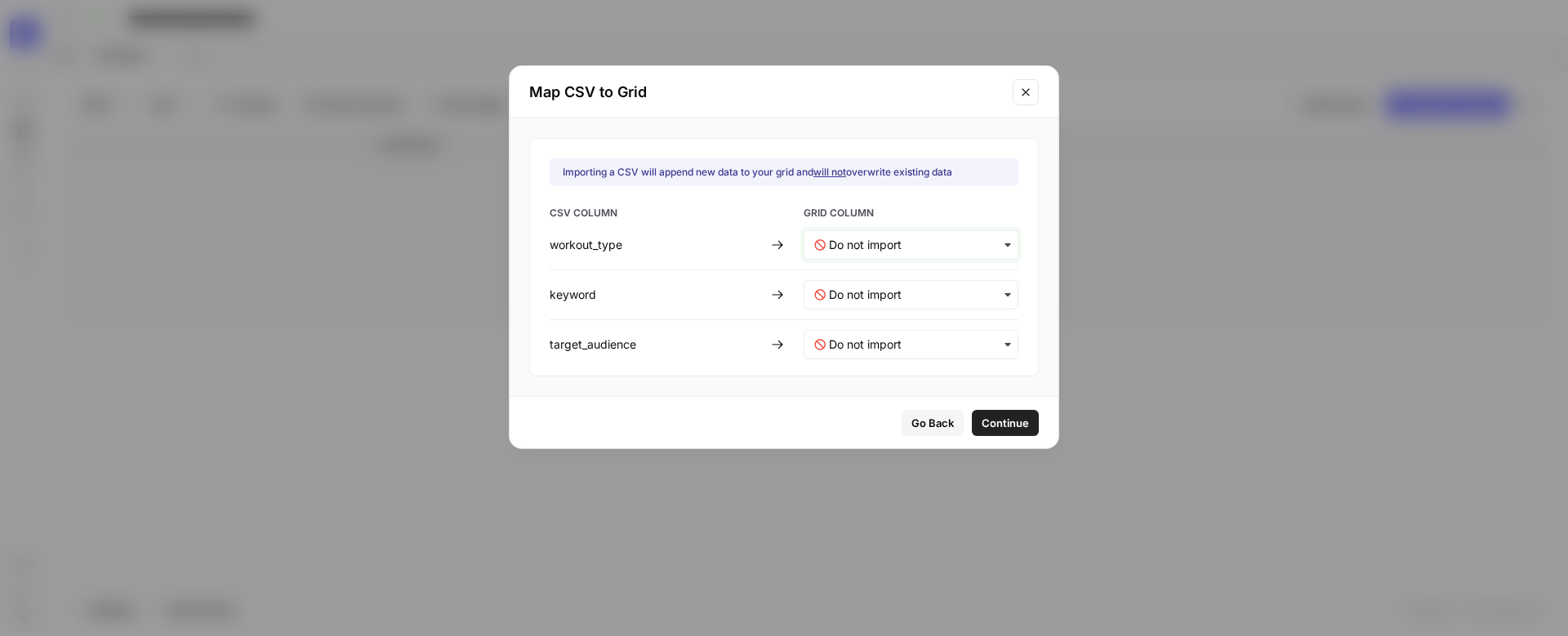
click at [958, 246] on input "text" at bounding box center [918, 245] width 179 height 17
click at [969, 208] on span "GRID COLUMN" at bounding box center [911, 215] width 215 height 18
click at [966, 239] on input "text" at bounding box center [918, 245] width 179 height 17
click at [915, 324] on span "Create new column" at bounding box center [873, 318] width 91 height 15
click at [946, 287] on input "text" at bounding box center [918, 295] width 179 height 17
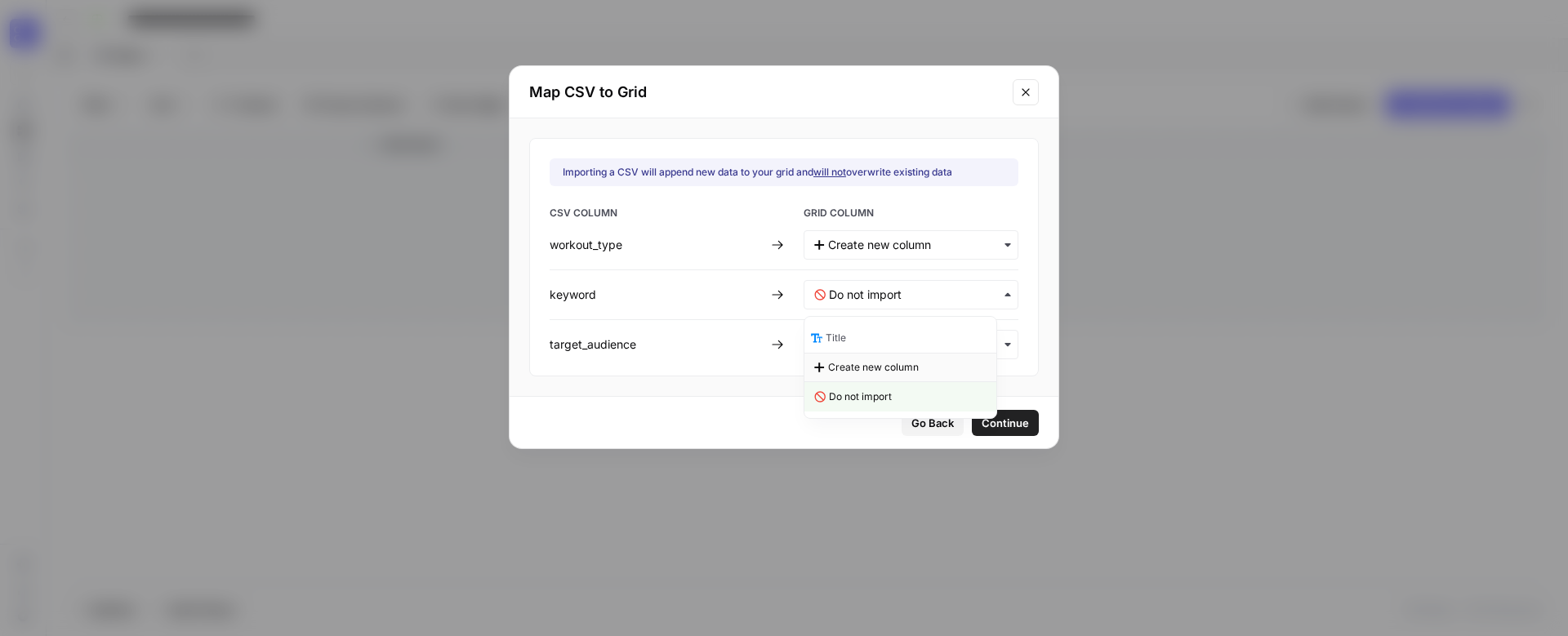
click at [913, 371] on span "Create new column" at bounding box center [873, 368] width 91 height 15
click at [923, 347] on input "text" at bounding box center [918, 345] width 179 height 17
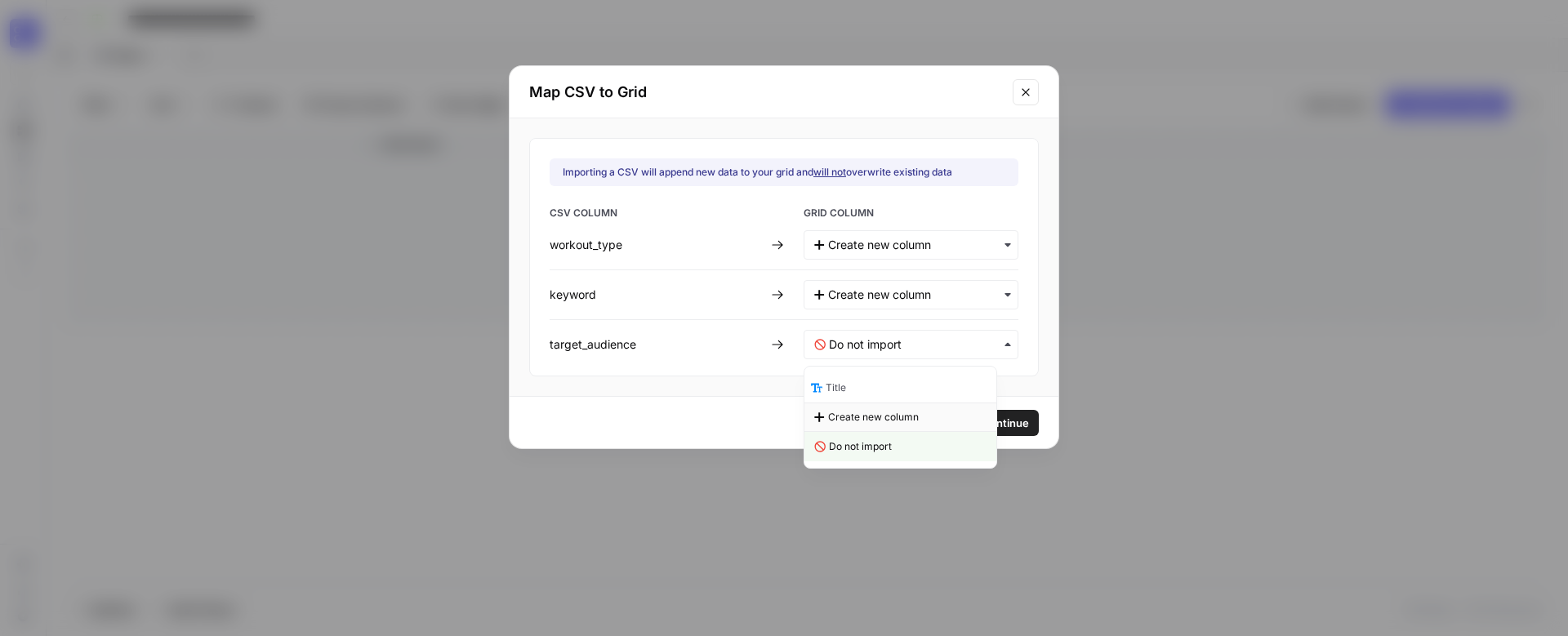
click at [909, 417] on span "Create new column" at bounding box center [873, 417] width 91 height 15
click at [988, 422] on span "Continue" at bounding box center [1004, 423] width 47 height 17
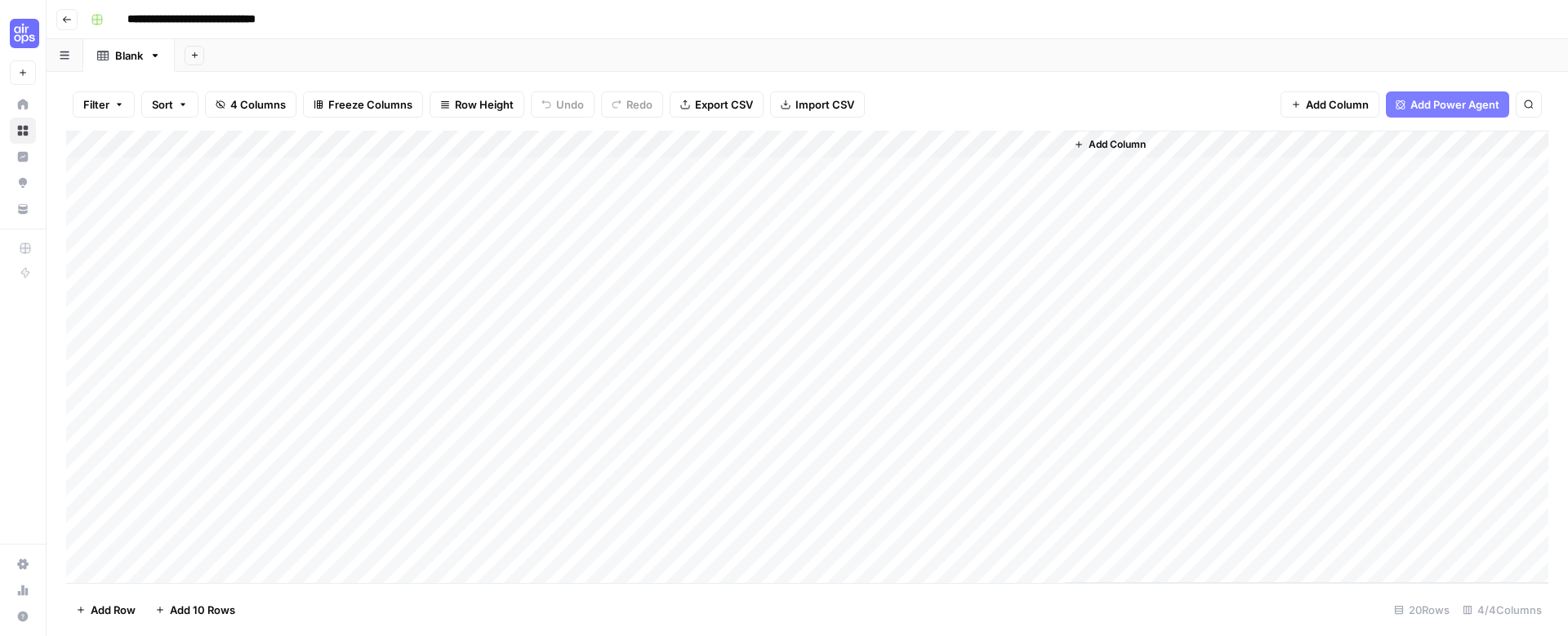
click at [81, 276] on div "Add Column" at bounding box center [806, 357] width 1482 height 452
click at [83, 252] on div "Add Column" at bounding box center [806, 357] width 1482 height 452
click at [82, 226] on div "Add Column" at bounding box center [806, 357] width 1482 height 452
click at [82, 201] on div "Add Column" at bounding box center [806, 357] width 1482 height 452
click at [83, 170] on div "Add Column" at bounding box center [806, 357] width 1482 height 452
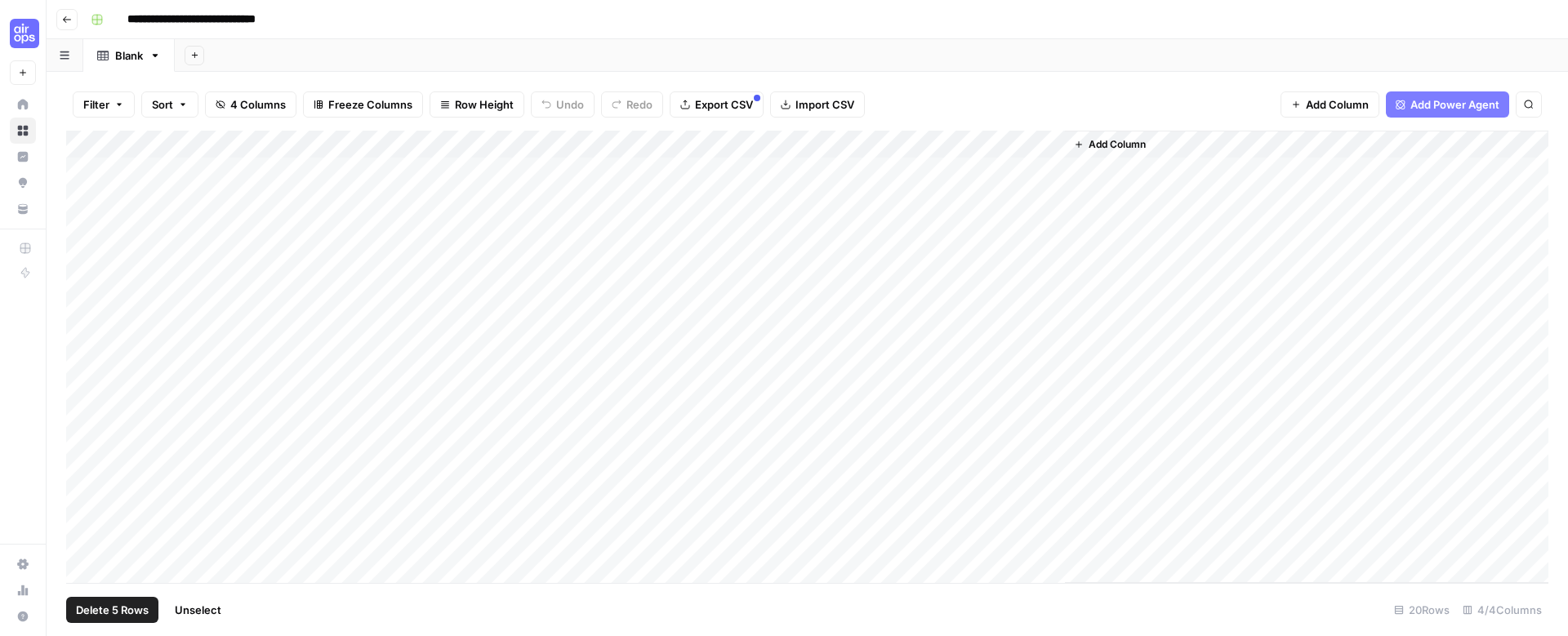
click at [111, 608] on span "Delete 5 Rows" at bounding box center [112, 610] width 73 height 17
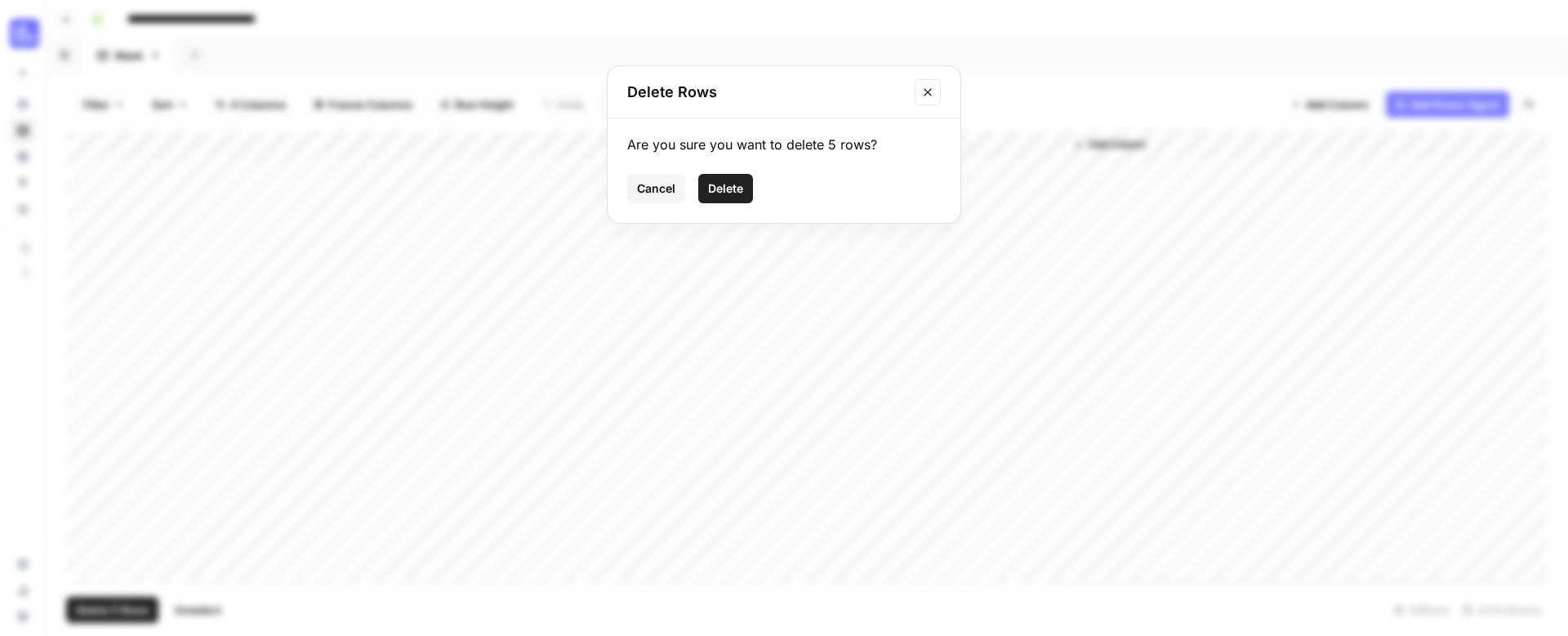
click at [729, 195] on span "Delete" at bounding box center [726, 188] width 35 height 17
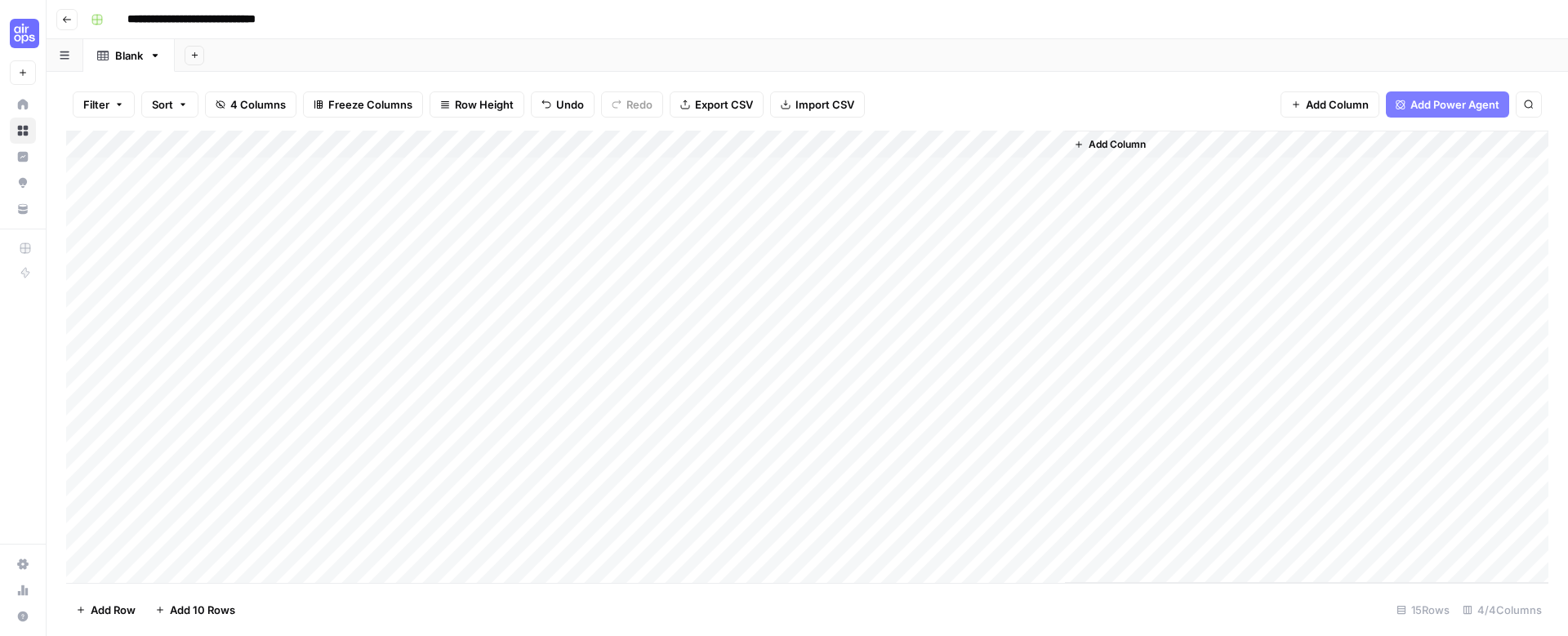
click at [221, 143] on div "Add Column" at bounding box center [806, 357] width 1482 height 452
click at [181, 365] on span "Remove Column" at bounding box center [226, 364] width 143 height 17
click at [730, 166] on span "Delete" at bounding box center [726, 169] width 35 height 17
click at [852, 148] on button "Add Column" at bounding box center [874, 144] width 85 height 21
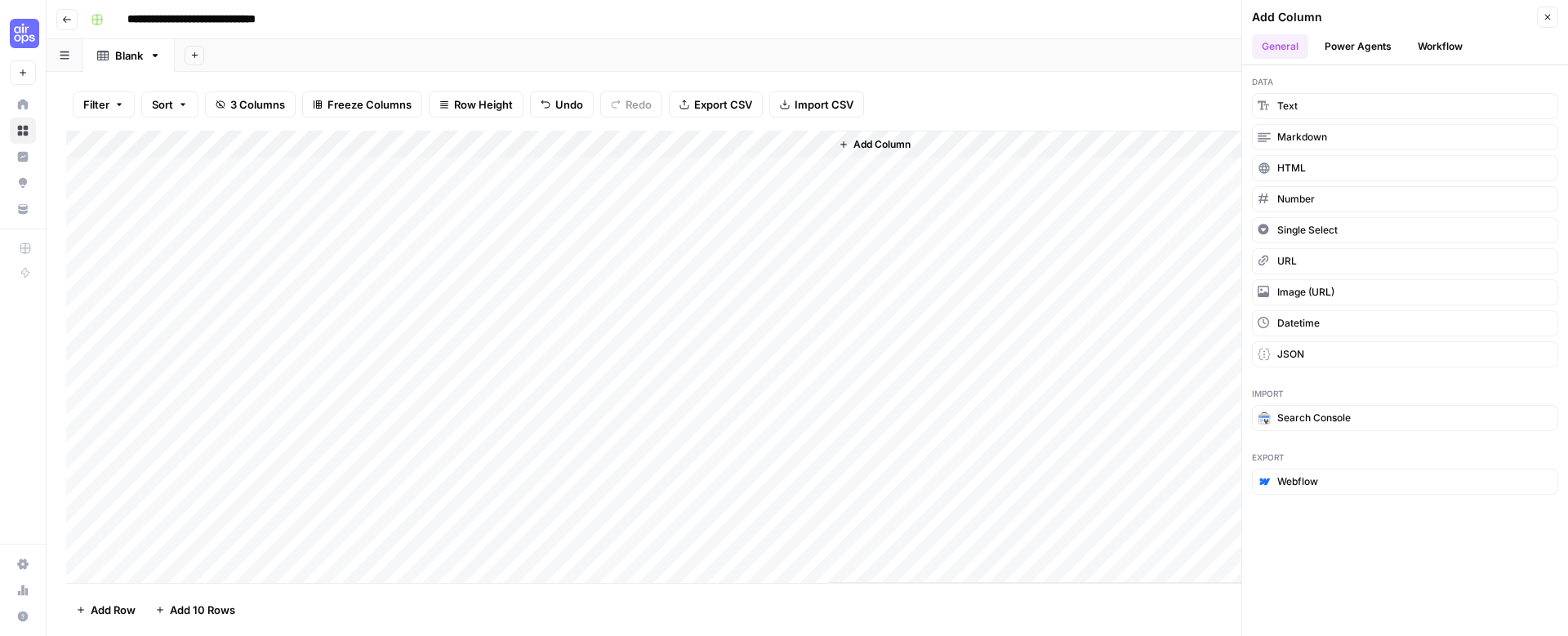
click at [1452, 44] on button "Workflow" at bounding box center [1440, 47] width 64 height 25
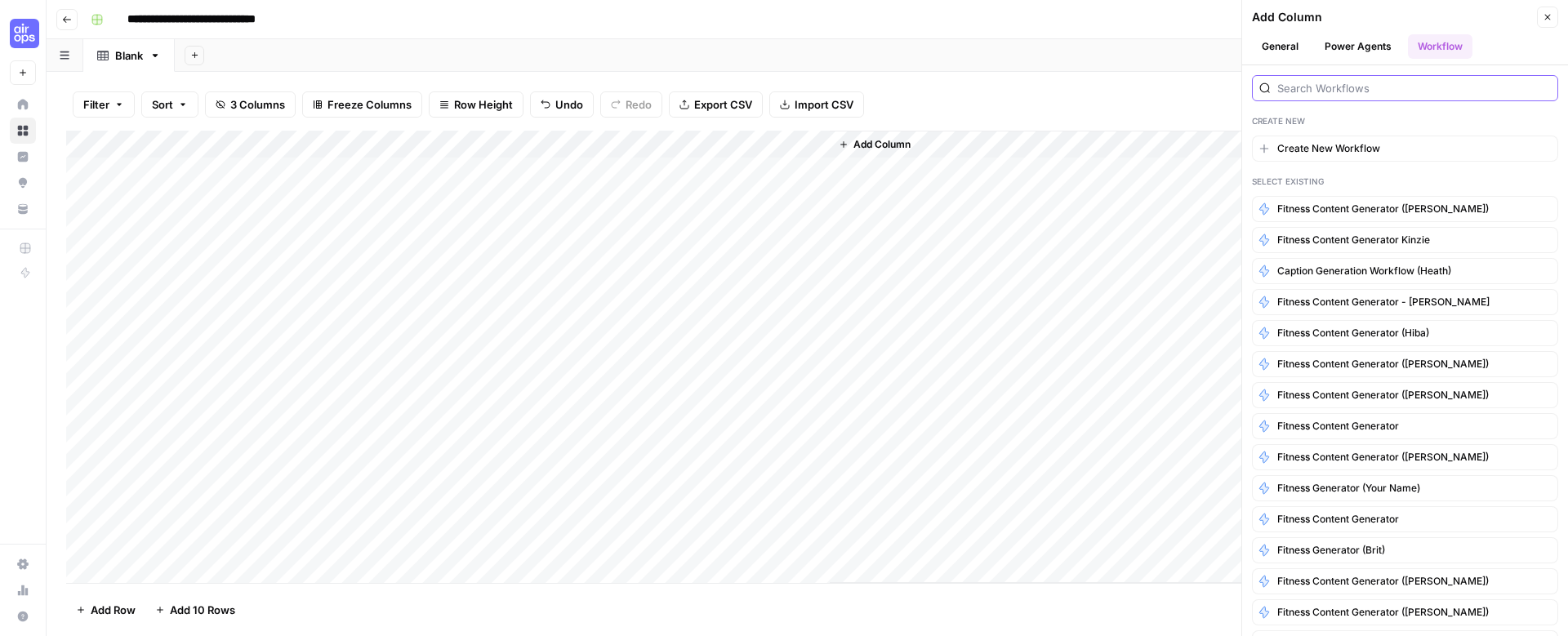
click at [1309, 88] on input "search" at bounding box center [1413, 88] width 273 height 17
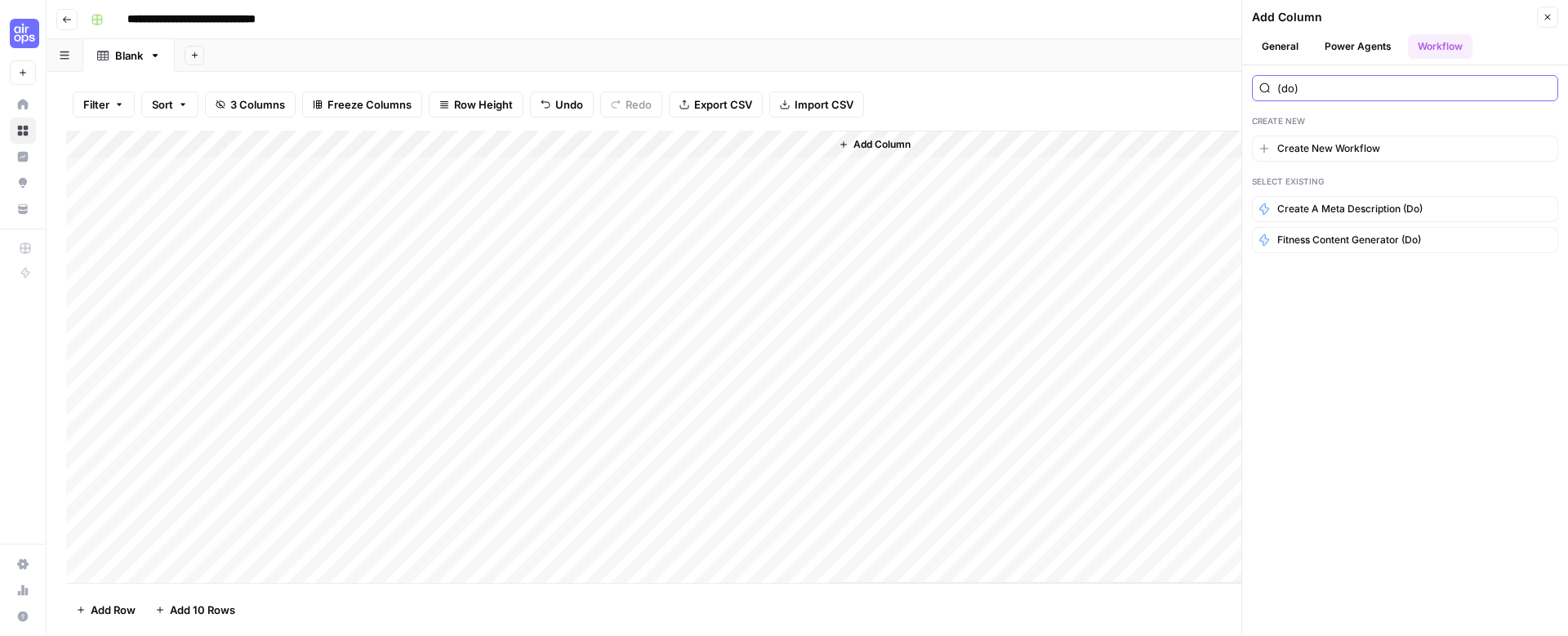
click at [1310, 86] on input "(do)" at bounding box center [1413, 88] width 273 height 17
type input "("
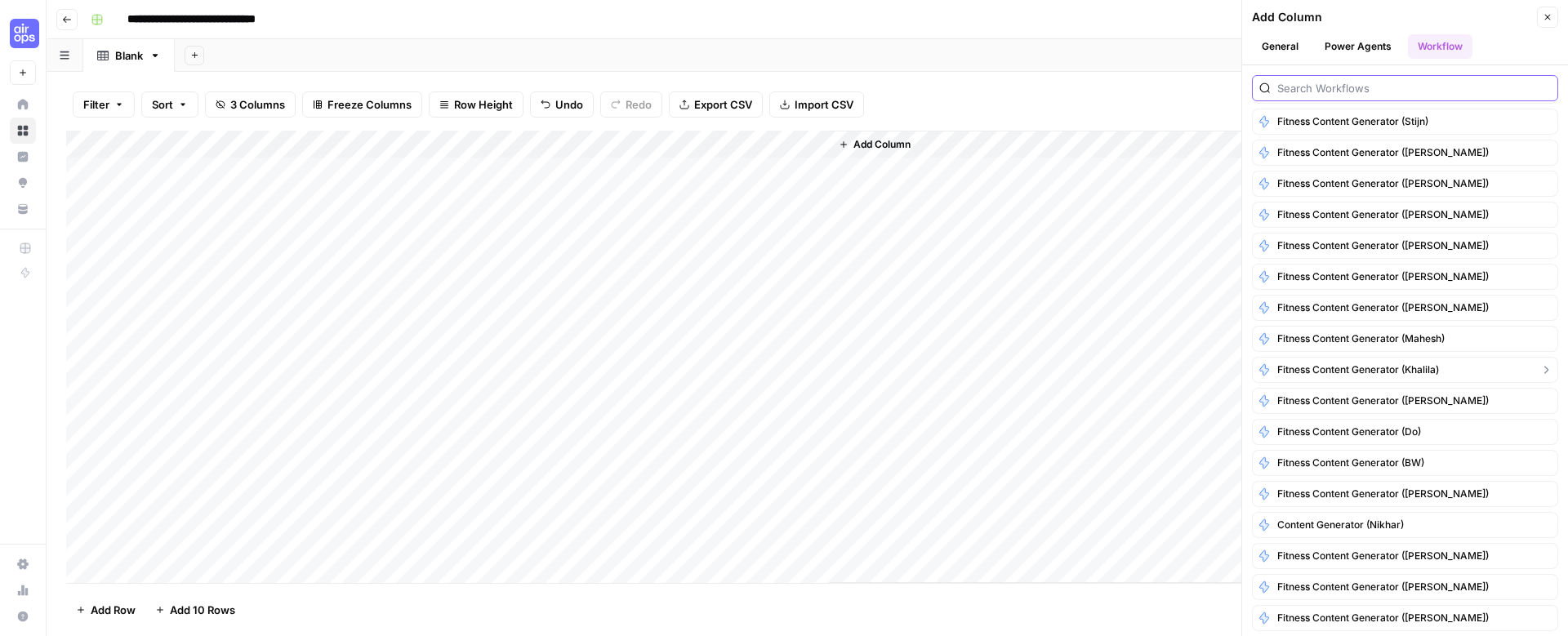
scroll to position [543, 0]
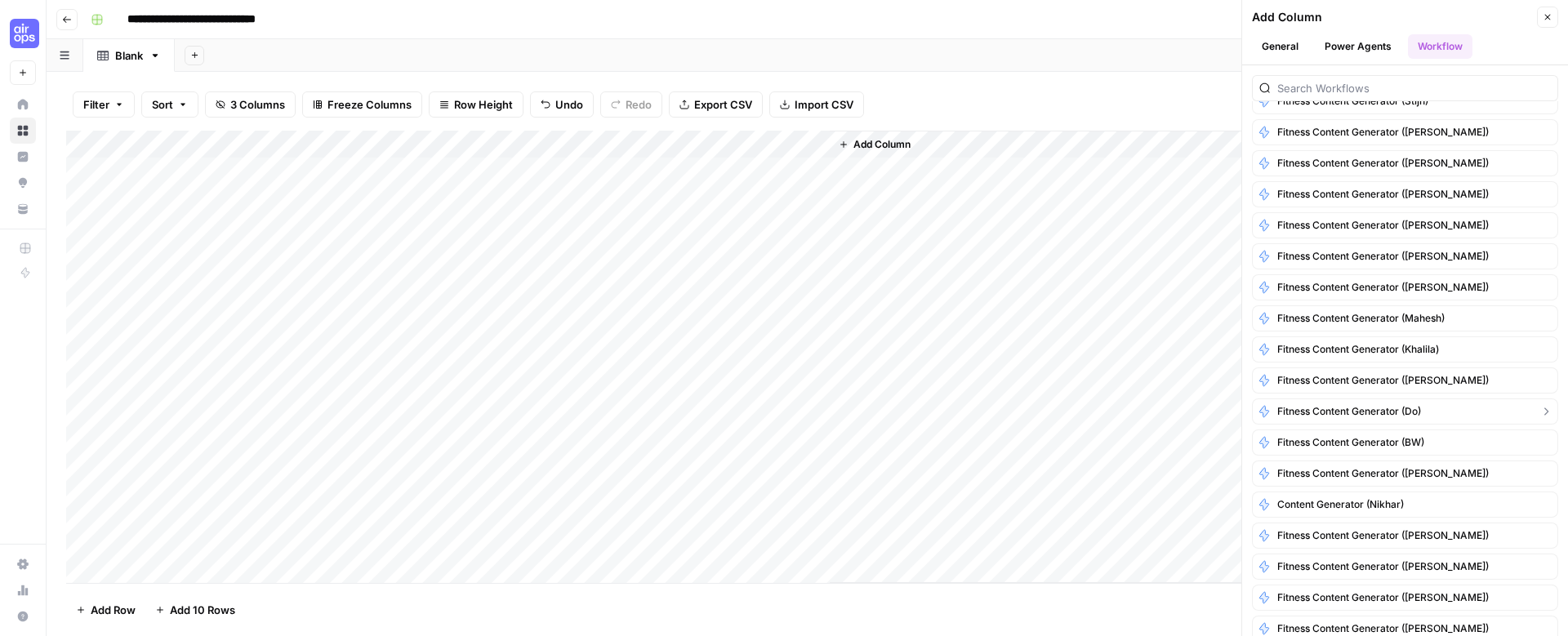
click at [1377, 412] on span "Fitness content generator (Do)" at bounding box center [1348, 412] width 143 height 15
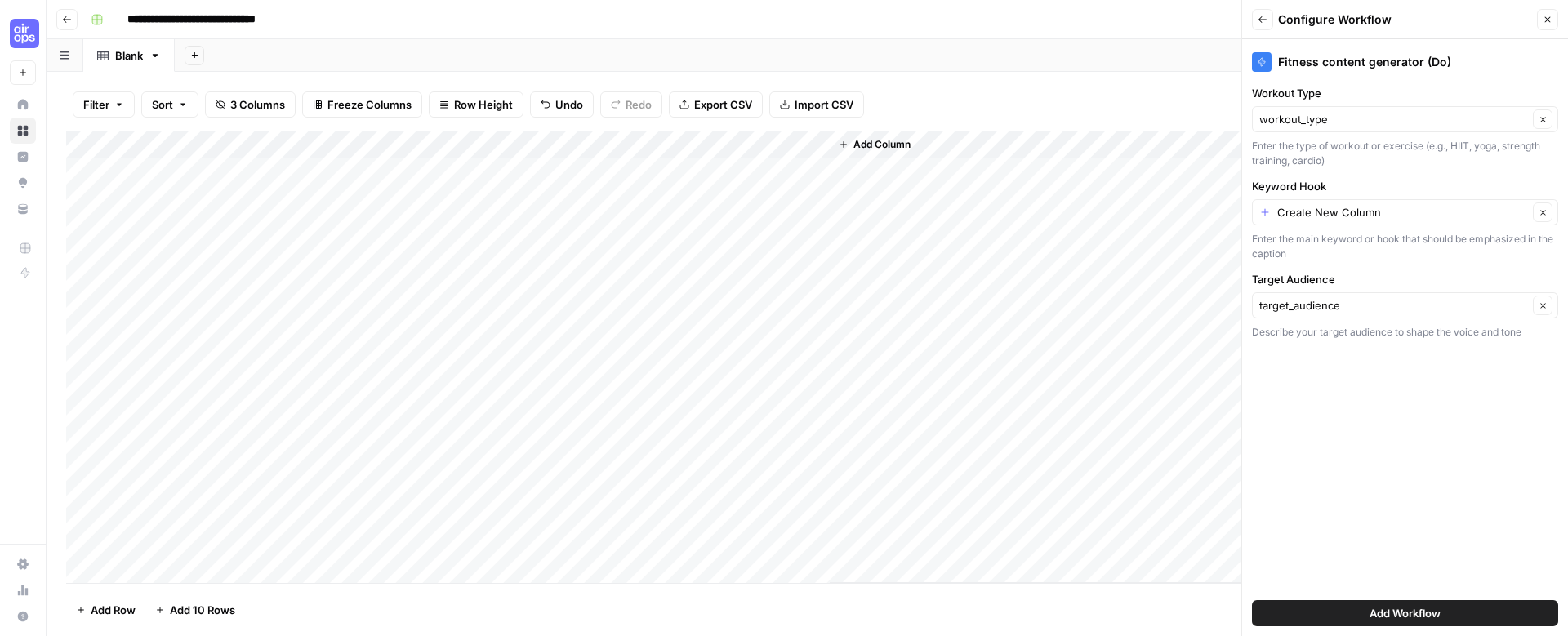
click at [1358, 614] on button "Add Workflow" at bounding box center [1405, 614] width 306 height 26
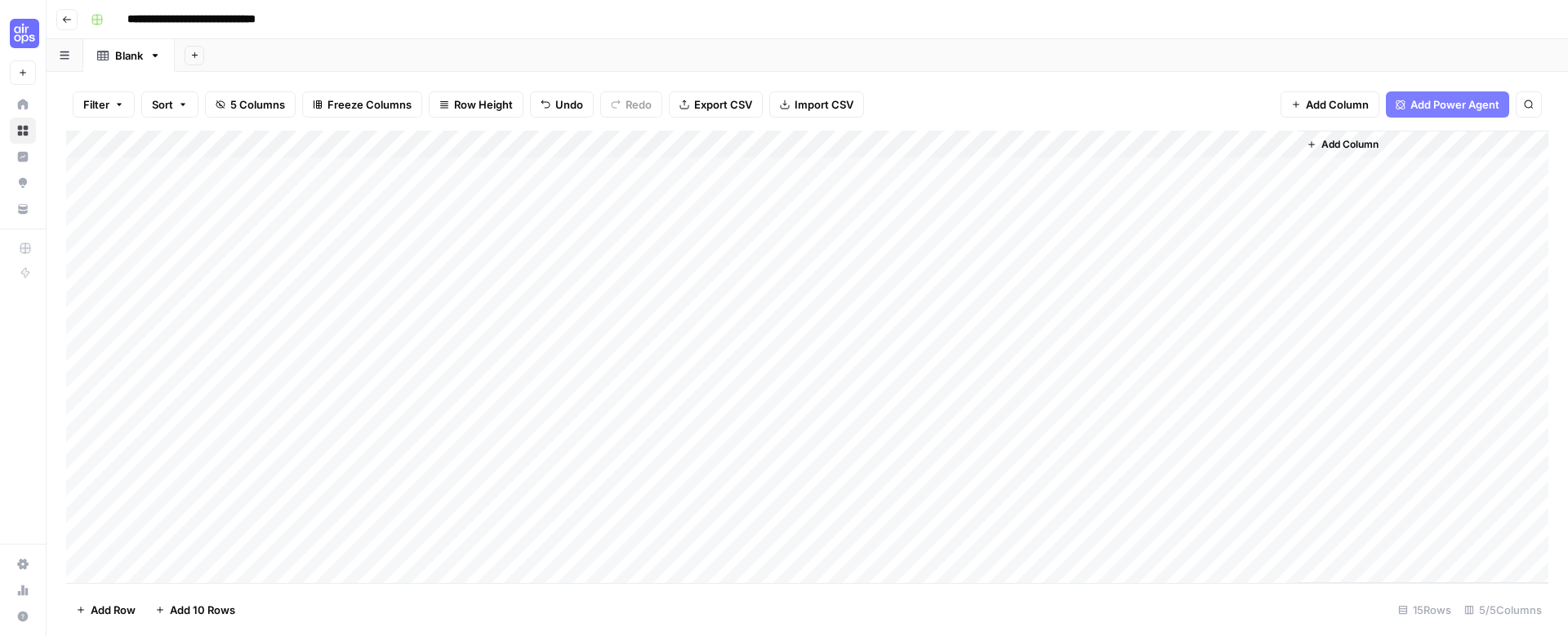
click at [970, 145] on div "Add Column" at bounding box center [806, 357] width 1482 height 452
click at [896, 364] on span "Remove Column" at bounding box center [932, 364] width 143 height 17
click at [722, 207] on button "Delete" at bounding box center [726, 198] width 55 height 29
click at [1014, 145] on div "Add Column" at bounding box center [806, 357] width 1482 height 452
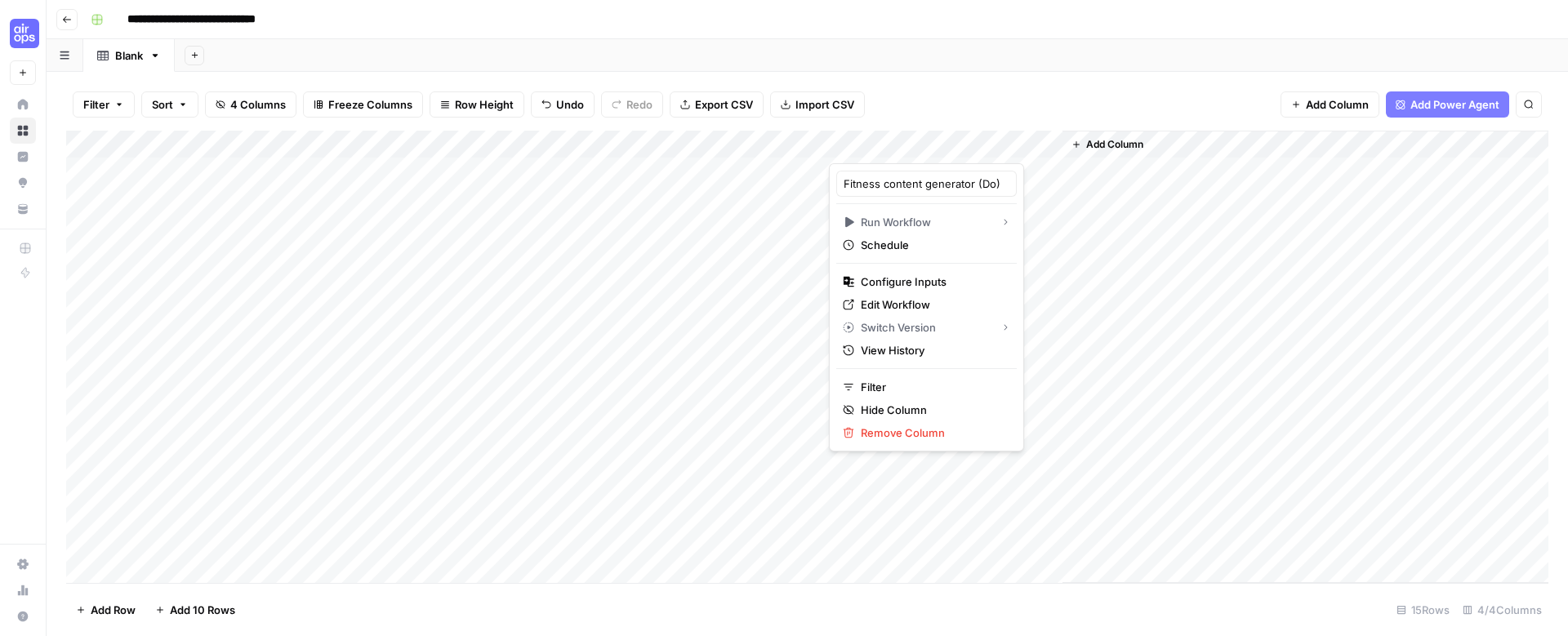
click at [562, 111] on span "Undo" at bounding box center [570, 105] width 28 height 17
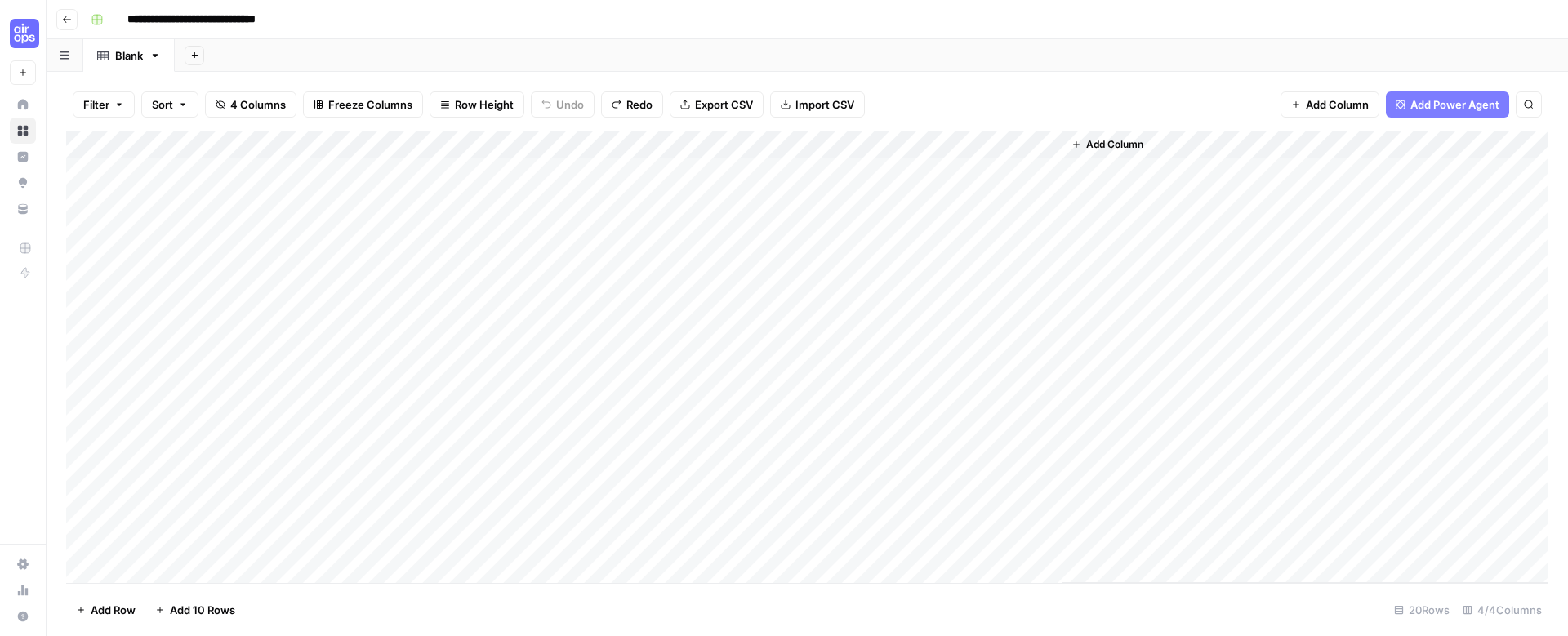
click at [631, 108] on span "Redo" at bounding box center [639, 105] width 26 height 17
click at [943, 147] on div "Add Column" at bounding box center [806, 357] width 1482 height 452
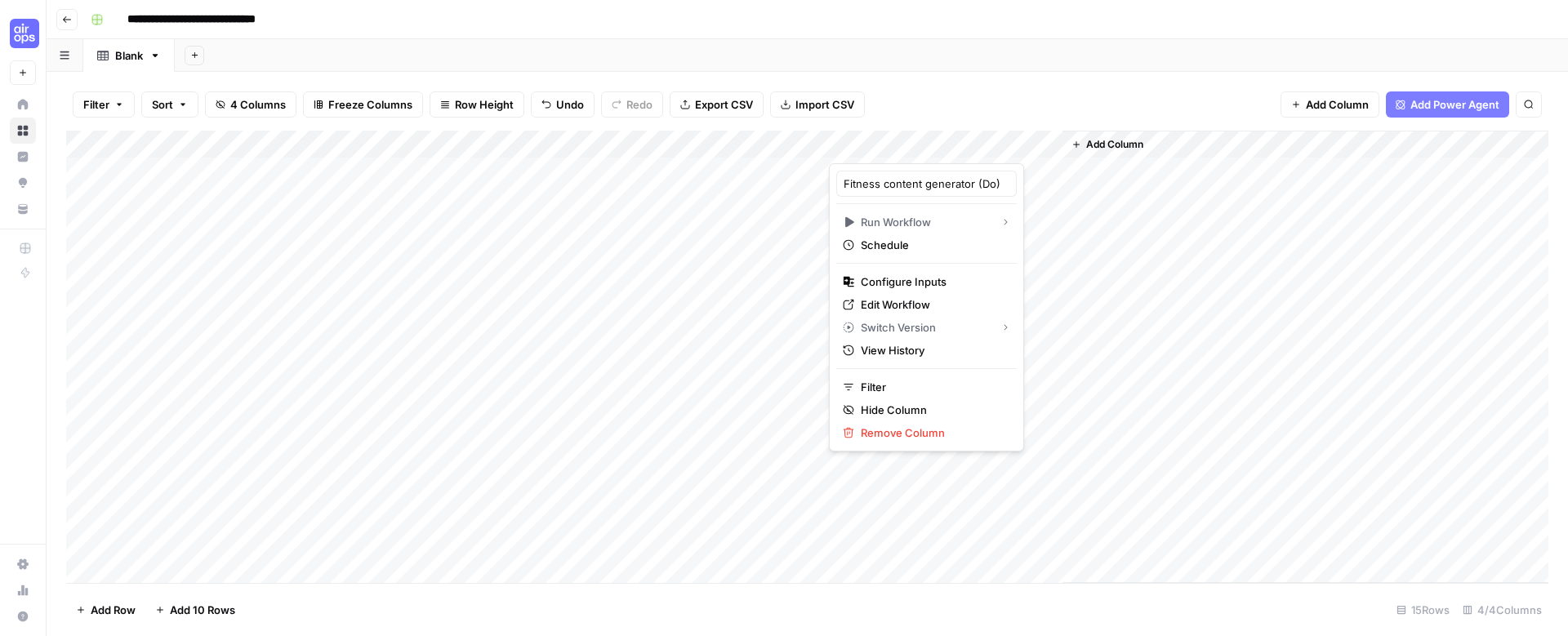
click at [1003, 140] on div at bounding box center [946, 147] width 234 height 33
click at [903, 436] on span "Remove Column" at bounding box center [932, 433] width 143 height 17
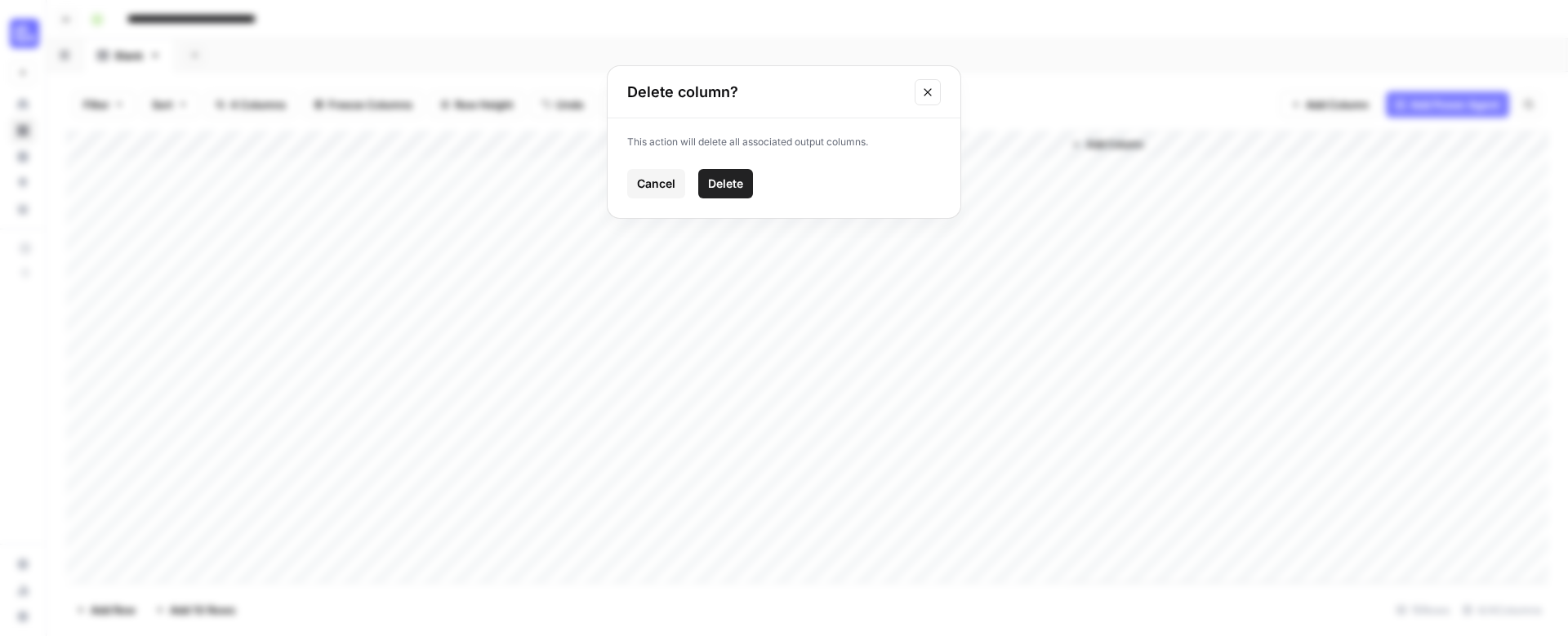
click at [730, 186] on span "Delete" at bounding box center [726, 184] width 35 height 17
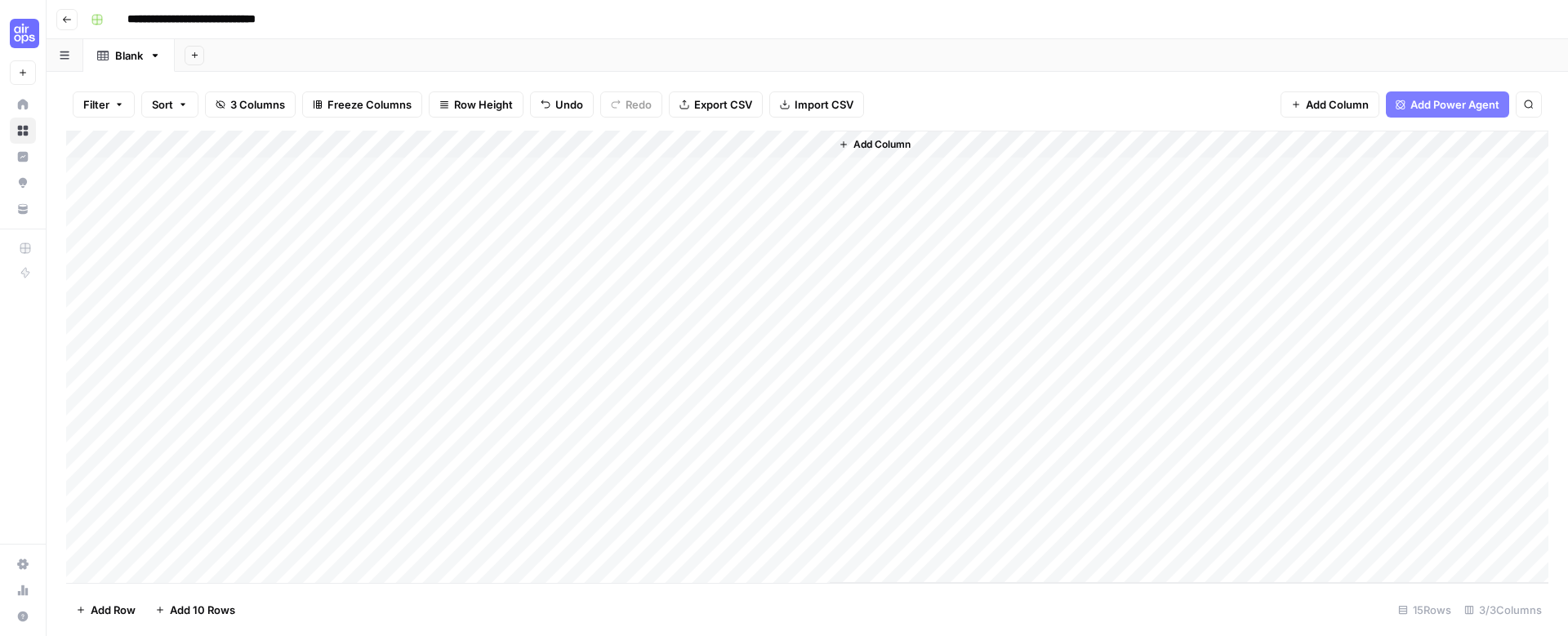
click at [908, 139] on span "Add Column" at bounding box center [881, 144] width 57 height 15
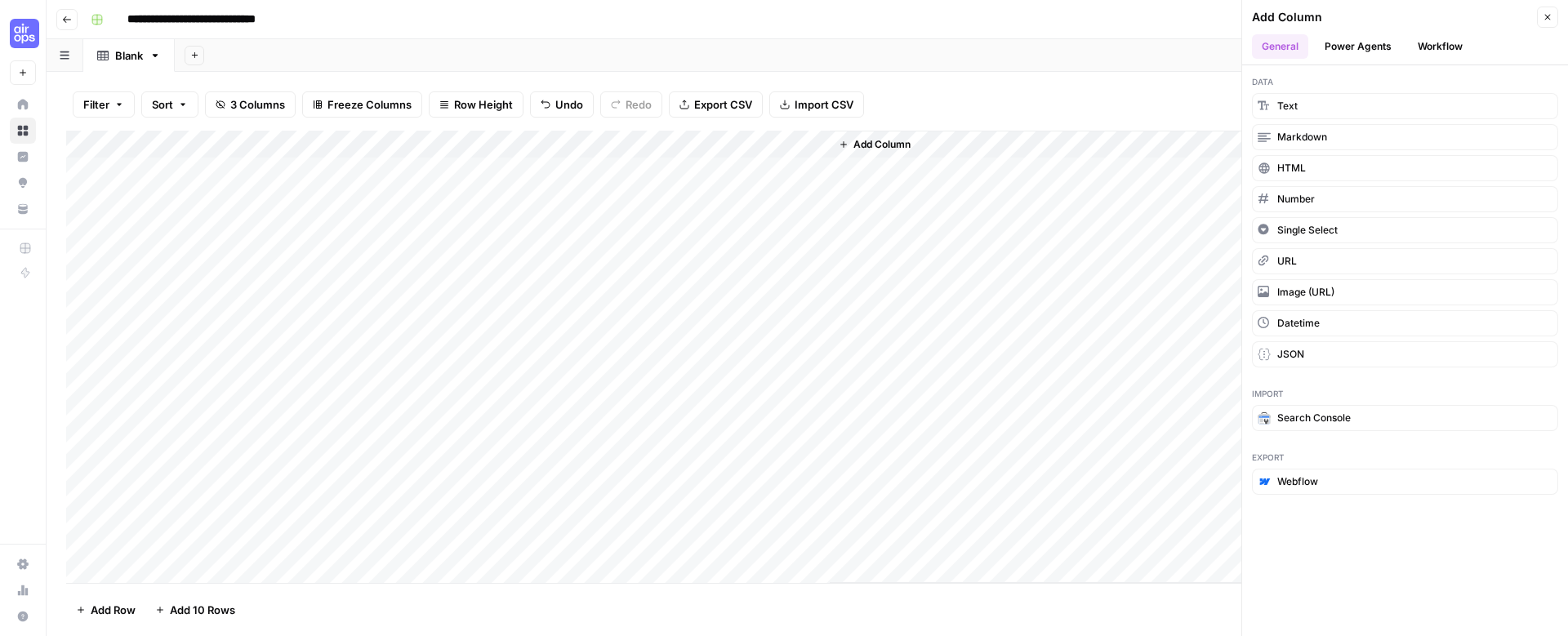
click at [1441, 48] on button "Workflow" at bounding box center [1440, 47] width 64 height 25
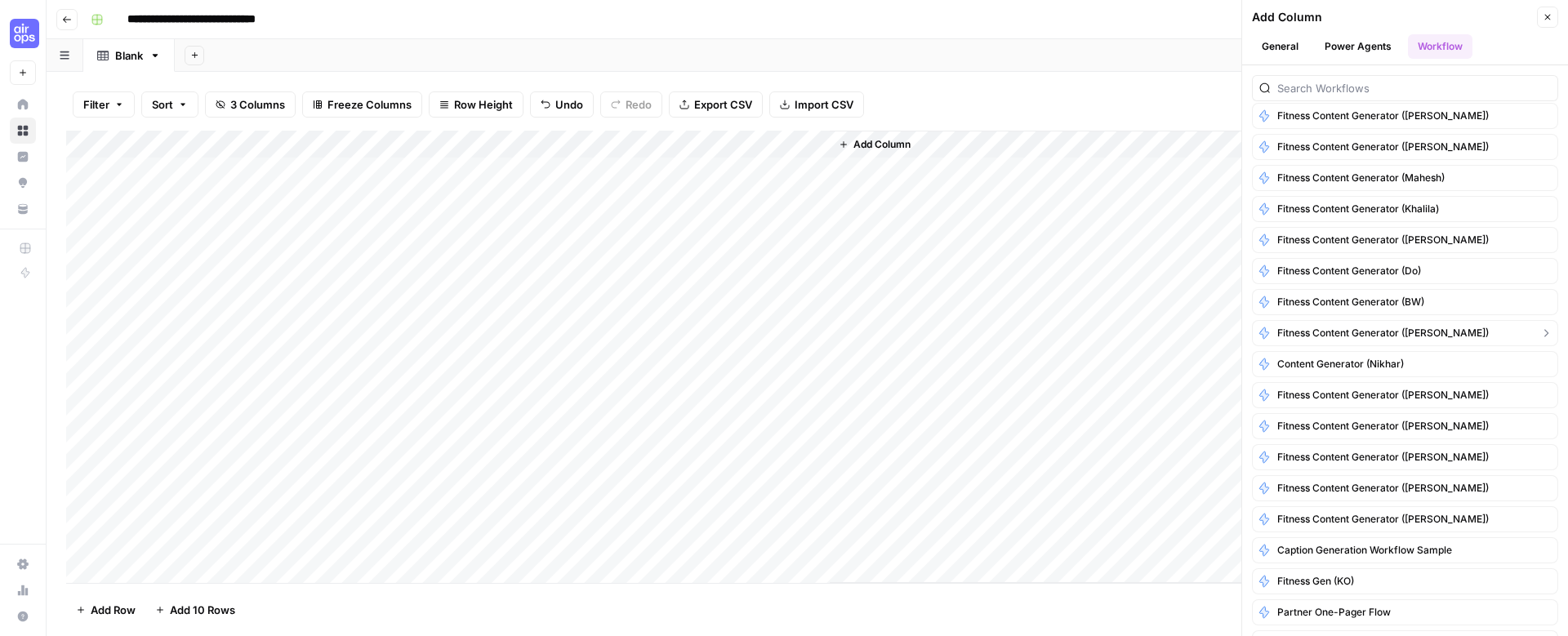
scroll to position [684, 0]
click at [1353, 271] on span "Fitness content generator (Do)" at bounding box center [1348, 269] width 143 height 15
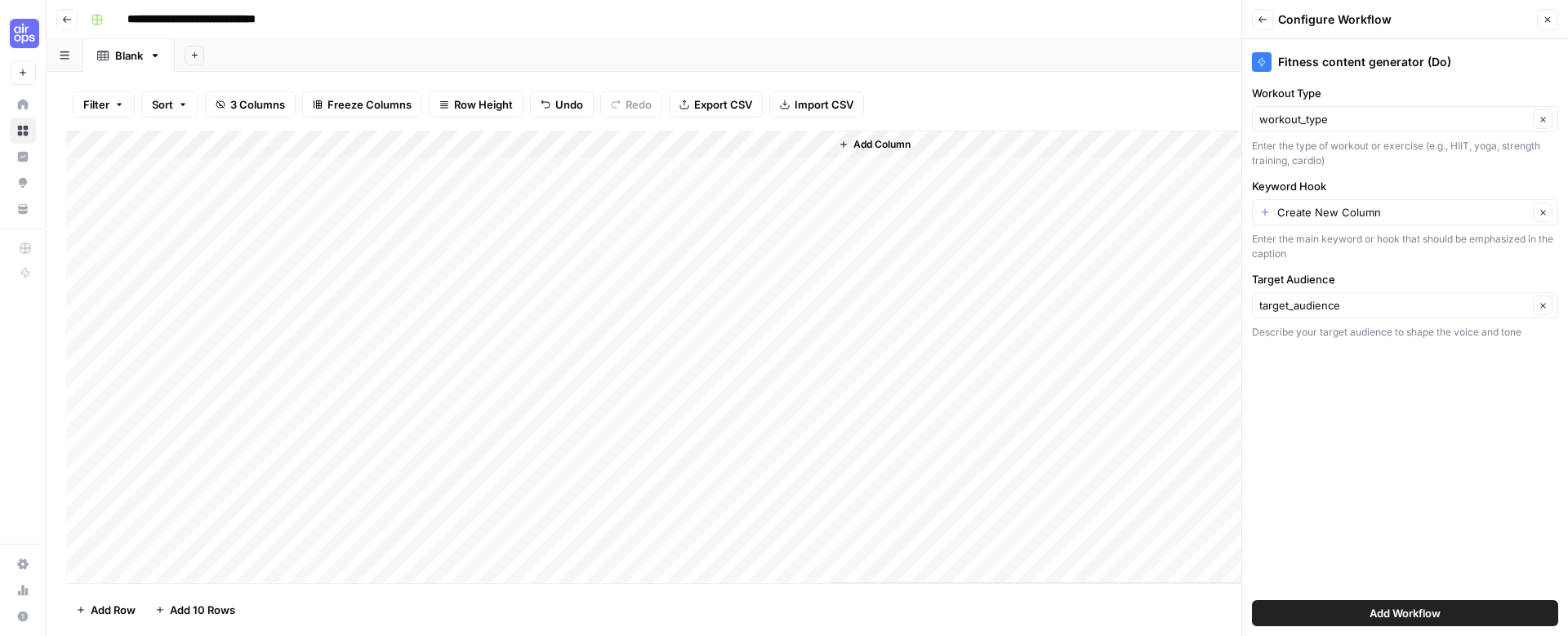
click at [1359, 607] on button "Add Workflow" at bounding box center [1405, 614] width 306 height 26
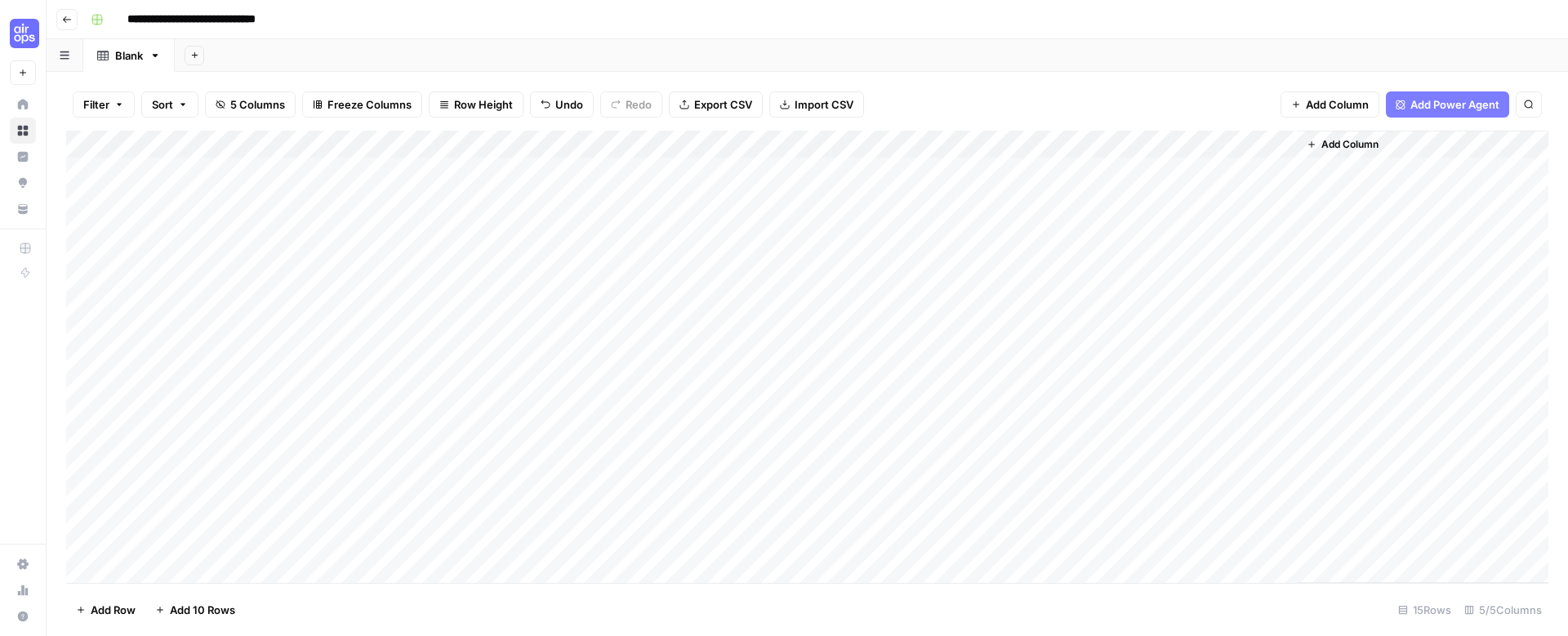
click at [1284, 144] on div "Add Column" at bounding box center [806, 357] width 1482 height 452
click at [1300, 174] on span "All Rows" at bounding box center [1340, 182] width 103 height 17
click at [1169, 172] on div "Add Column" at bounding box center [806, 357] width 1482 height 452
click at [902, 145] on div "Add Column" at bounding box center [806, 357] width 1482 height 452
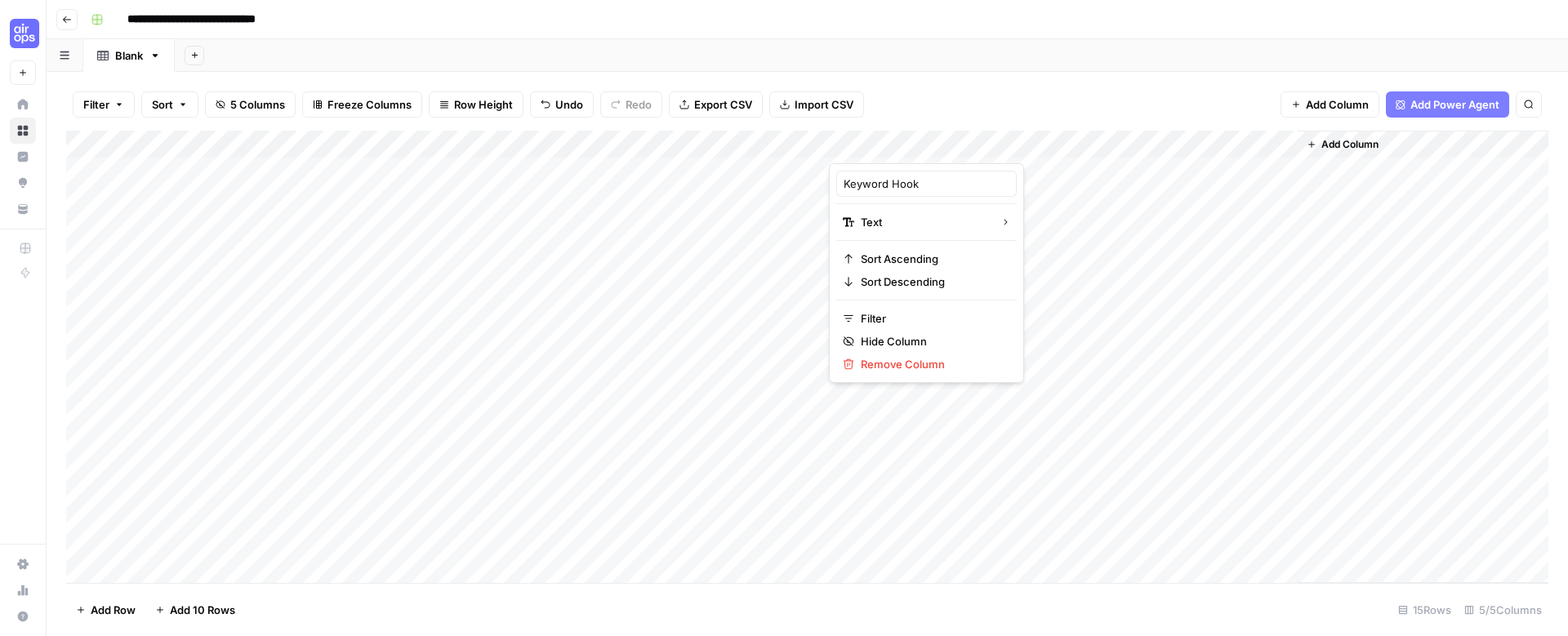
click at [902, 145] on div at bounding box center [947, 147] width 236 height 33
click at [484, 136] on div "Add Column" at bounding box center [806, 357] width 1482 height 452
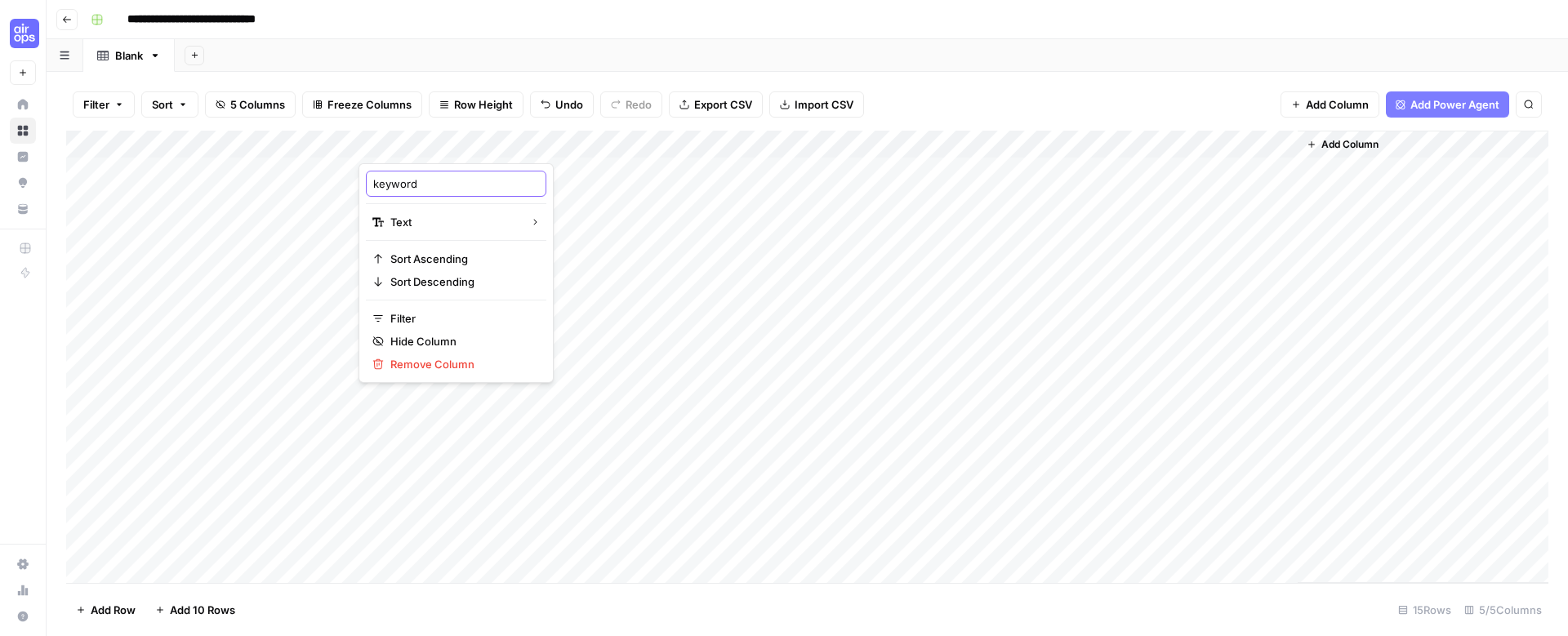
click at [435, 183] on input "keyword" at bounding box center [456, 184] width 166 height 17
type input "keyword/hook"
click at [961, 139] on div "Add Column" at bounding box center [806, 357] width 1482 height 452
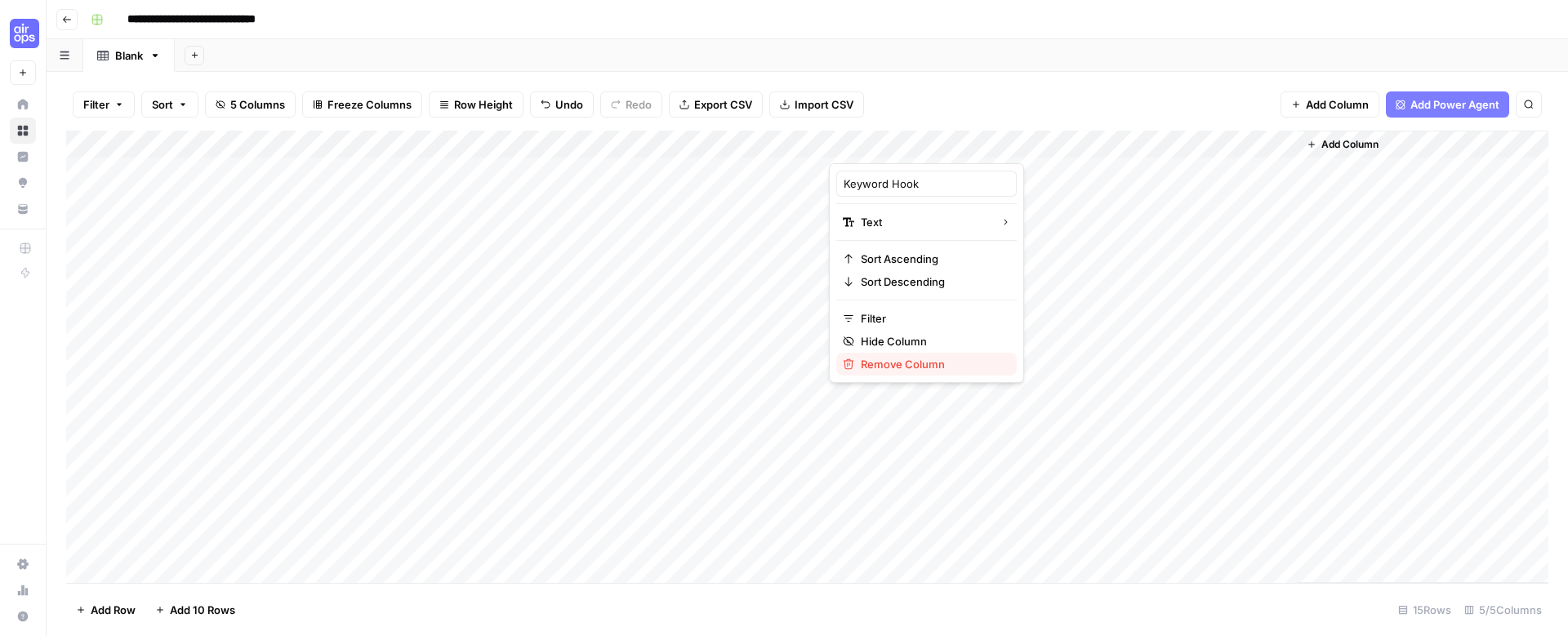
click at [898, 357] on span "Remove Column" at bounding box center [932, 364] width 143 height 17
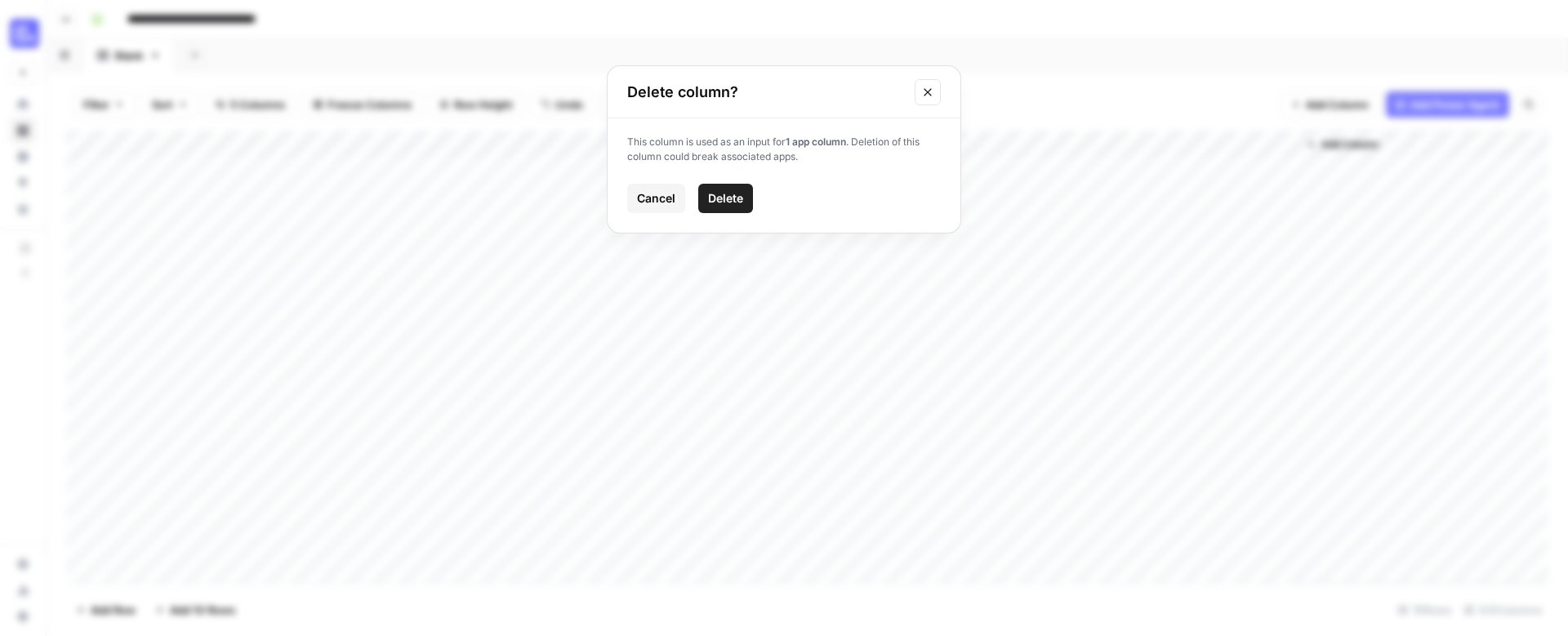
click at [722, 201] on span "Delete" at bounding box center [726, 198] width 35 height 17
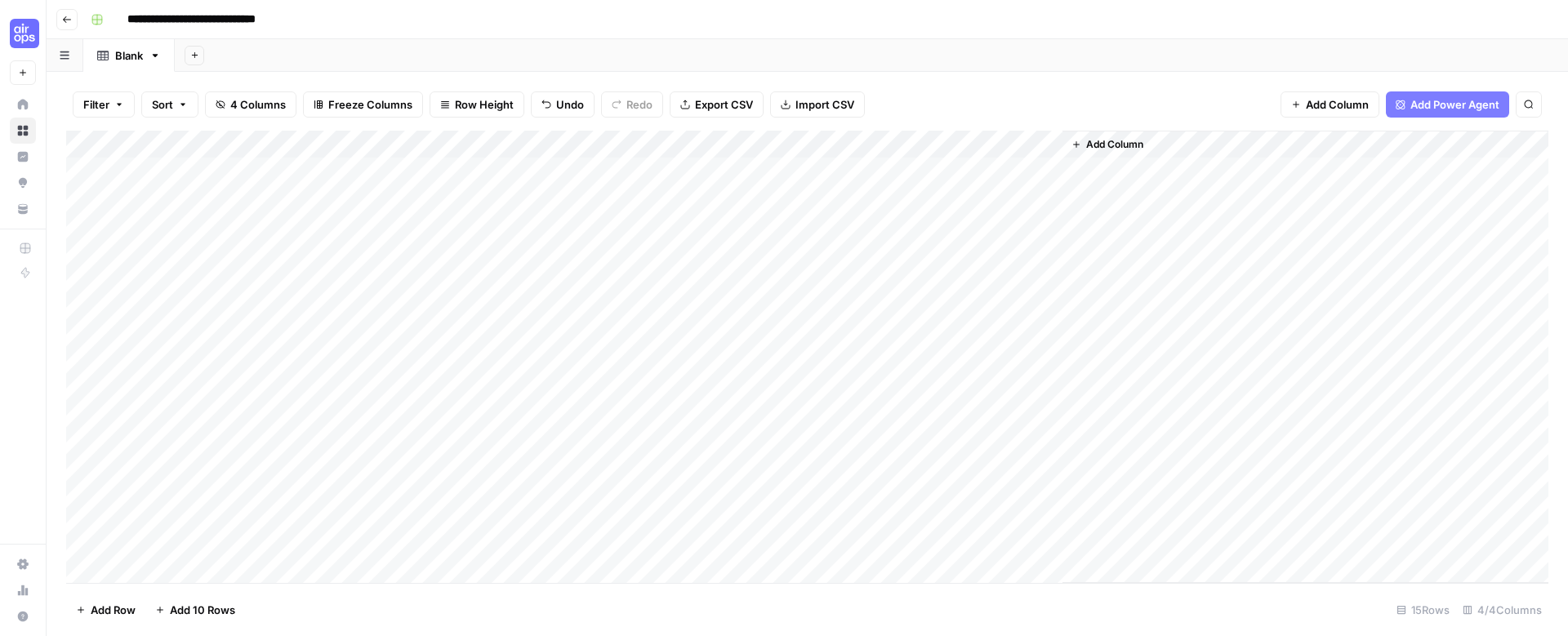
click at [1152, 143] on div "Add Column" at bounding box center [1305, 357] width 486 height 452
click at [969, 144] on div "Add Column" at bounding box center [806, 357] width 1482 height 452
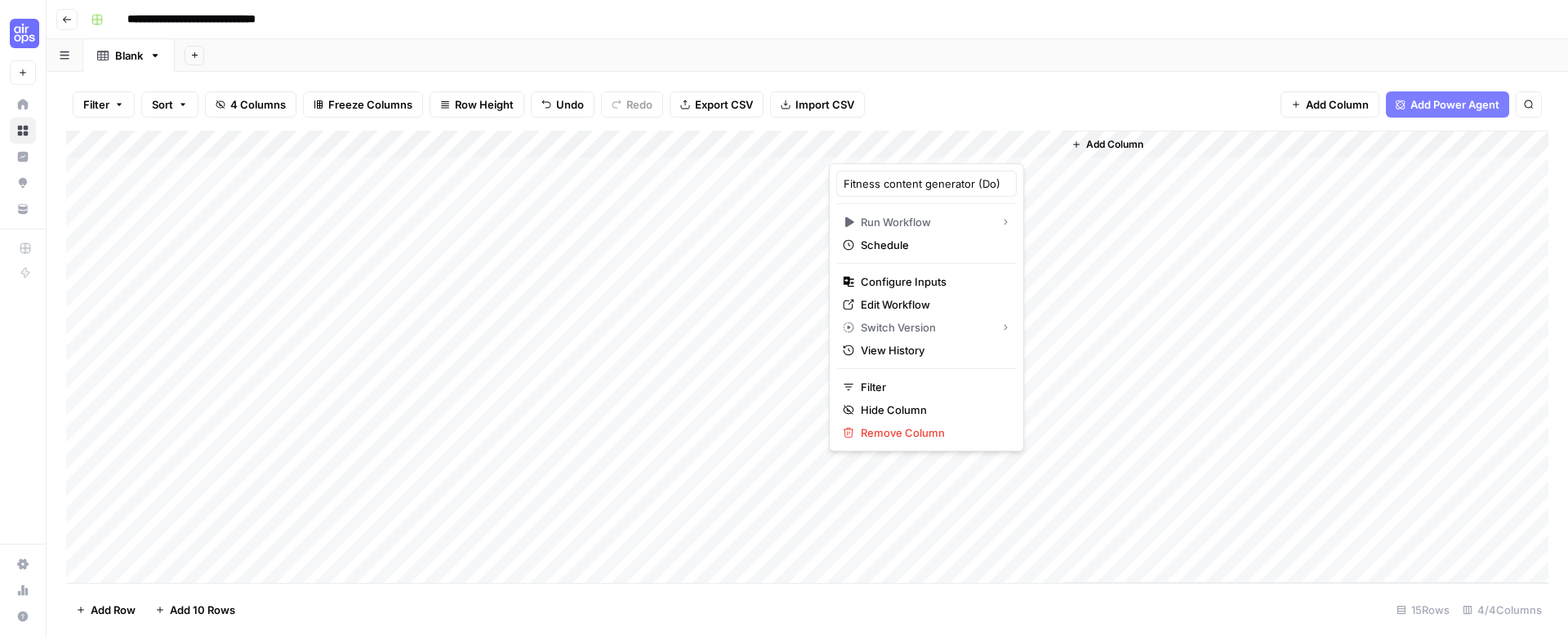
click at [1049, 141] on div at bounding box center [946, 147] width 234 height 33
click at [873, 437] on span "Remove Column" at bounding box center [932, 433] width 143 height 17
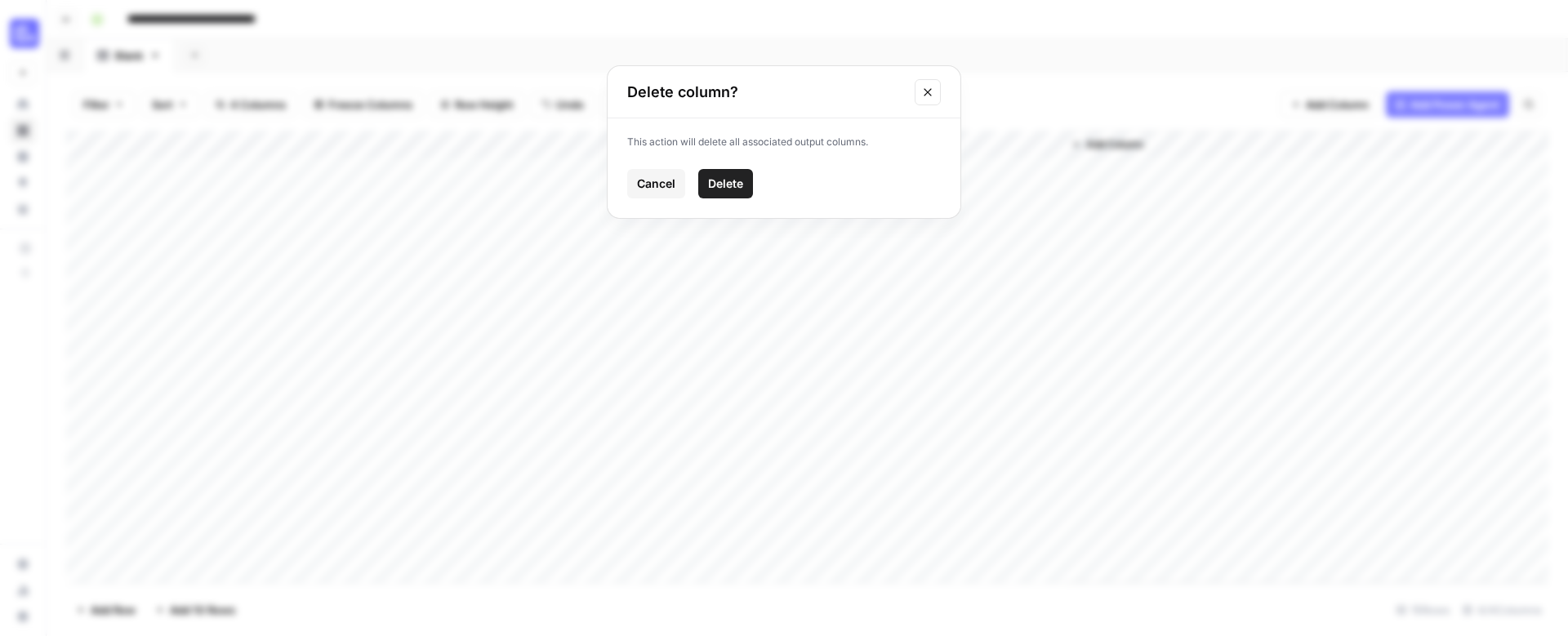
click at [730, 189] on span "Delete" at bounding box center [726, 184] width 35 height 17
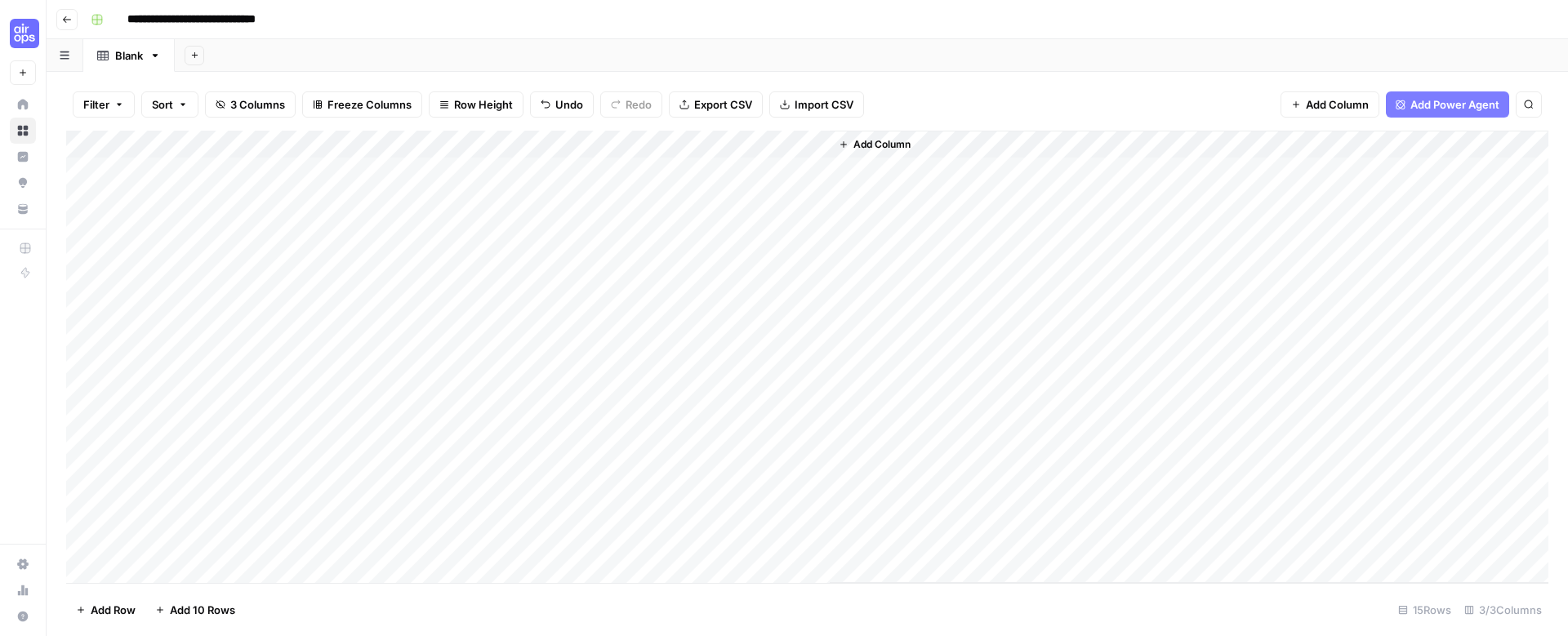
click at [889, 140] on span "Add Column" at bounding box center [881, 144] width 57 height 15
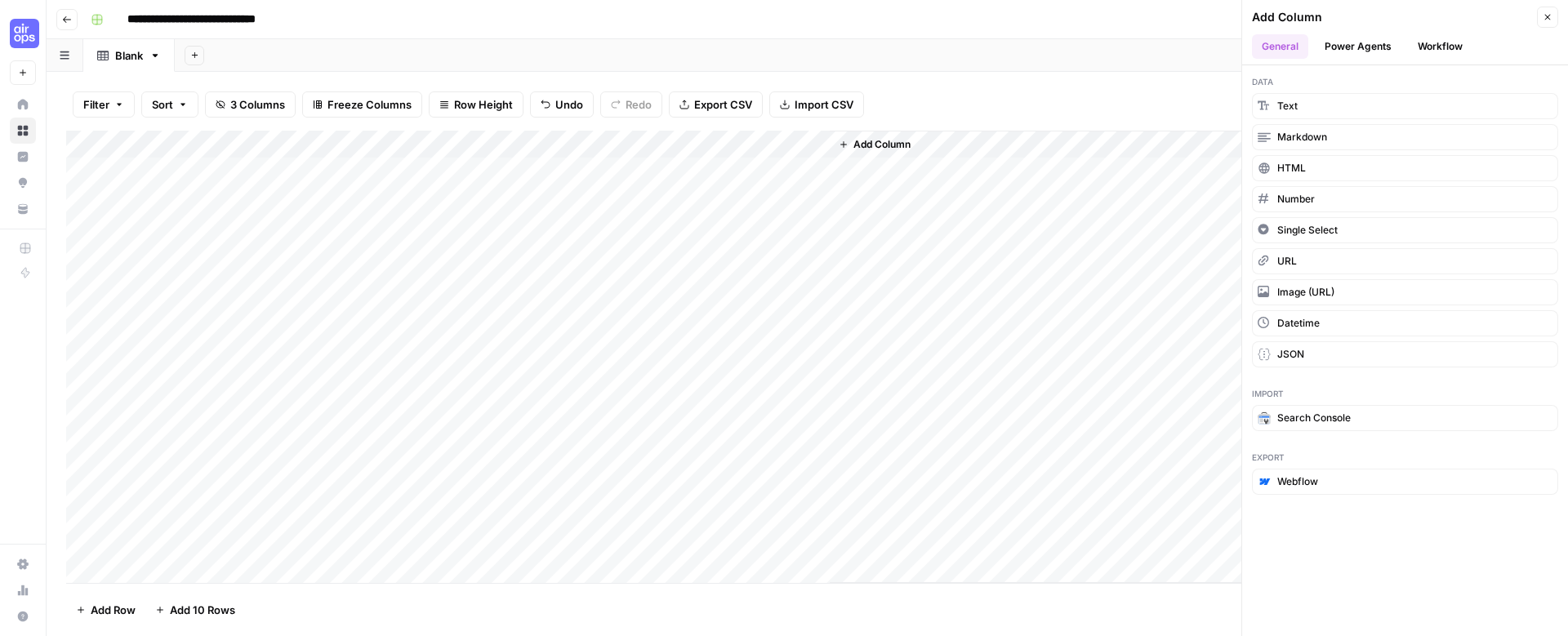
click at [1450, 50] on button "Workflow" at bounding box center [1440, 47] width 64 height 25
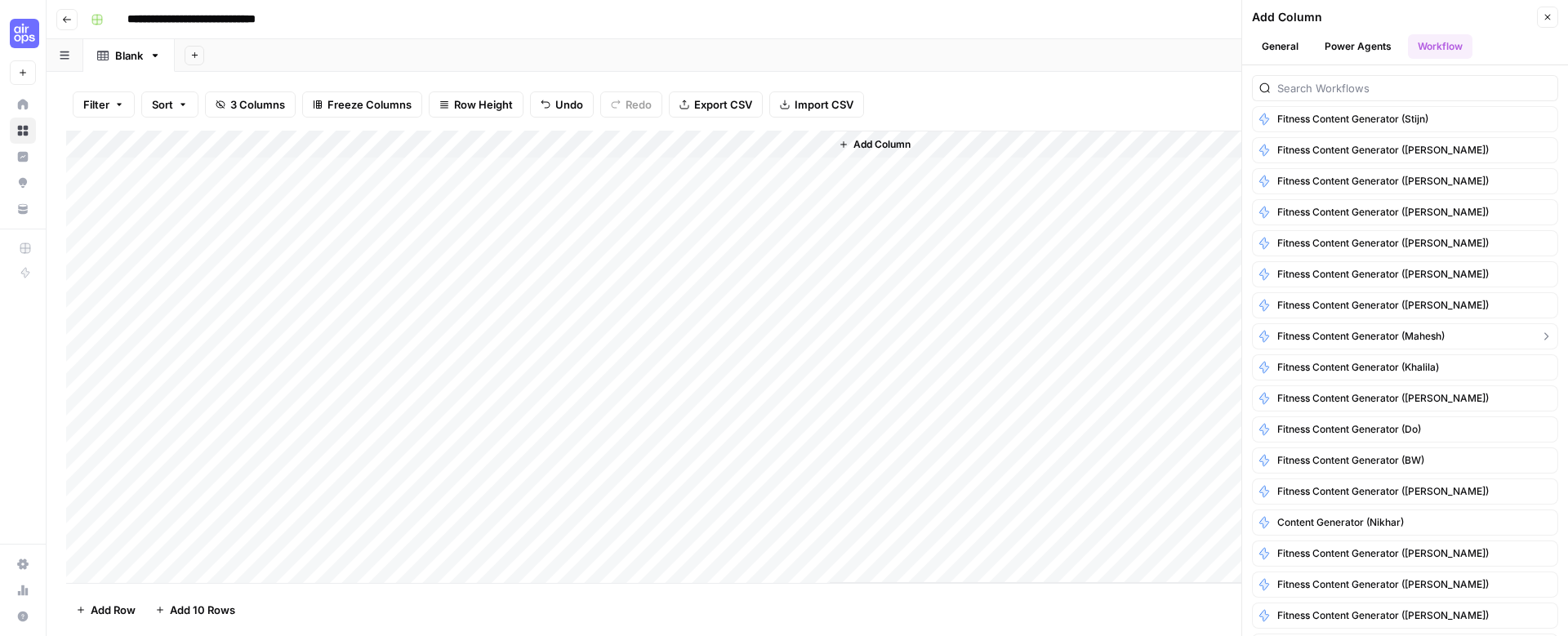
scroll to position [526, 0]
click at [1409, 420] on span "Fitness content generator (Do)" at bounding box center [1348, 428] width 143 height 15
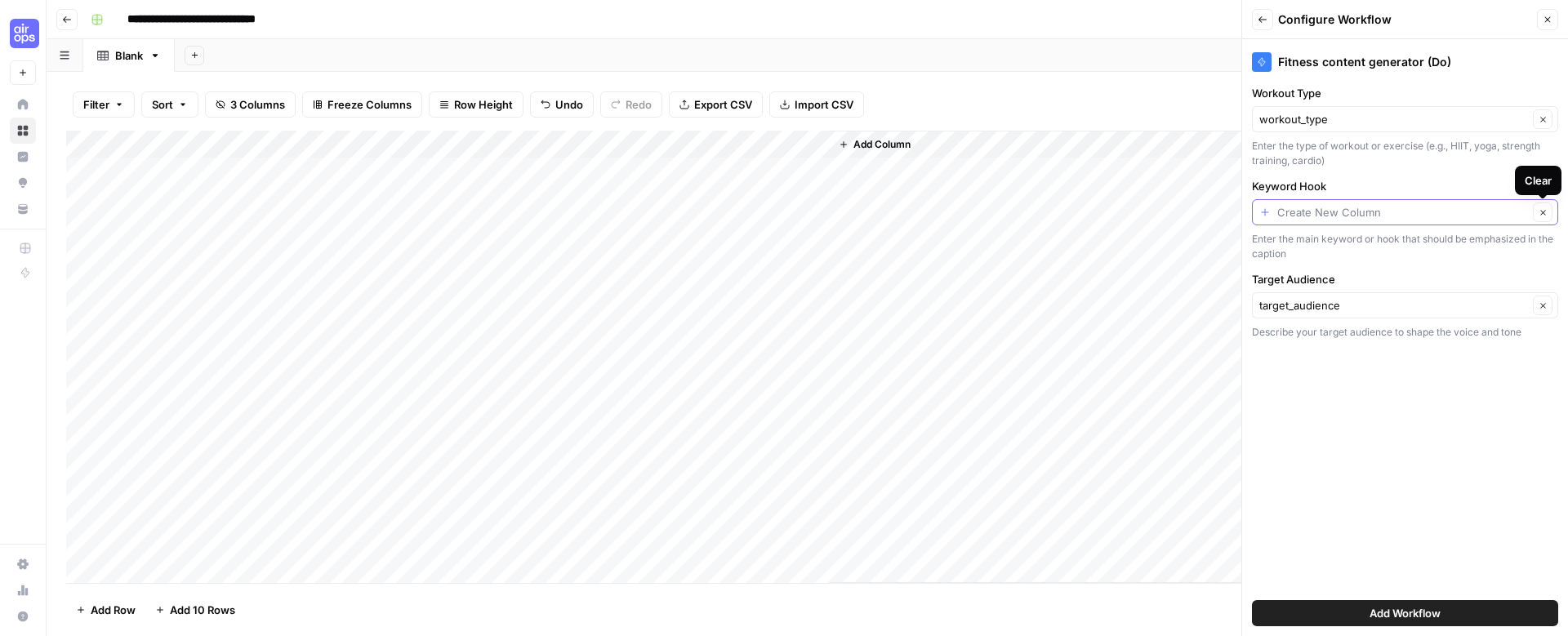
click at [1495, 210] on input "Keyword Hook" at bounding box center [1402, 212] width 251 height 17
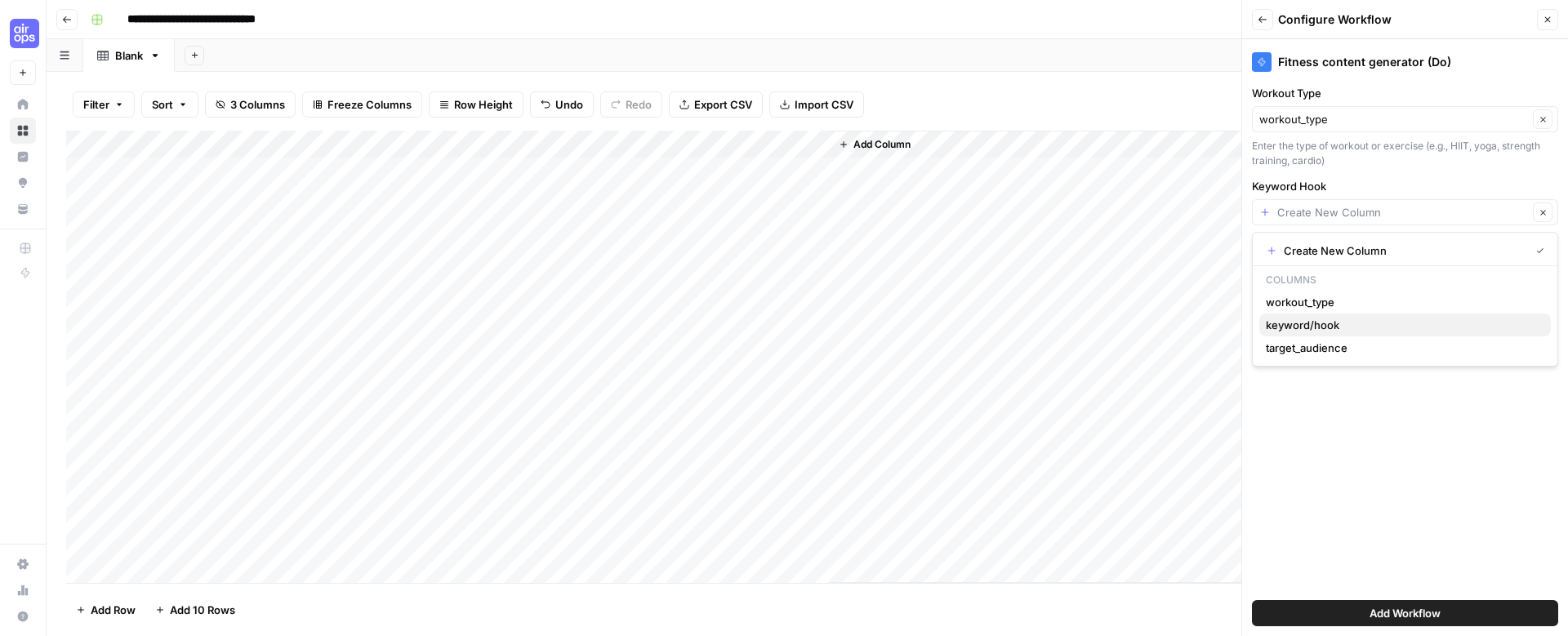
click at [1360, 319] on span "keyword/hook" at bounding box center [1401, 325] width 272 height 17
type input "keyword/hook"
click at [1374, 620] on span "Add Workflow" at bounding box center [1404, 613] width 71 height 17
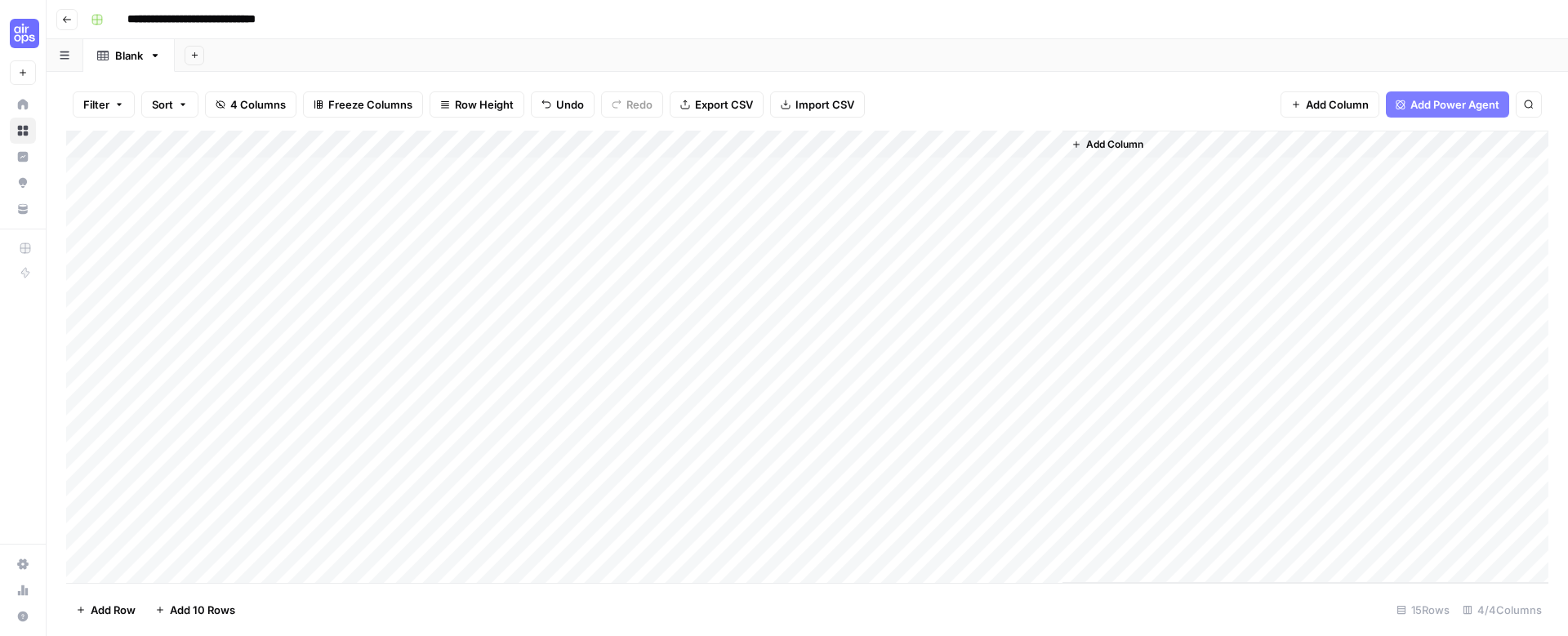
click at [1047, 140] on div "Add Column" at bounding box center [806, 357] width 1482 height 452
click at [1062, 177] on span "All Rows" at bounding box center [1105, 182] width 103 height 17
click at [1272, 349] on div "Add Column" at bounding box center [1378, 357] width 339 height 452
click at [59, 18] on button "Go back" at bounding box center [67, 19] width 21 height 21
